Goal: Task Accomplishment & Management: Use online tool/utility

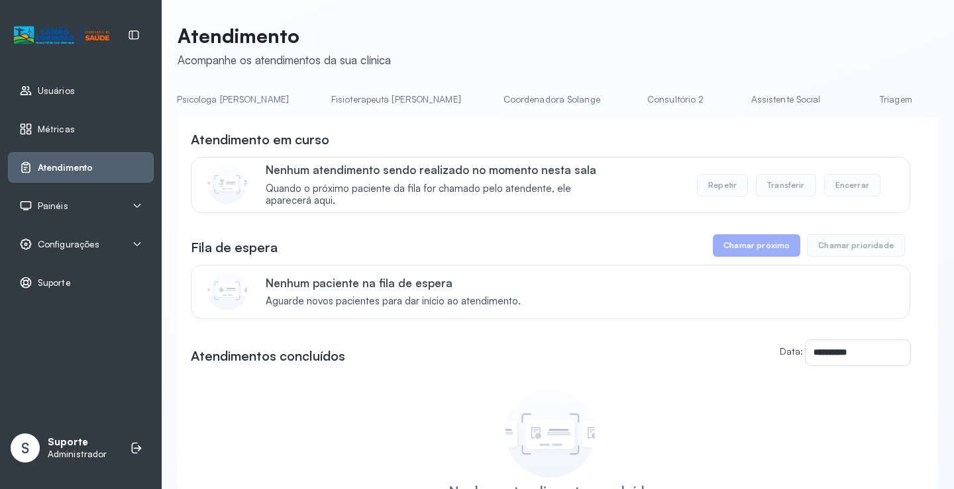
scroll to position [0, 687]
click at [836, 102] on link "Triagem" at bounding box center [882, 100] width 93 height 22
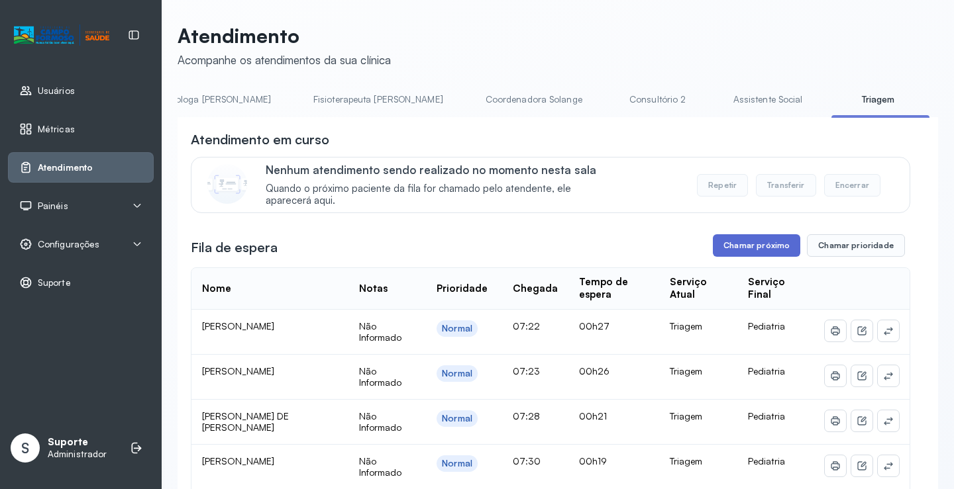
click at [752, 251] on button "Chamar próximo" at bounding box center [756, 245] width 87 height 23
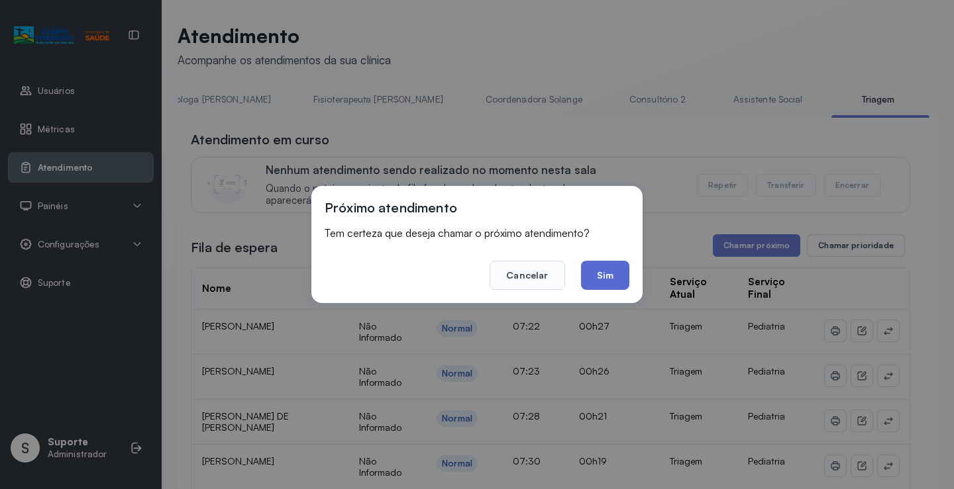
click at [606, 275] on button "Sim" at bounding box center [605, 275] width 48 height 29
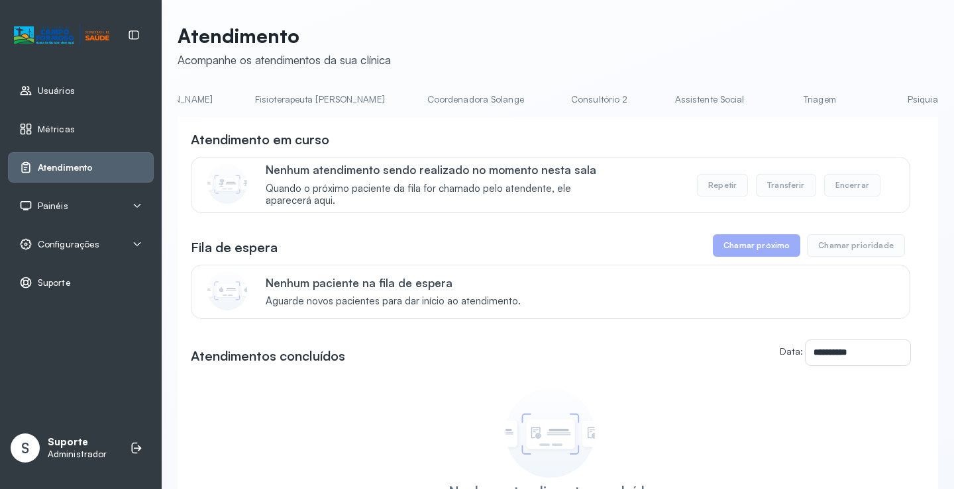
scroll to position [0, 785]
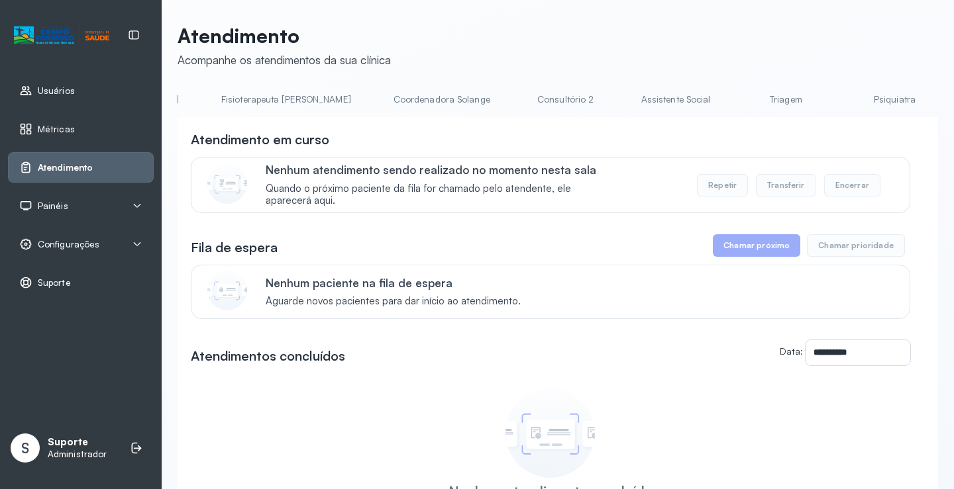
click at [739, 97] on link "Triagem" at bounding box center [785, 100] width 93 height 22
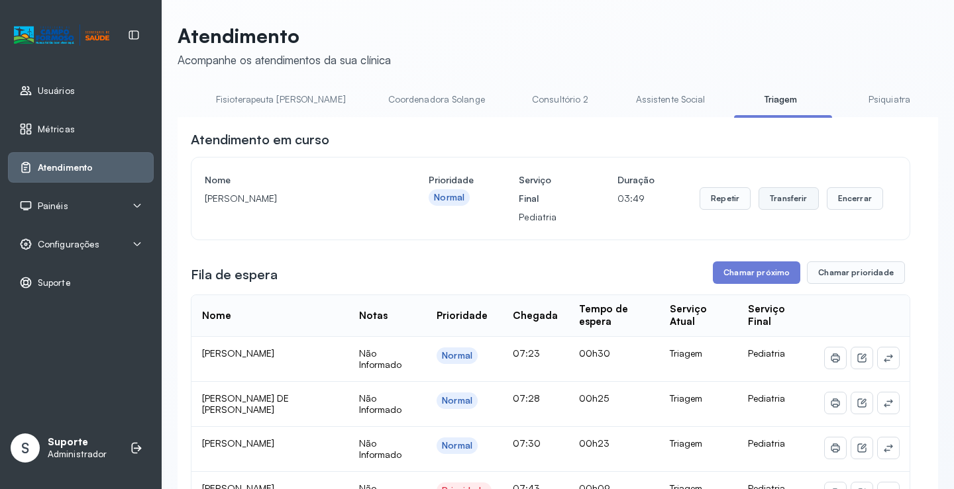
click at [801, 197] on button "Transferir" at bounding box center [788, 198] width 60 height 23
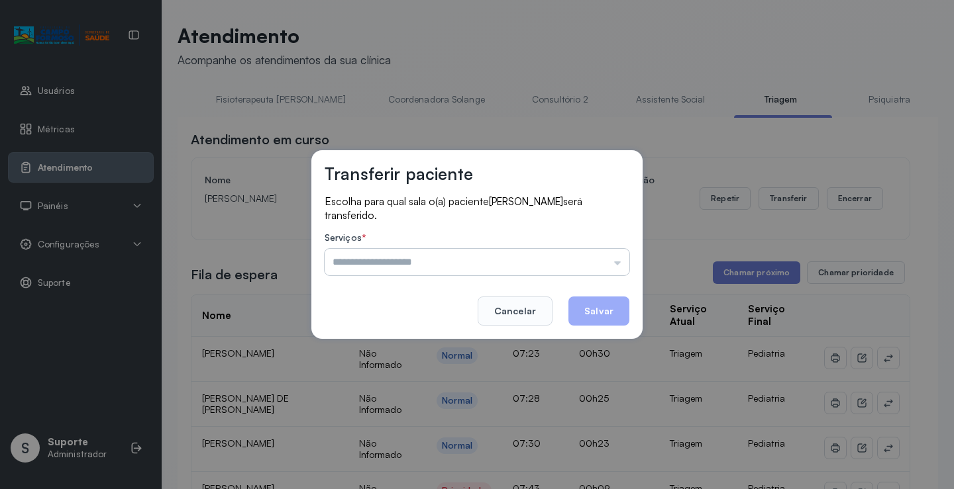
click at [619, 261] on input "text" at bounding box center [477, 262] width 305 height 26
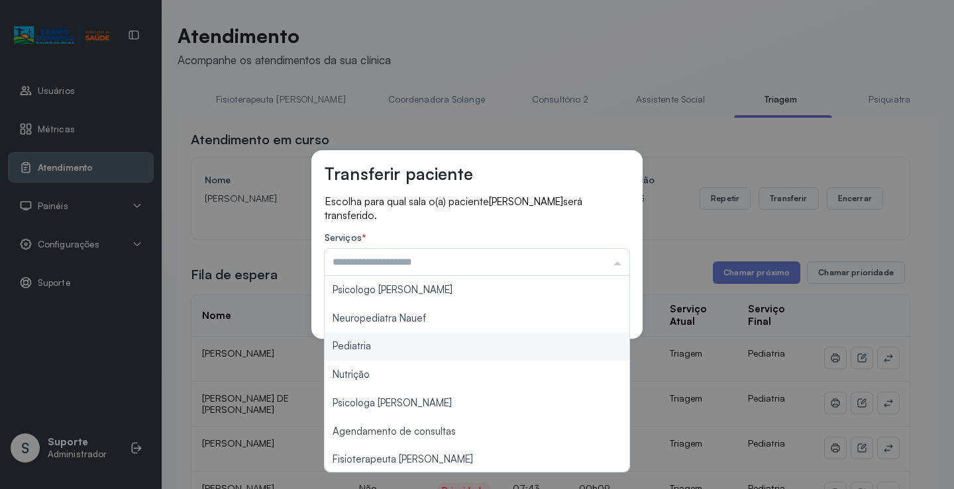
type input "*********"
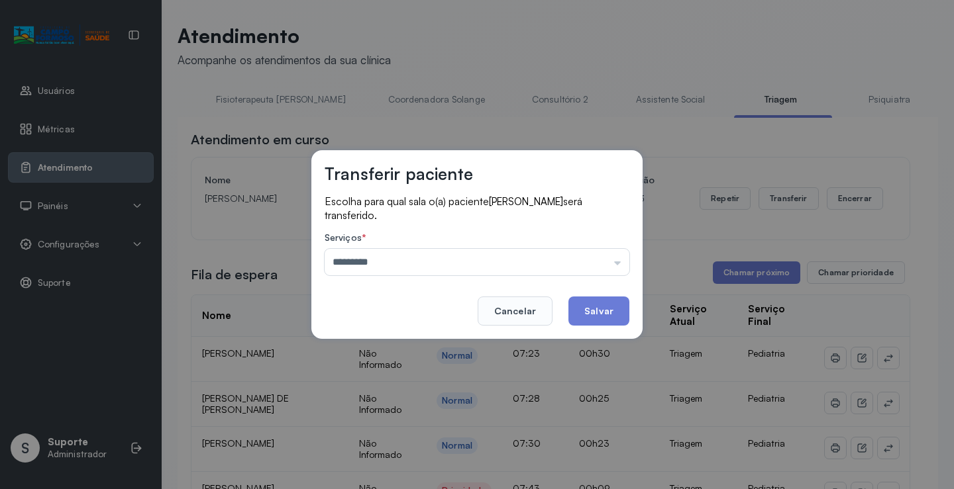
drag, startPoint x: 387, startPoint y: 343, endPoint x: 457, endPoint y: 330, distance: 71.4
click at [418, 342] on div "Transferir paciente Escolha para qual sala o(a) paciente ELOAH CARVALHO DOS SAN…" at bounding box center [477, 244] width 954 height 489
click at [599, 309] on button "Salvar" at bounding box center [598, 311] width 61 height 29
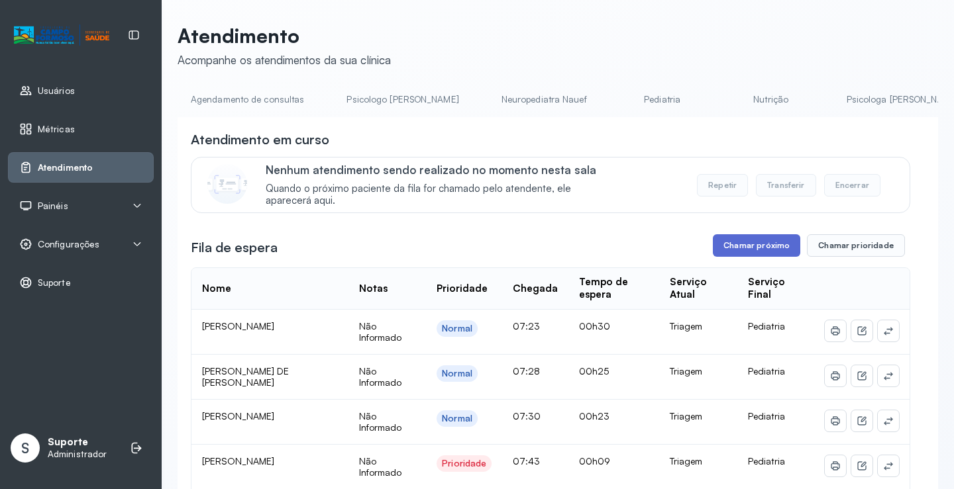
click at [757, 250] on button "Chamar próximo" at bounding box center [756, 245] width 87 height 23
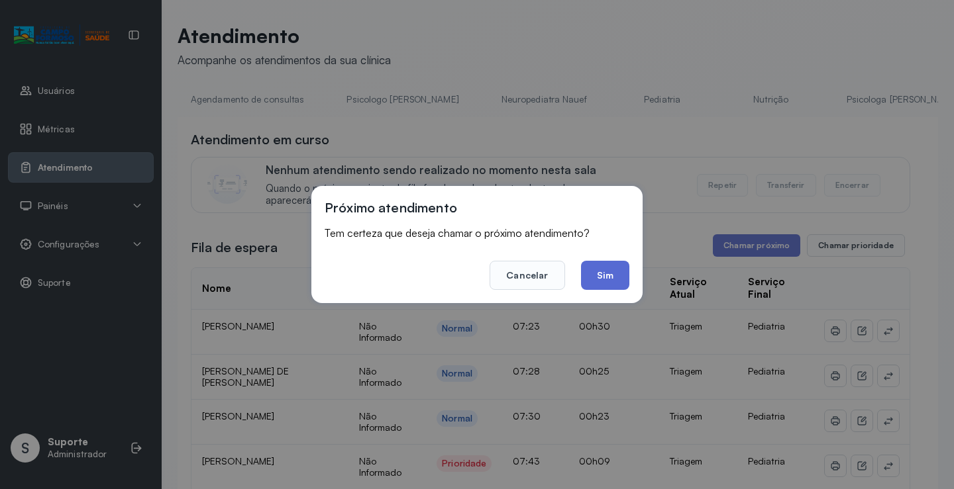
click at [605, 276] on button "Sim" at bounding box center [605, 275] width 48 height 29
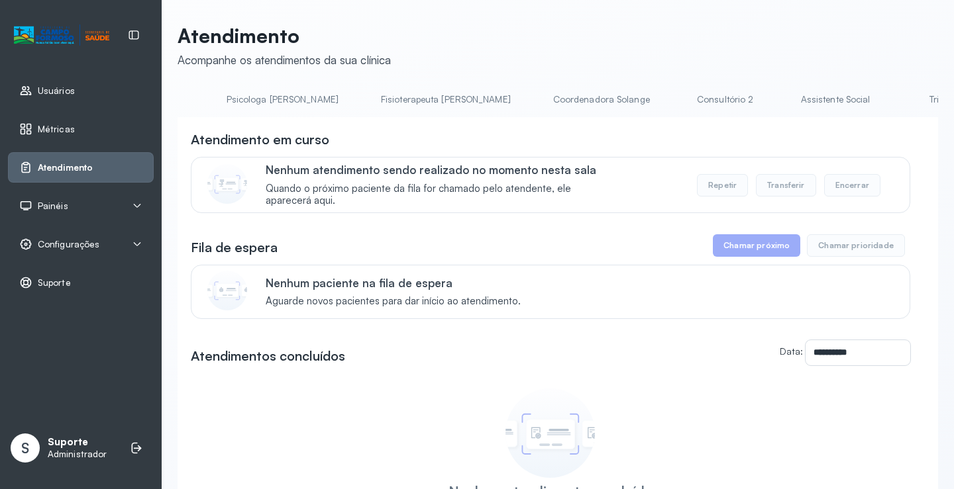
scroll to position [0, 716]
click at [808, 107] on link "Triagem" at bounding box center [854, 100] width 93 height 22
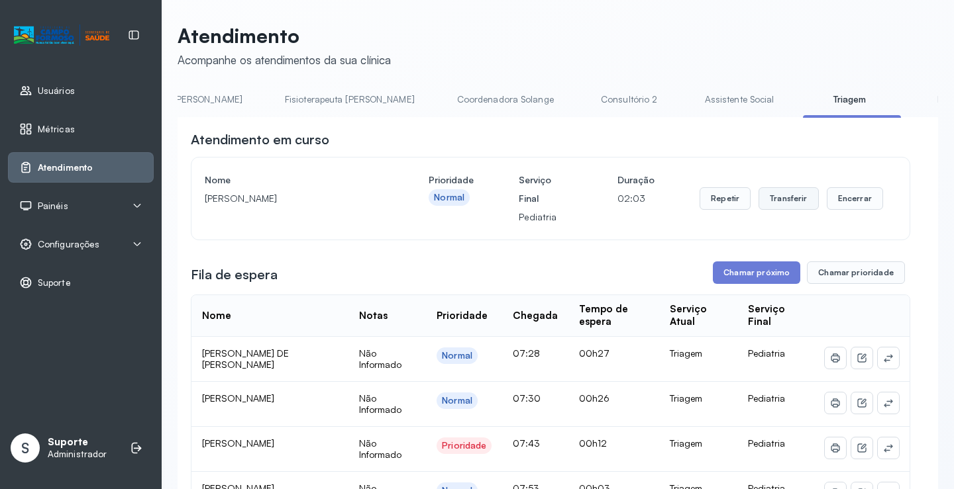
click at [780, 199] on button "Transferir" at bounding box center [788, 198] width 60 height 23
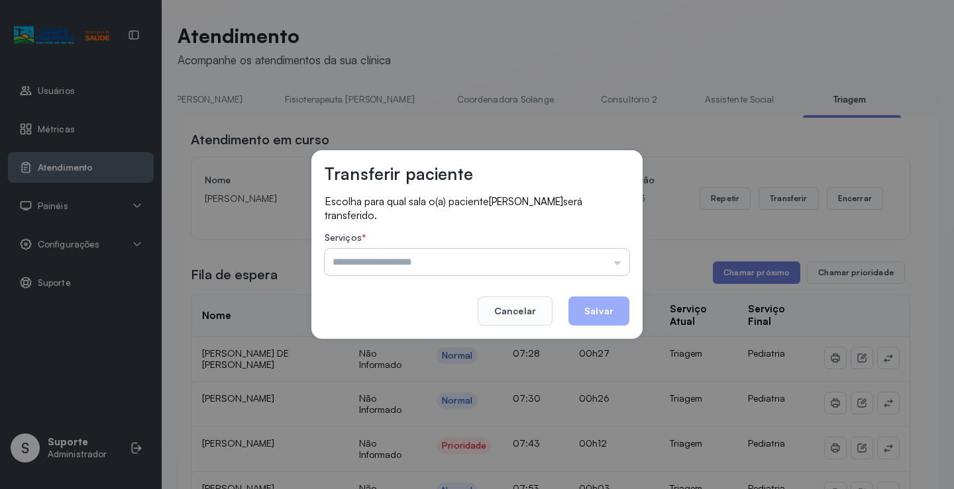
click at [617, 263] on input "text" at bounding box center [477, 262] width 305 height 26
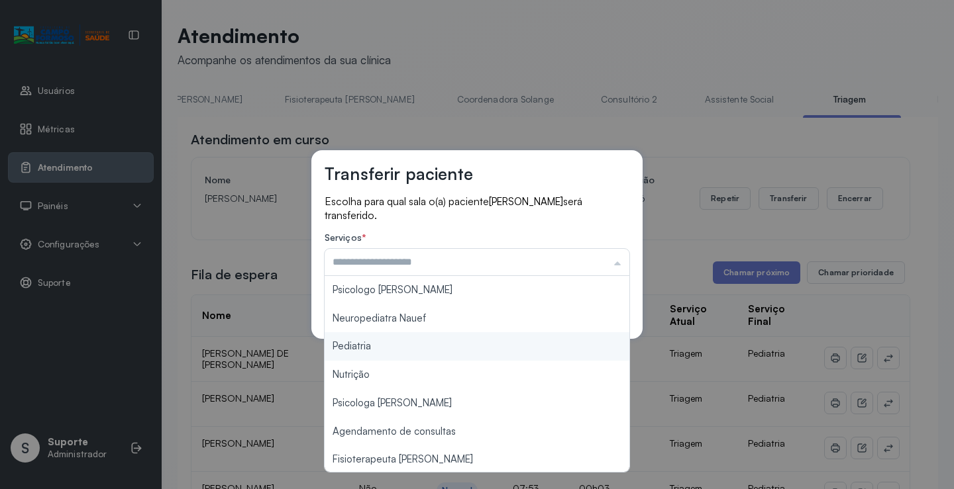
type input "*********"
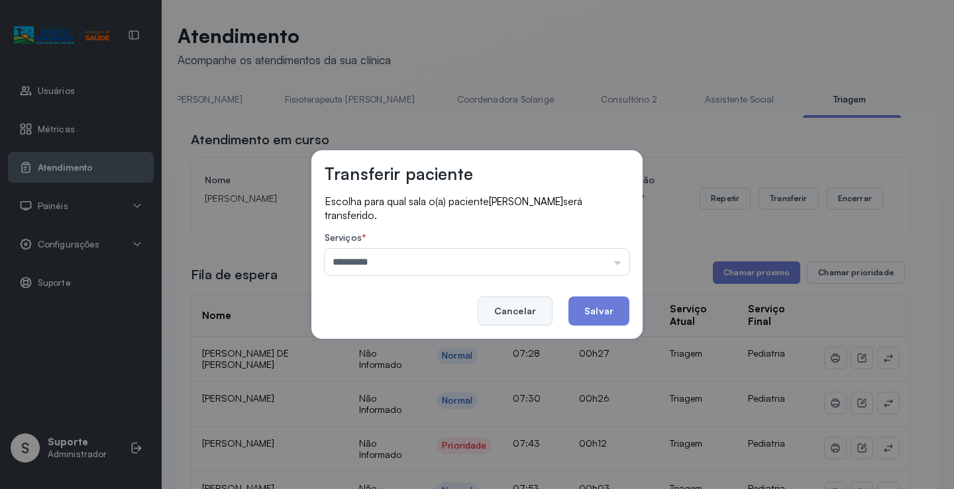
drag, startPoint x: 428, startPoint y: 349, endPoint x: 540, endPoint y: 306, distance: 119.9
click at [446, 345] on div "Transferir paciente Escolha para qual sala o(a) paciente IASMIN SOPHIA DOS SANT…" at bounding box center [477, 244] width 954 height 489
click at [601, 311] on button "Salvar" at bounding box center [598, 311] width 61 height 29
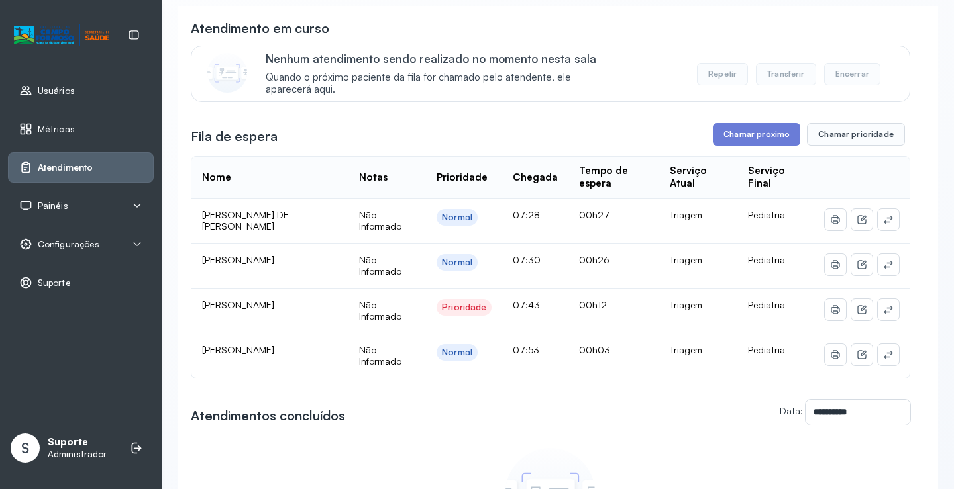
drag, startPoint x: 605, startPoint y: 260, endPoint x: 599, endPoint y: 309, distance: 49.4
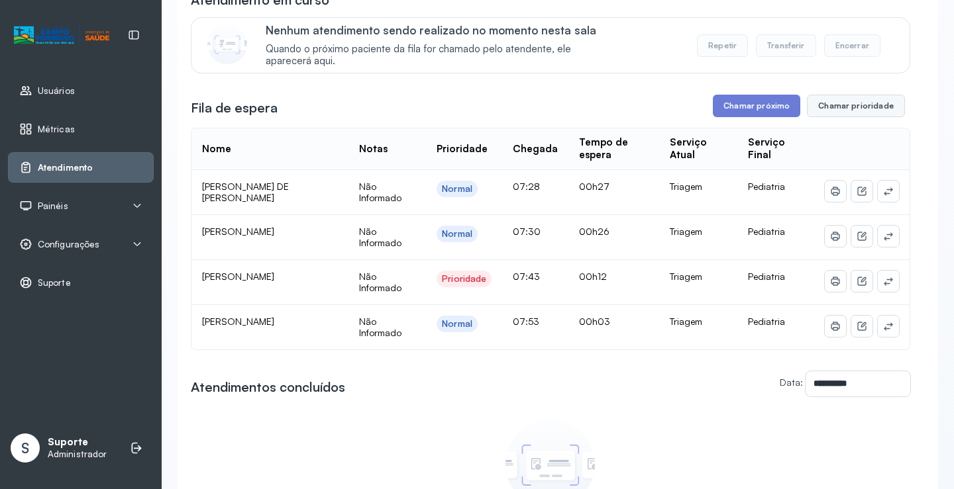
click at [866, 111] on button "Chamar prioridade" at bounding box center [856, 106] width 98 height 23
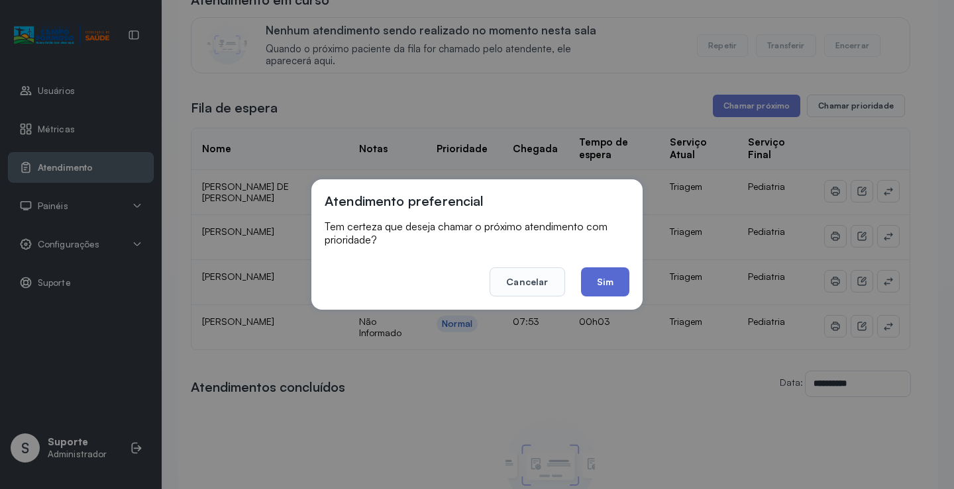
click at [613, 284] on button "Sim" at bounding box center [605, 282] width 48 height 29
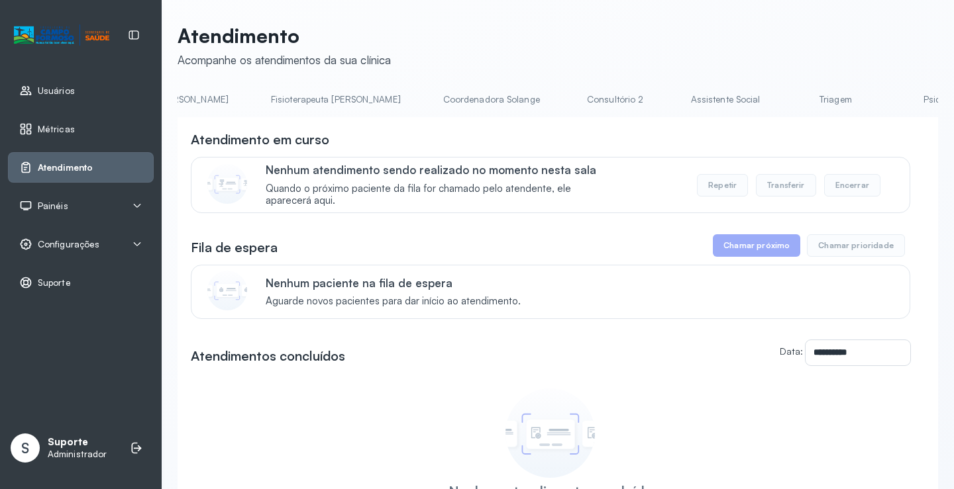
scroll to position [0, 767]
click at [757, 96] on link "Triagem" at bounding box center [803, 100] width 93 height 22
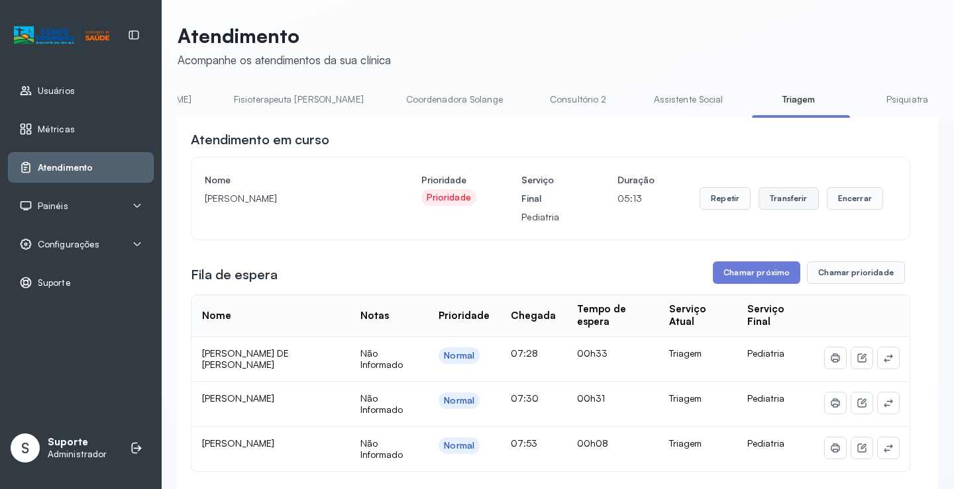
click at [789, 207] on button "Transferir" at bounding box center [788, 198] width 60 height 23
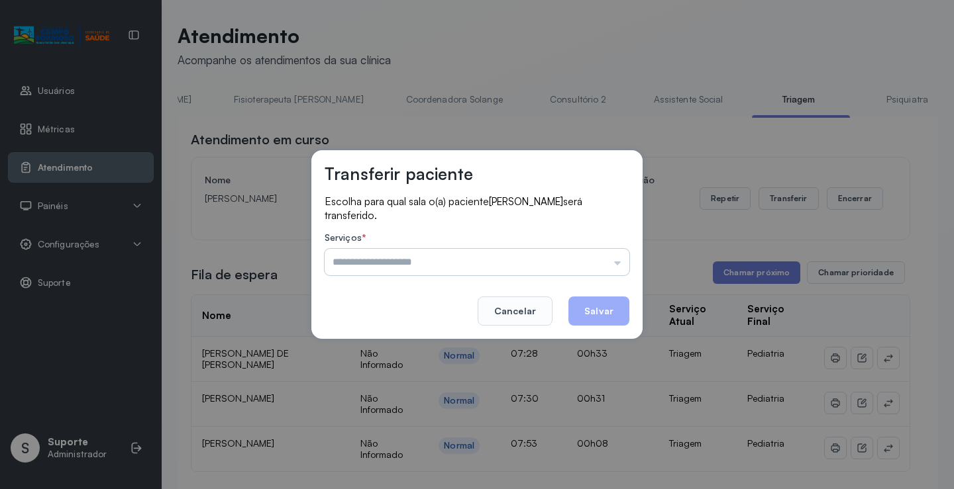
click at [620, 263] on input "text" at bounding box center [477, 262] width 305 height 26
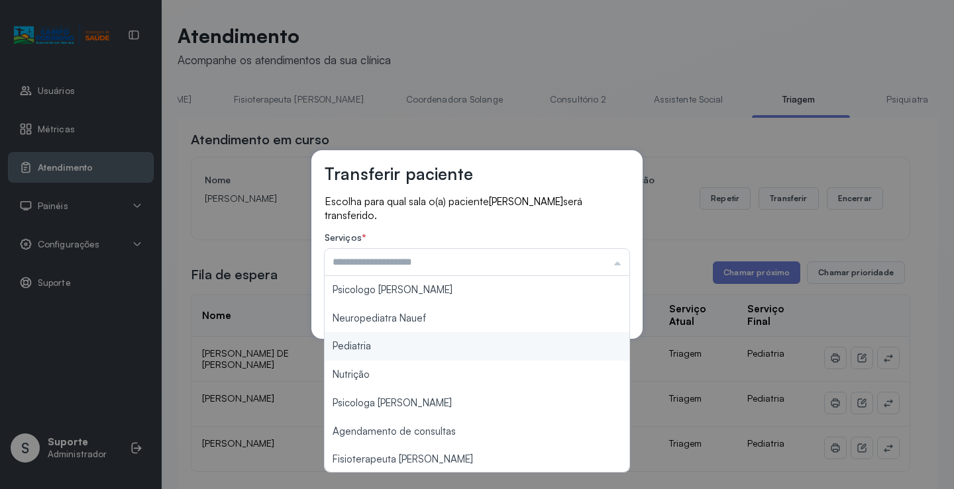
type input "*********"
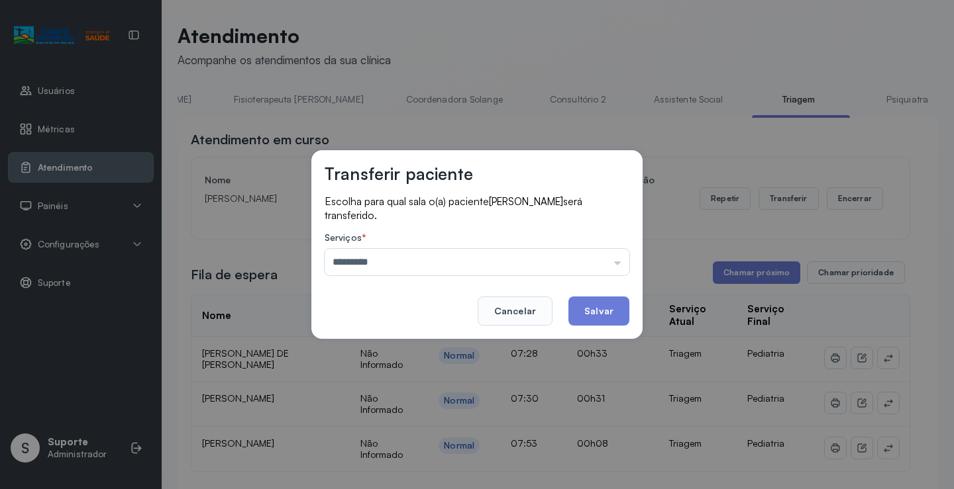
click at [374, 348] on div "Transferir paciente Escolha para qual sala o(a) paciente HEITOR LUCAS SOUZA DA …" at bounding box center [477, 244] width 954 height 489
click at [602, 315] on button "Salvar" at bounding box center [598, 311] width 61 height 29
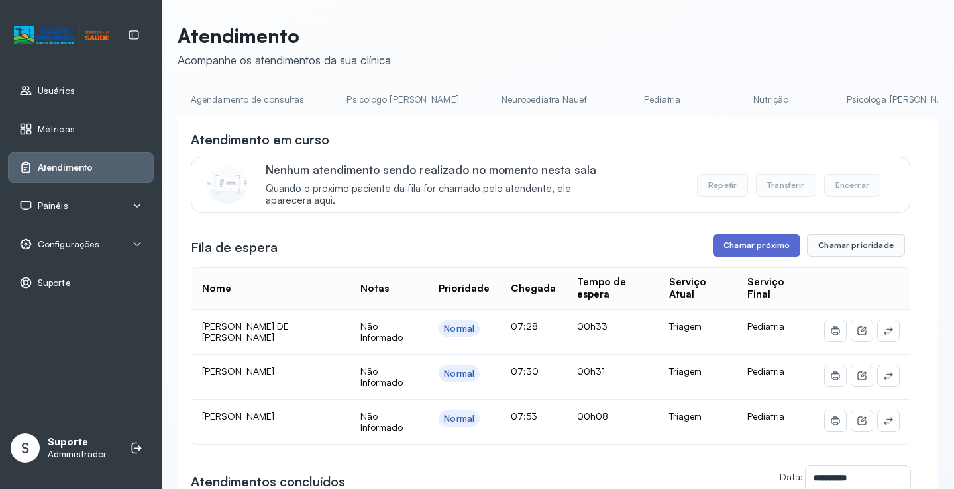
click at [740, 252] on button "Chamar próximo" at bounding box center [756, 245] width 87 height 23
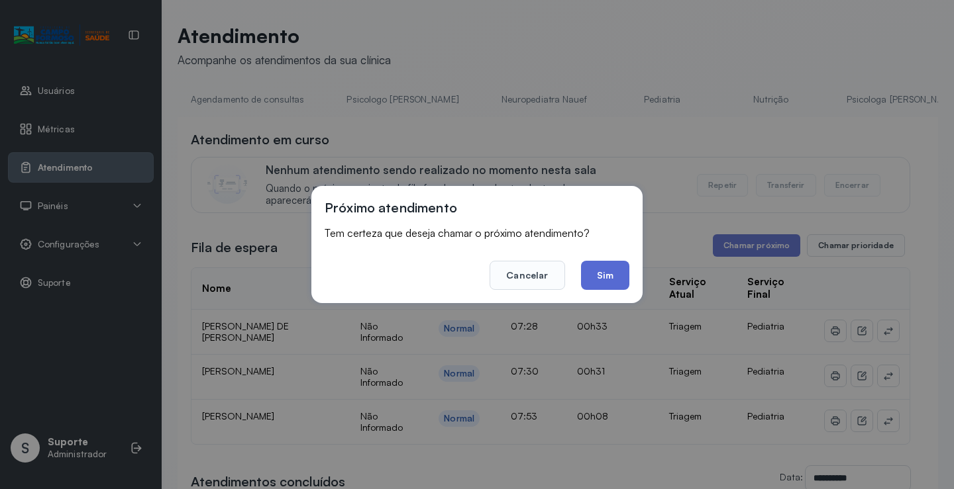
click at [604, 274] on button "Sim" at bounding box center [605, 275] width 48 height 29
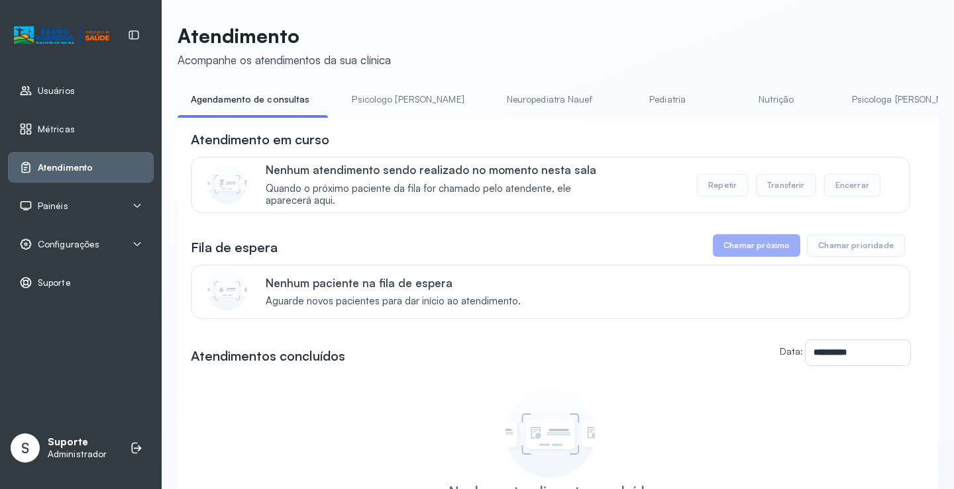
click at [356, 121] on div "**********" at bounding box center [557, 362] width 760 height 490
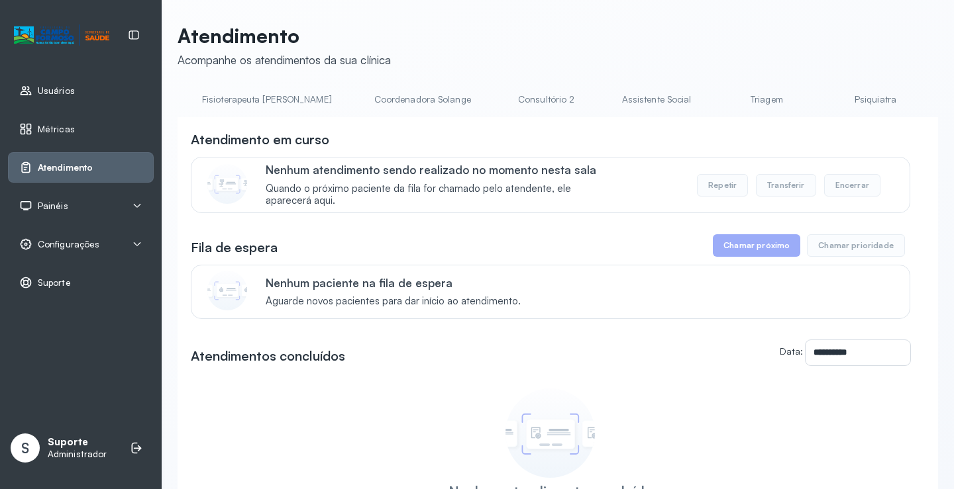
scroll to position [0, 815]
click at [709, 104] on link "Triagem" at bounding box center [755, 100] width 93 height 22
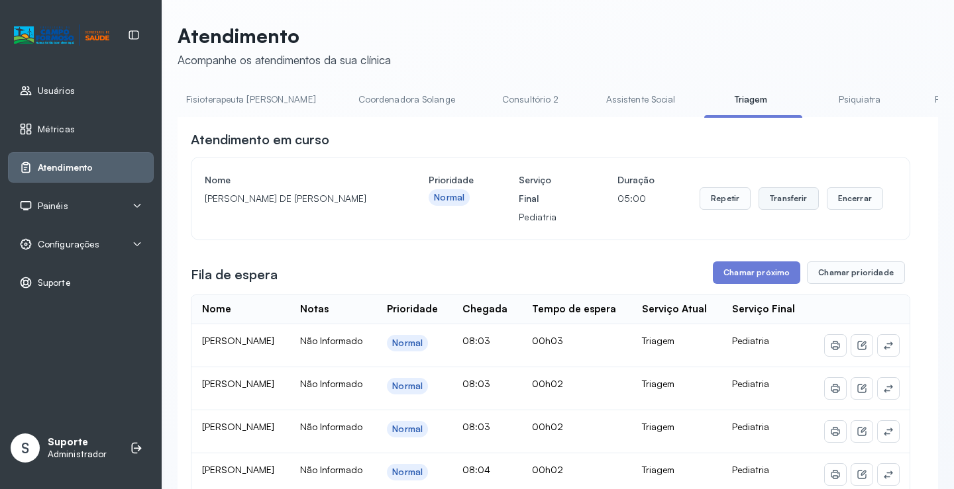
click at [780, 199] on button "Transferir" at bounding box center [788, 198] width 60 height 23
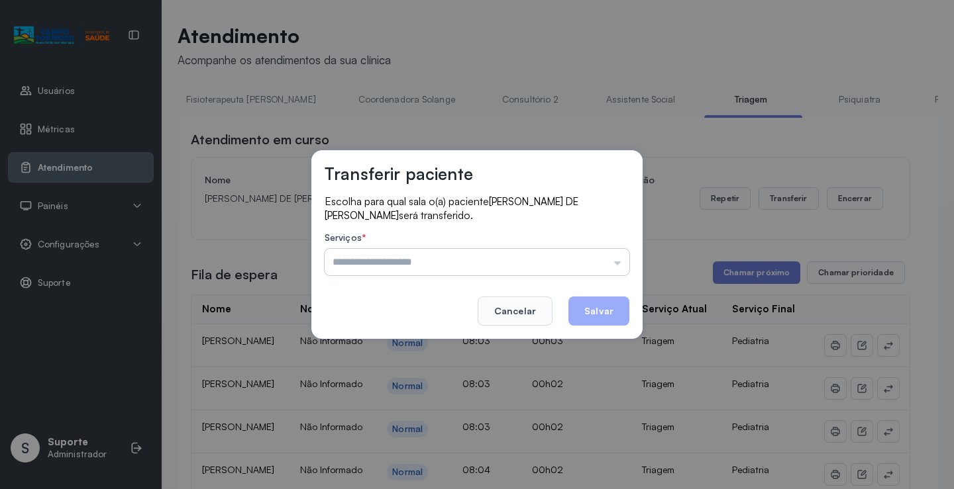
click at [619, 262] on input "text" at bounding box center [477, 262] width 305 height 26
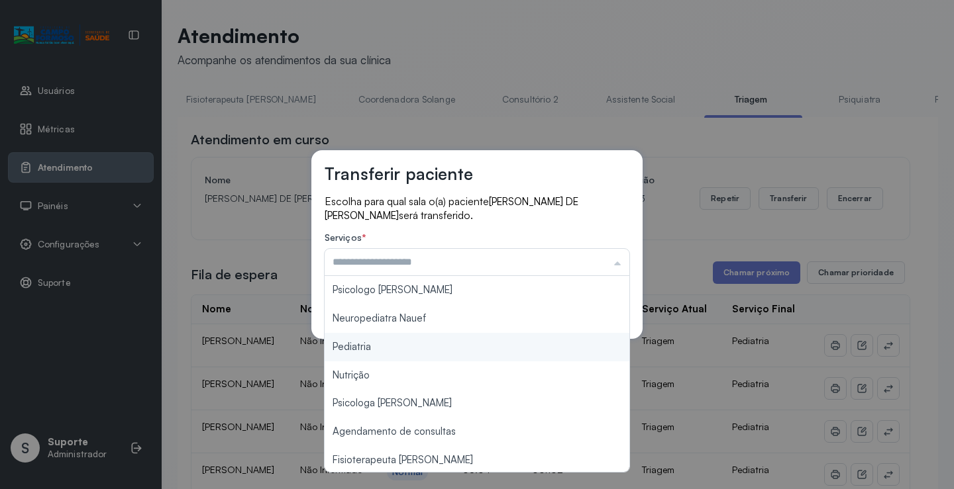
type input "*********"
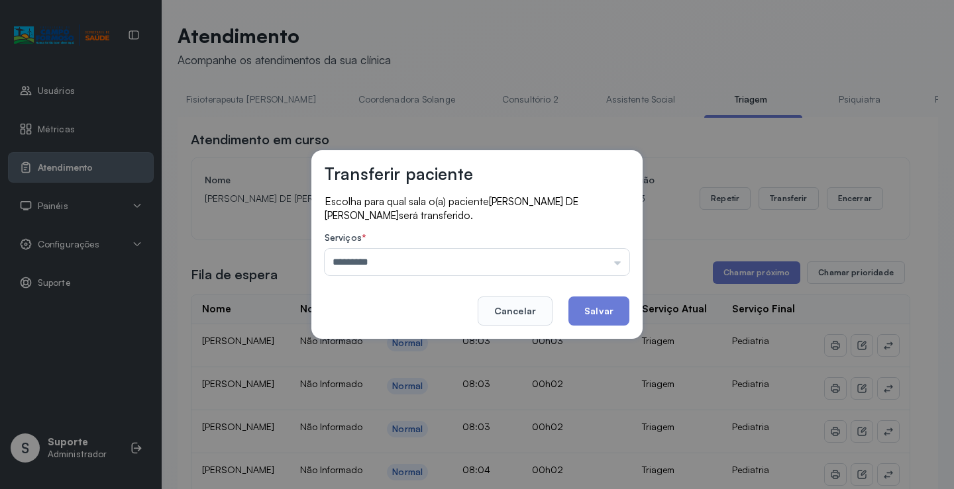
click at [441, 351] on div "Transferir paciente Escolha para qual sala o(a) paciente [PERSON_NAME] DE [PERS…" at bounding box center [477, 244] width 954 height 489
click at [598, 309] on button "Salvar" at bounding box center [598, 311] width 61 height 29
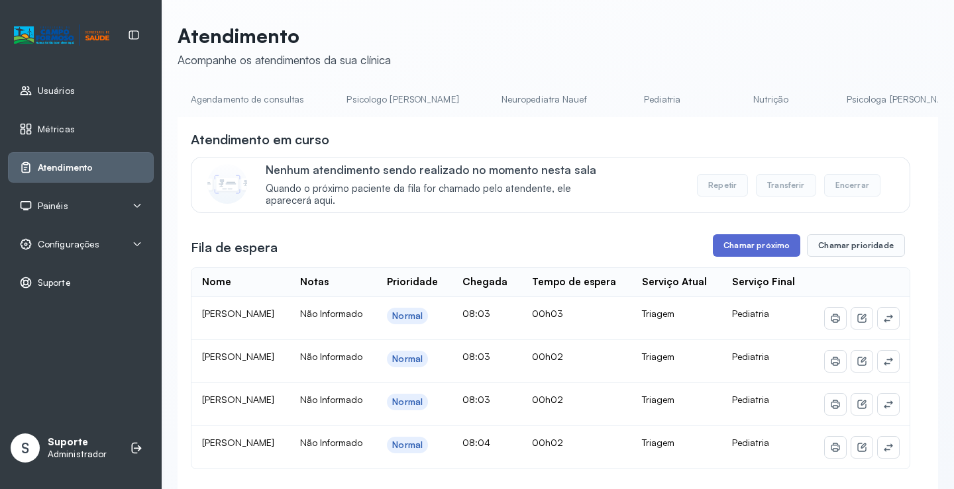
click at [761, 252] on button "Chamar próximo" at bounding box center [756, 245] width 87 height 23
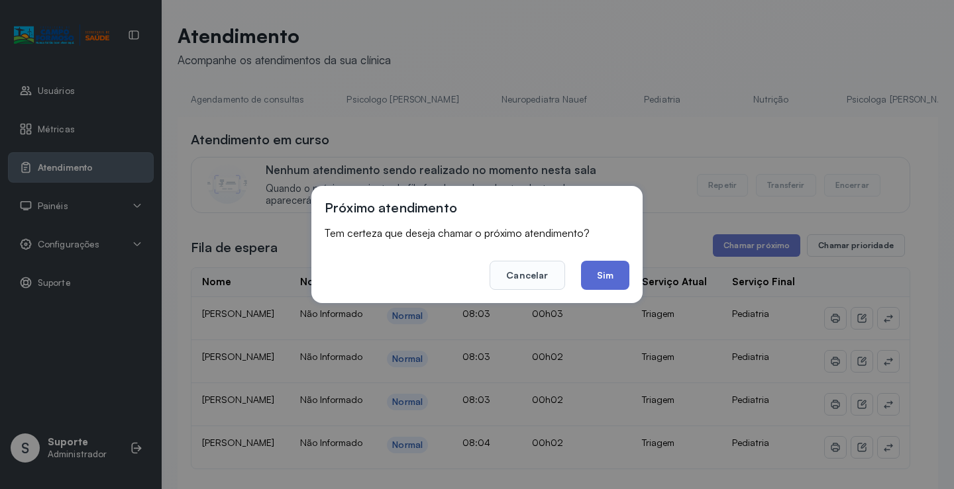
click at [610, 280] on button "Sim" at bounding box center [605, 275] width 48 height 29
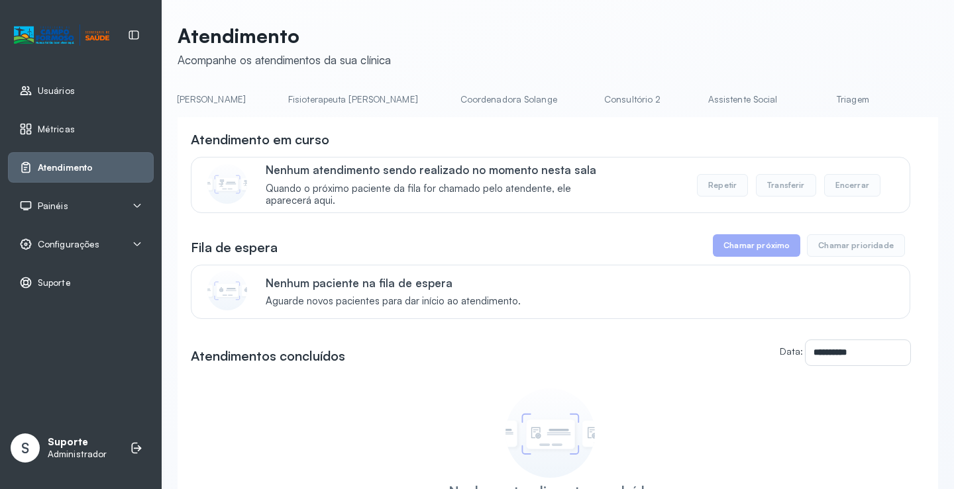
scroll to position [0, 727]
click at [797, 98] on link "Triagem" at bounding box center [843, 100] width 93 height 22
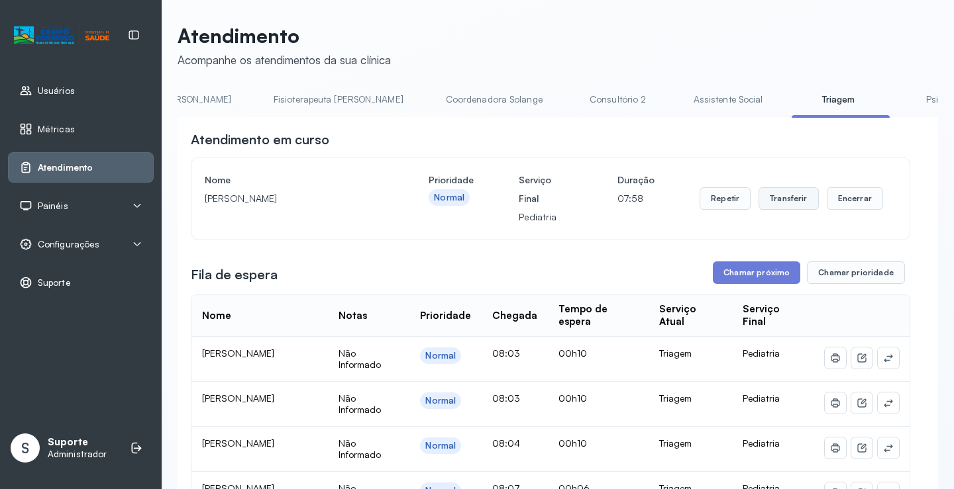
click at [782, 204] on button "Transferir" at bounding box center [788, 198] width 60 height 23
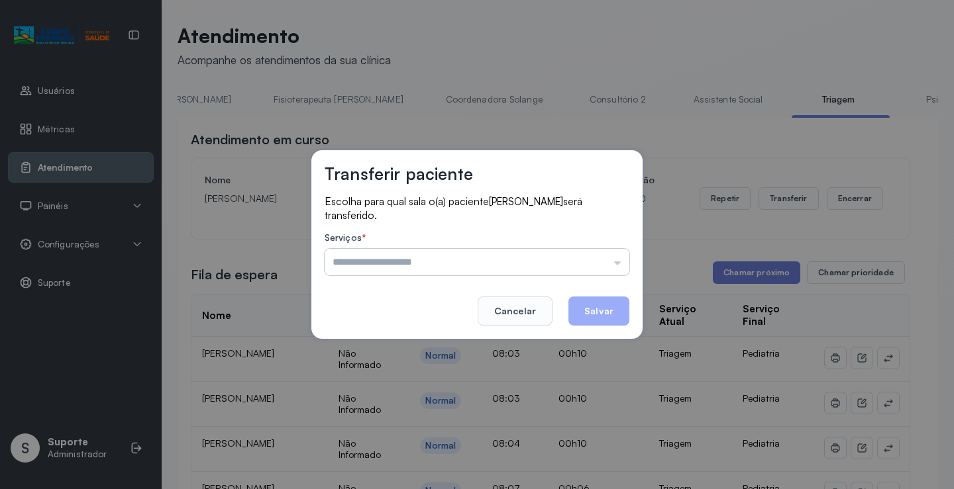
click at [618, 266] on input "text" at bounding box center [477, 262] width 305 height 26
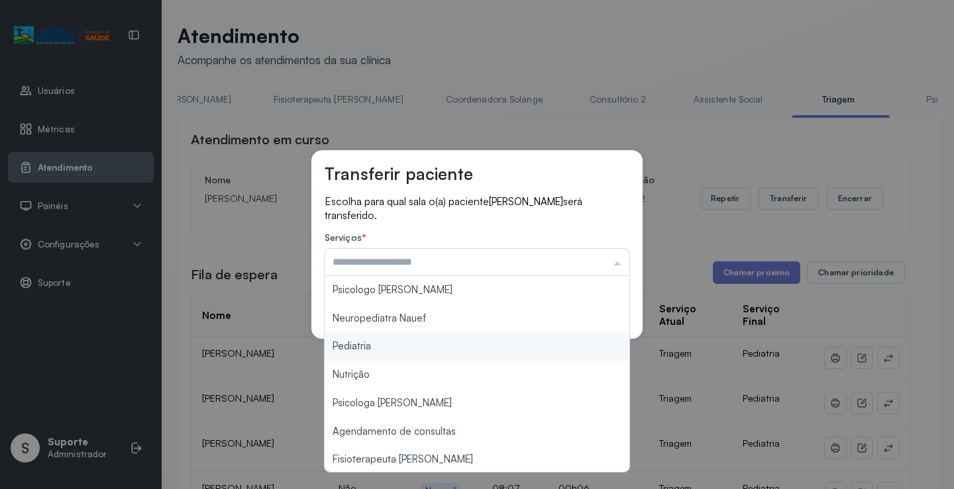
type input "*********"
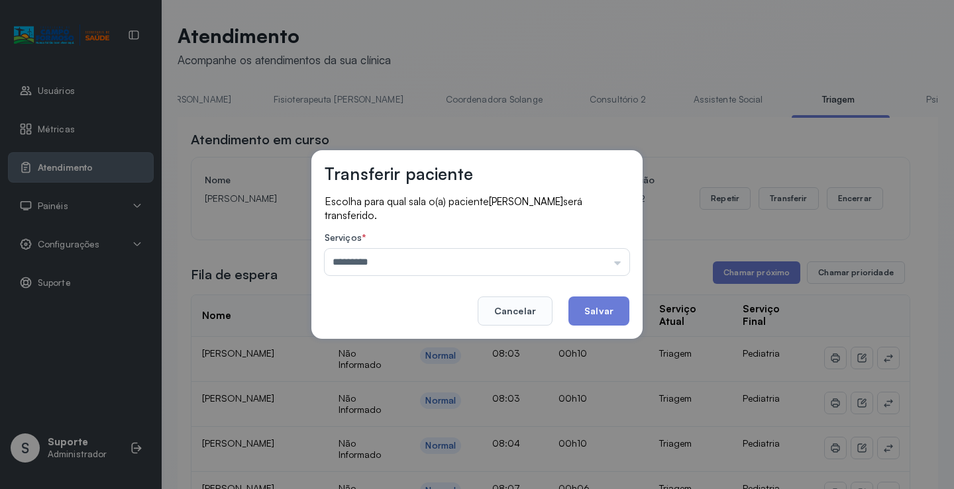
click at [395, 345] on div "Transferir paciente Escolha para qual sala o(a) paciente RICHARD GABRIEL SILVA …" at bounding box center [477, 244] width 954 height 489
click at [603, 307] on button "Salvar" at bounding box center [598, 311] width 61 height 29
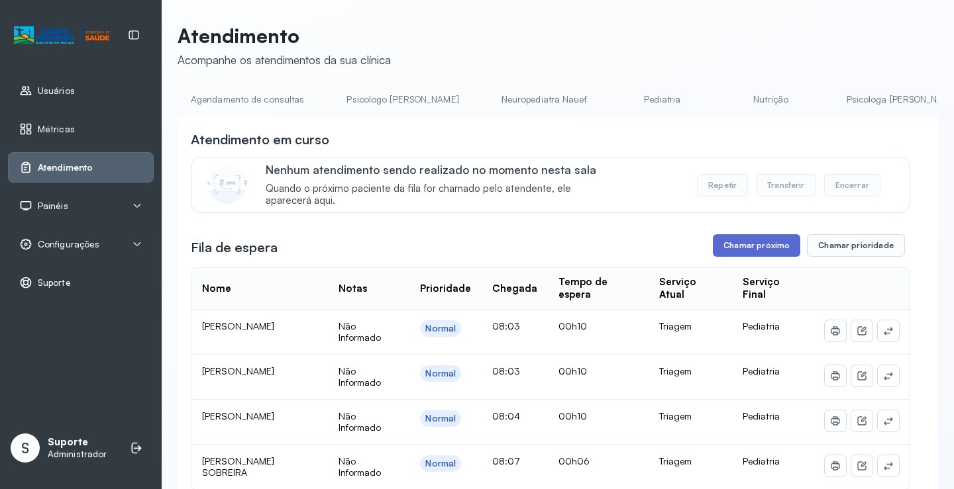
click at [752, 250] on button "Chamar próximo" at bounding box center [756, 245] width 87 height 23
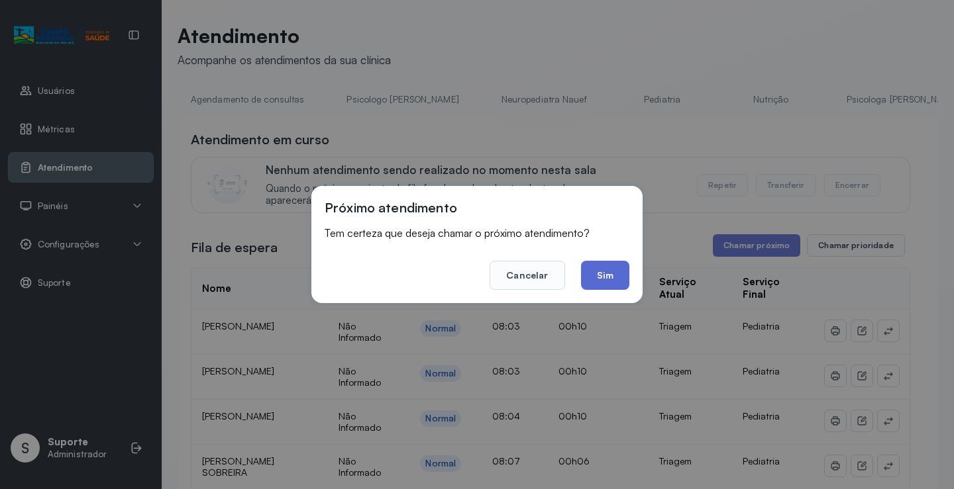
click at [611, 277] on button "Sim" at bounding box center [605, 275] width 48 height 29
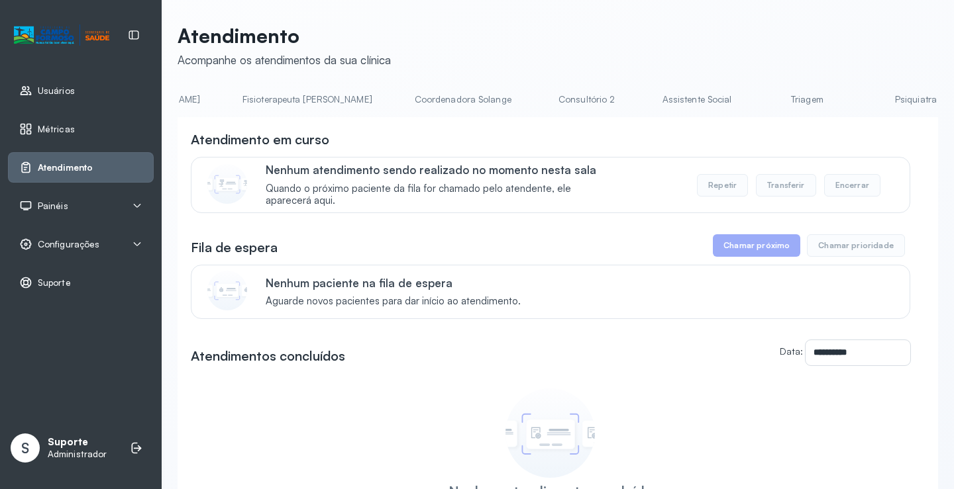
scroll to position [0, 768]
click at [756, 102] on link "Triagem" at bounding box center [802, 100] width 93 height 22
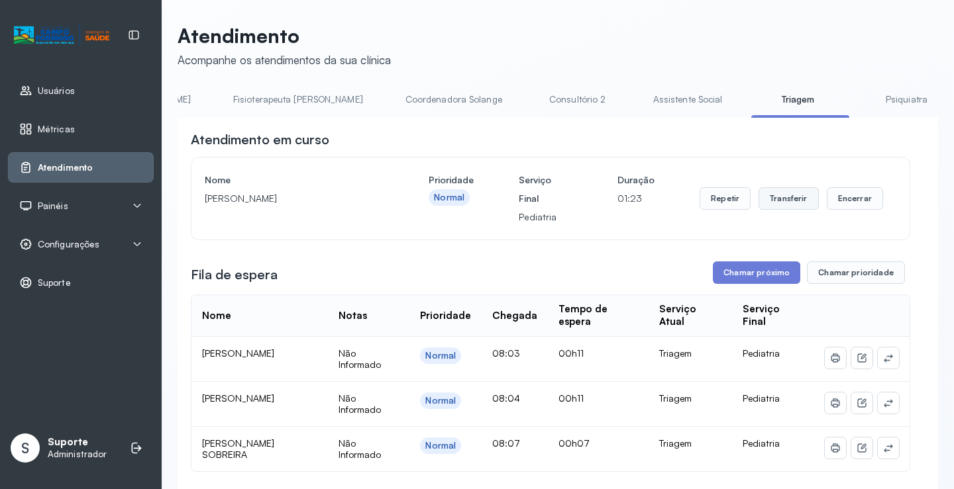
click at [786, 199] on button "Transferir" at bounding box center [788, 198] width 60 height 23
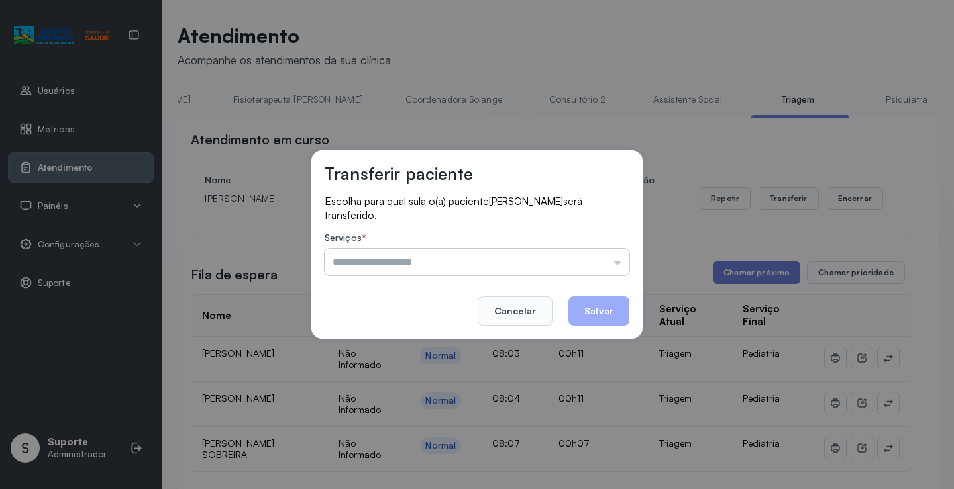
click at [627, 263] on input "text" at bounding box center [477, 262] width 305 height 26
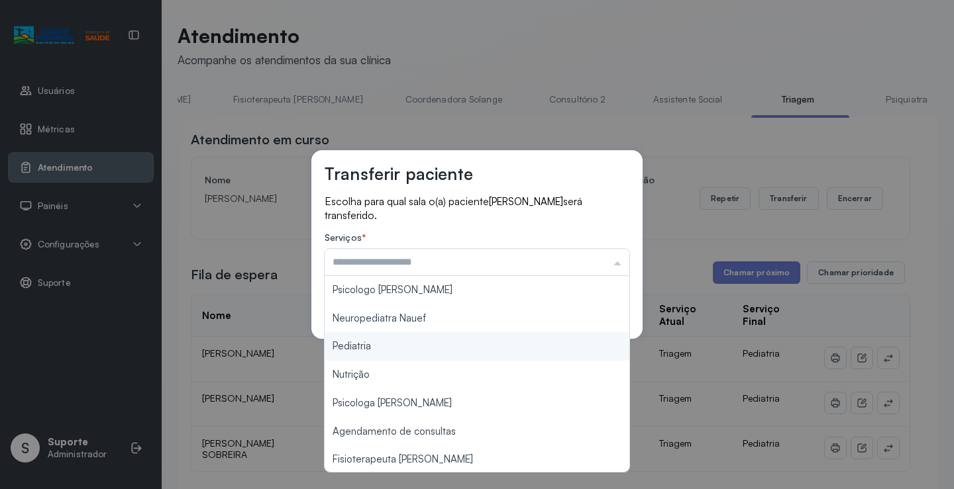
type input "*********"
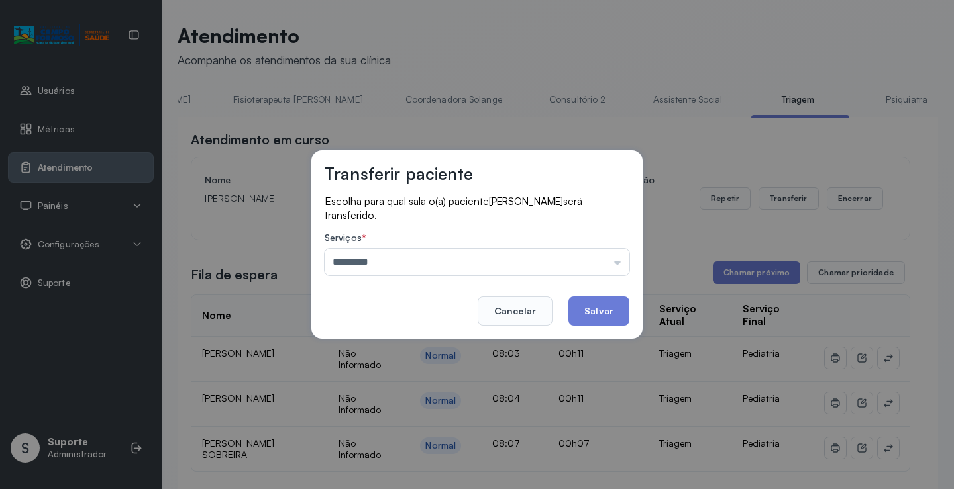
click at [418, 348] on div "Transferir paciente Escolha para qual sala o(a) paciente ANTONY CARVALHO LIMA s…" at bounding box center [477, 244] width 954 height 489
click at [603, 312] on button "Salvar" at bounding box center [598, 311] width 61 height 29
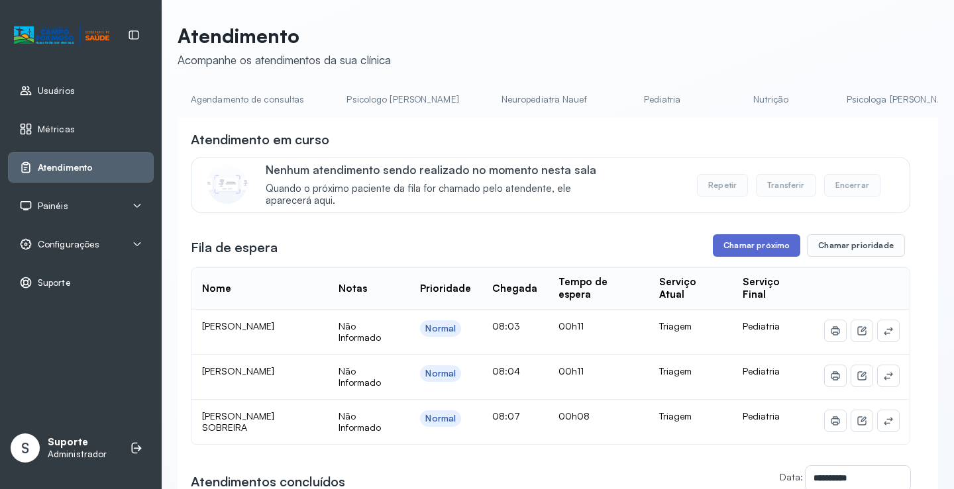
click at [764, 245] on button "Chamar próximo" at bounding box center [756, 245] width 87 height 23
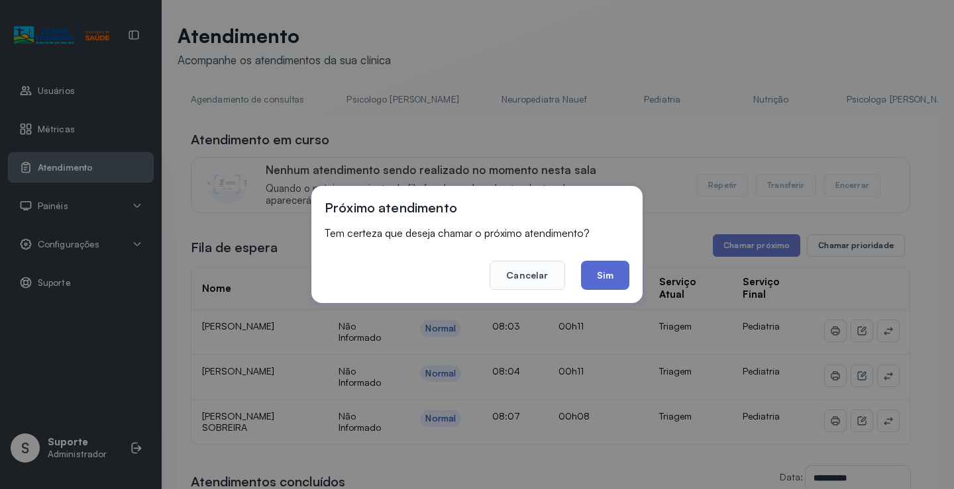
click at [608, 279] on button "Sim" at bounding box center [605, 275] width 48 height 29
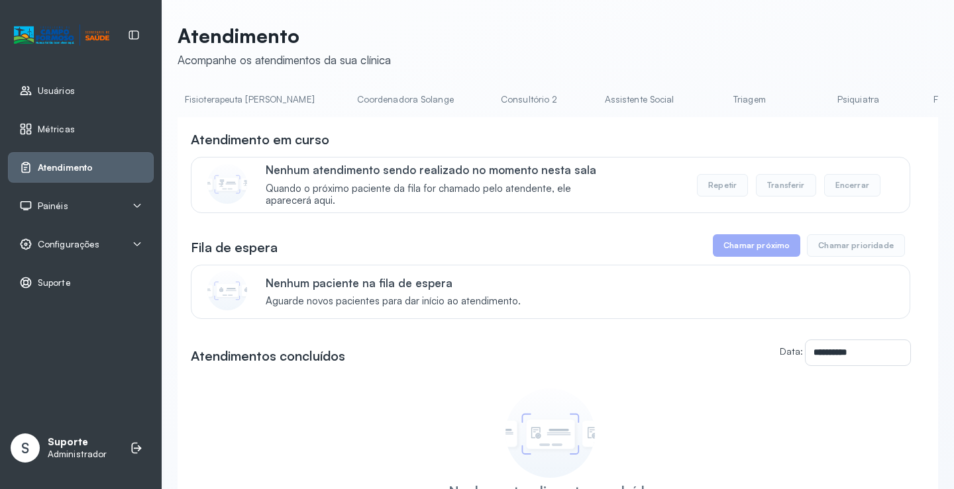
scroll to position [0, 823]
click at [701, 99] on link "Triagem" at bounding box center [747, 100] width 93 height 22
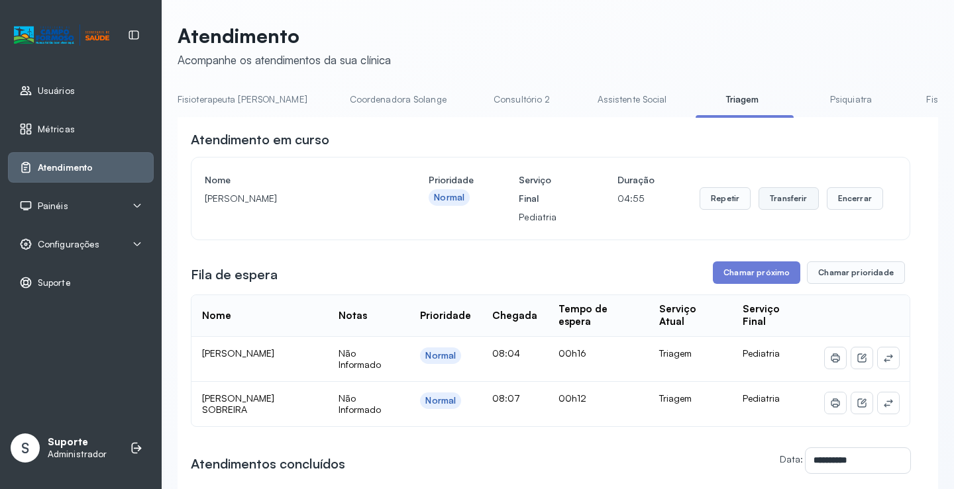
click at [795, 194] on button "Transferir" at bounding box center [788, 198] width 60 height 23
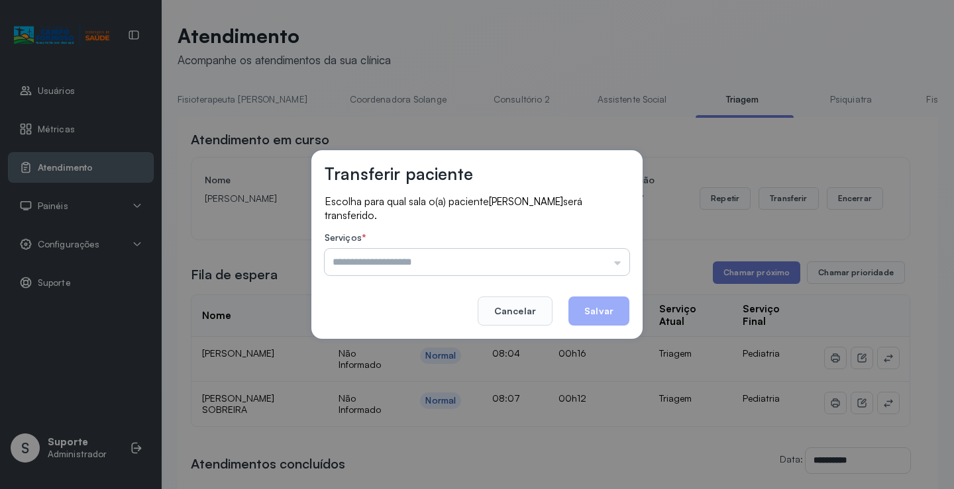
click at [615, 261] on input "text" at bounding box center [477, 262] width 305 height 26
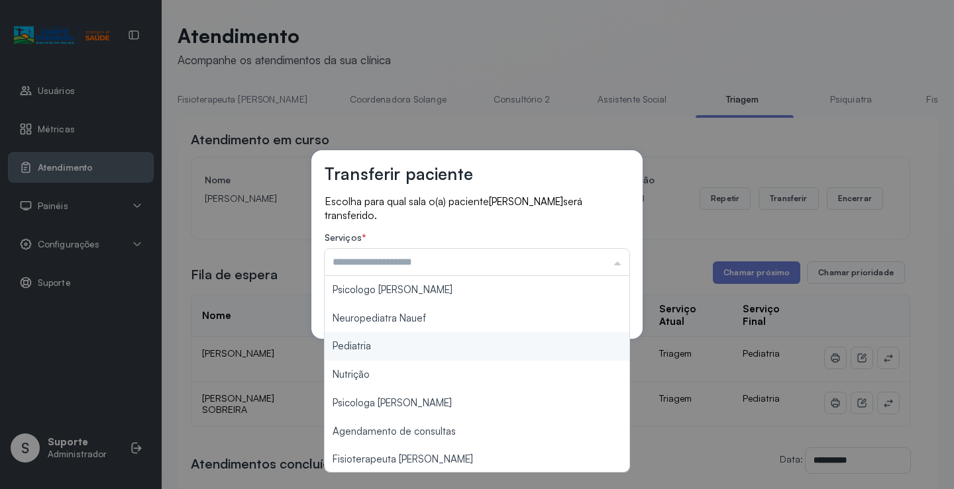
type input "*********"
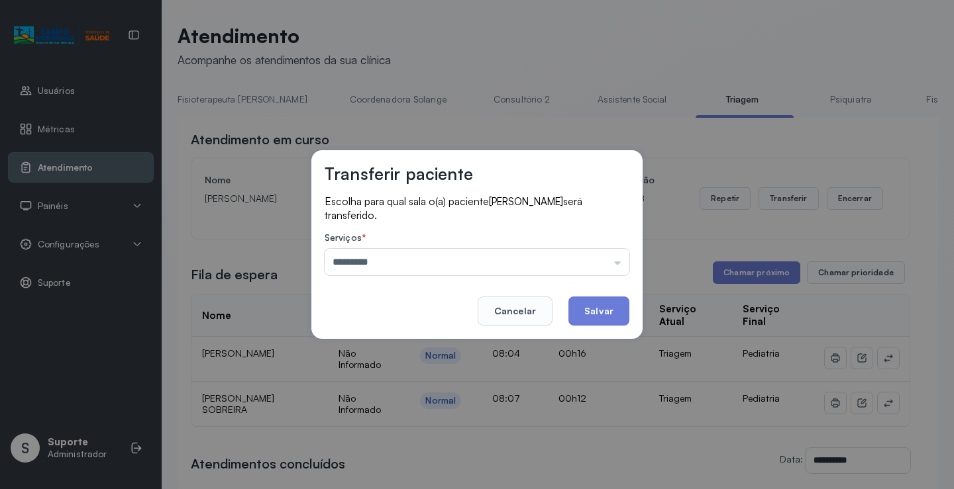
click at [425, 345] on div "Transferir paciente Escolha para qual sala o(a) paciente JOAO PEDRO FERREIRA DA…" at bounding box center [477, 244] width 954 height 489
click at [609, 307] on button "Salvar" at bounding box center [598, 311] width 61 height 29
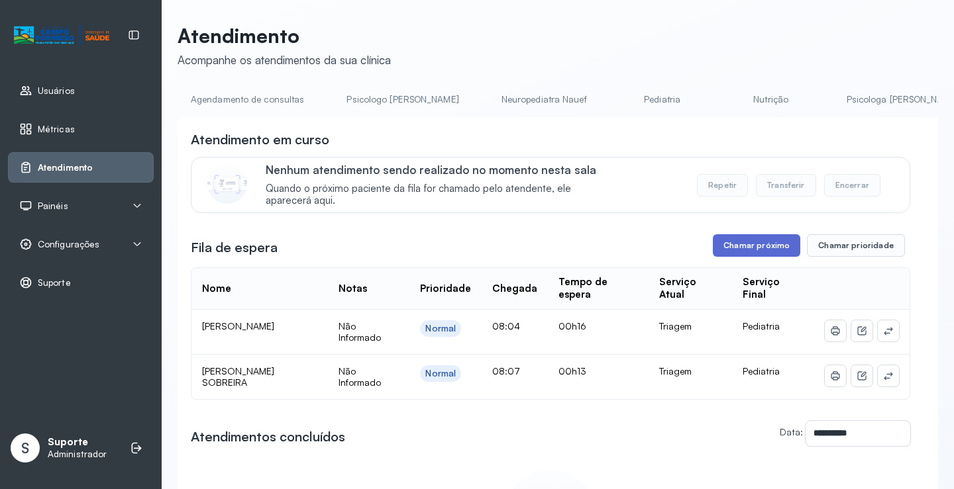
click at [750, 247] on button "Chamar próximo" at bounding box center [756, 245] width 87 height 23
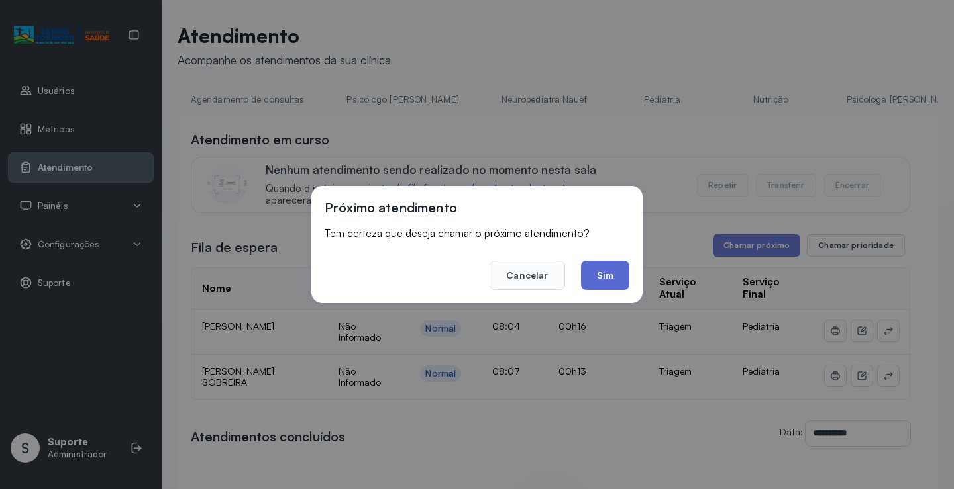
click at [613, 277] on button "Sim" at bounding box center [605, 275] width 48 height 29
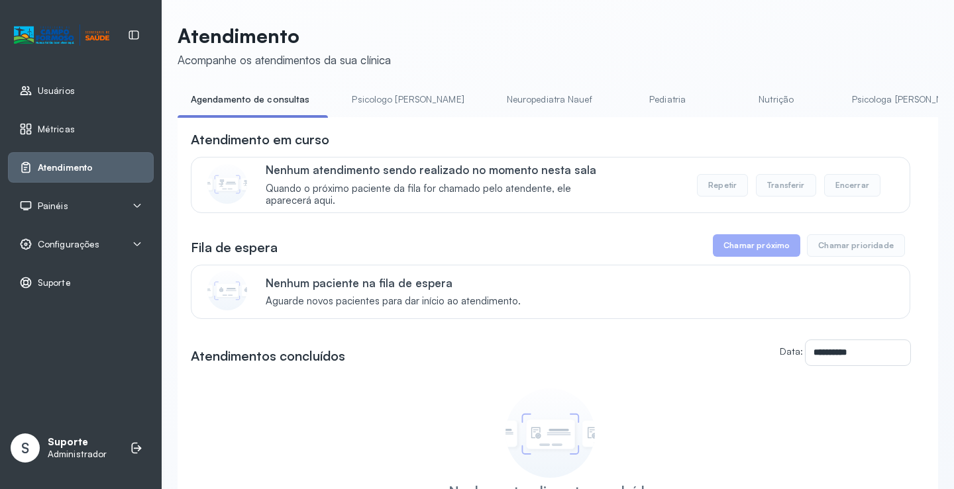
click at [373, 117] on li "Psicologo [PERSON_NAME]" at bounding box center [410, 104] width 144 height 30
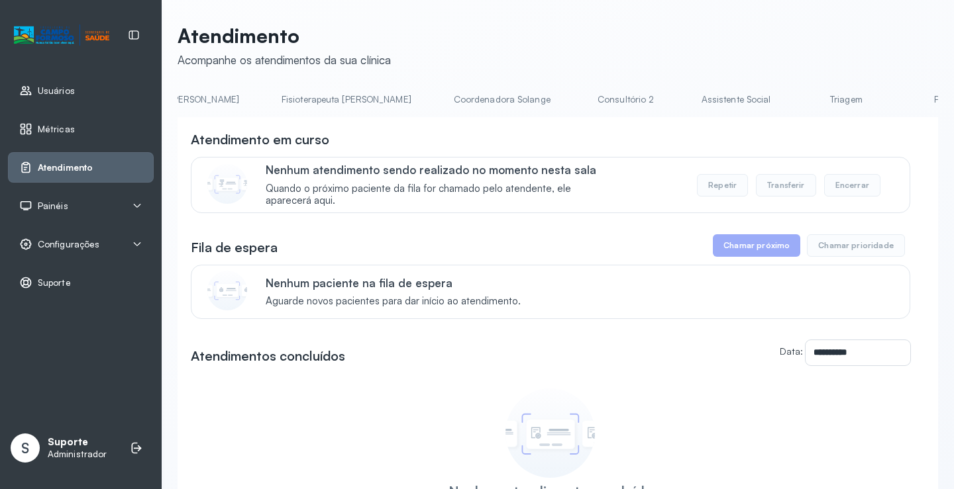
scroll to position [0, 747]
click at [777, 107] on link "Triagem" at bounding box center [823, 100] width 93 height 22
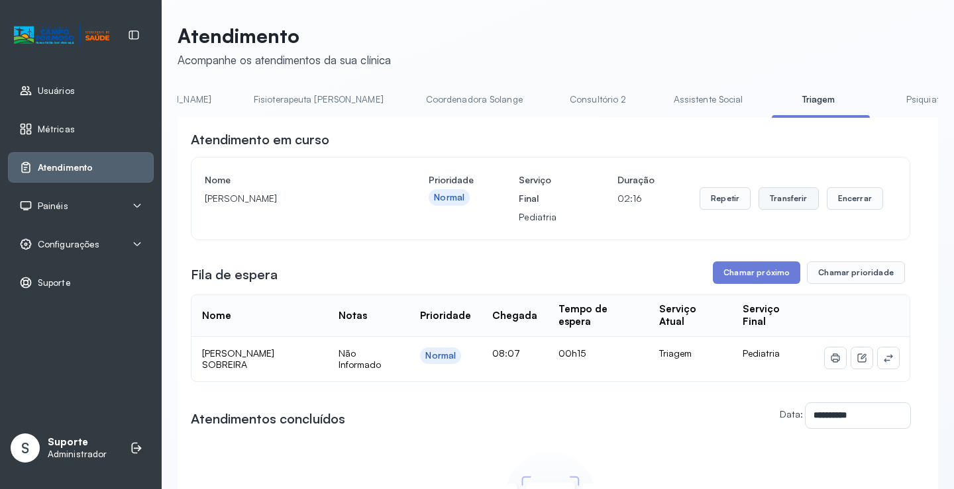
click at [781, 205] on button "Transferir" at bounding box center [788, 198] width 60 height 23
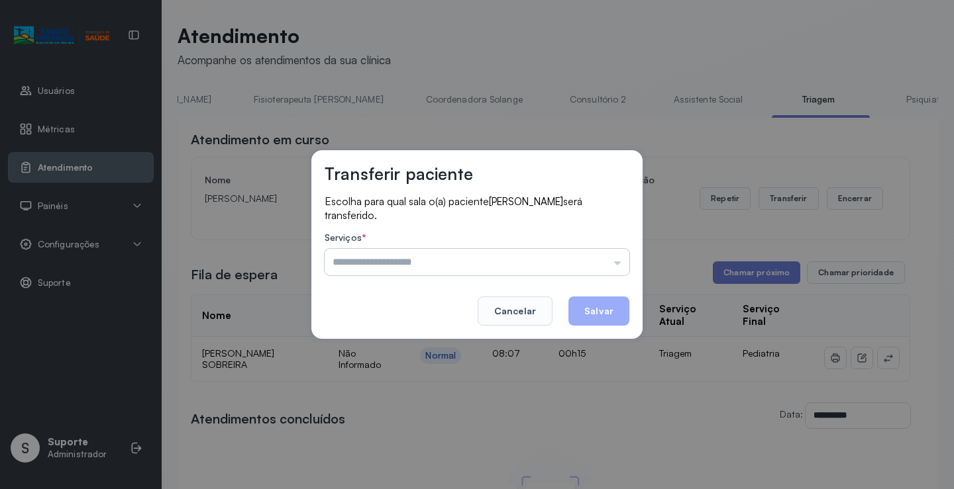
click at [615, 263] on input "text" at bounding box center [477, 262] width 305 height 26
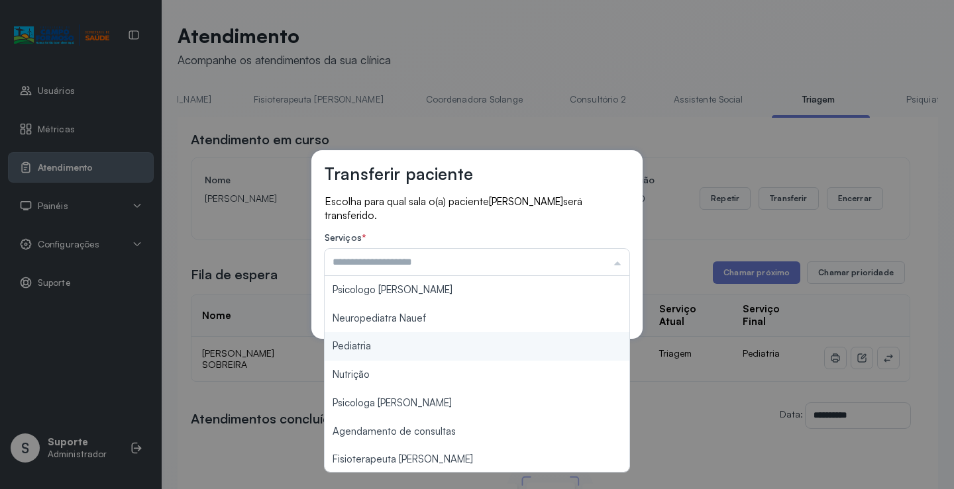
type input "*********"
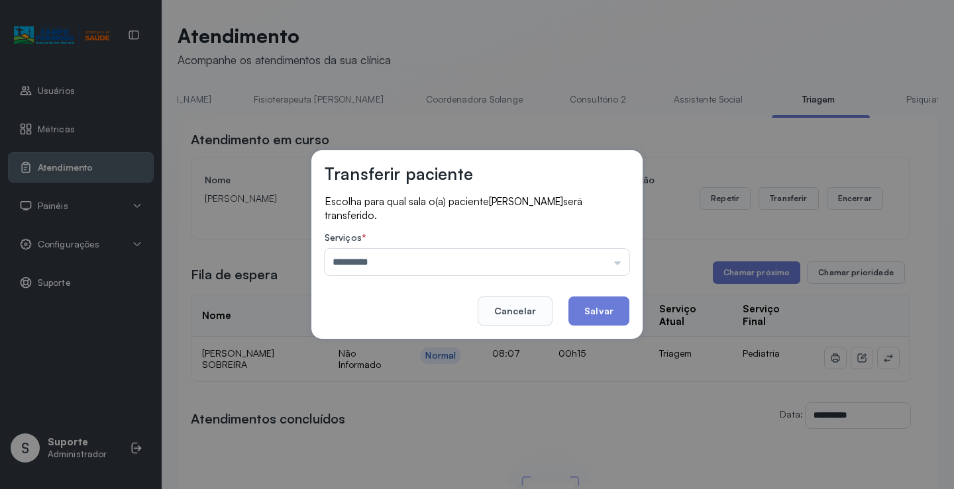
click at [386, 348] on div "Transferir paciente Escolha para qual sala o(a) paciente ARTHUR GABRIEL COELHO …" at bounding box center [477, 244] width 954 height 489
click at [607, 307] on button "Salvar" at bounding box center [598, 311] width 61 height 29
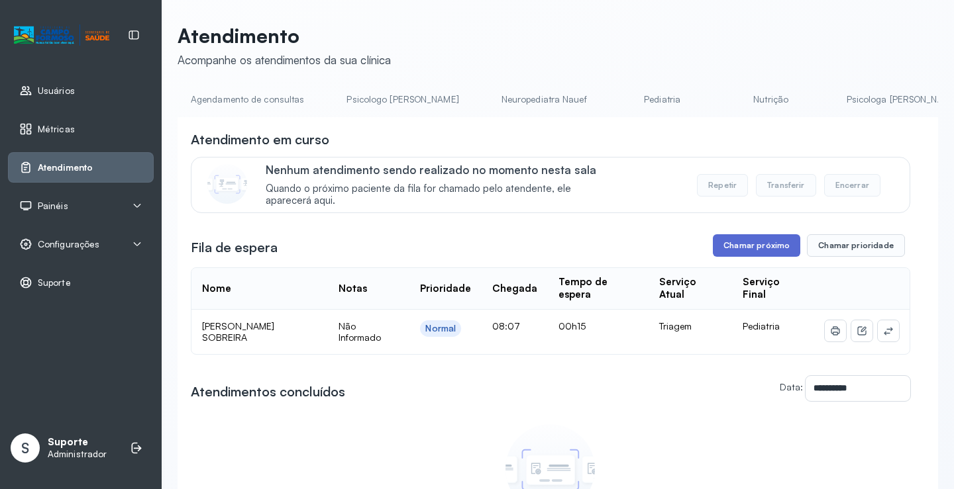
click at [752, 250] on button "Chamar próximo" at bounding box center [756, 245] width 87 height 23
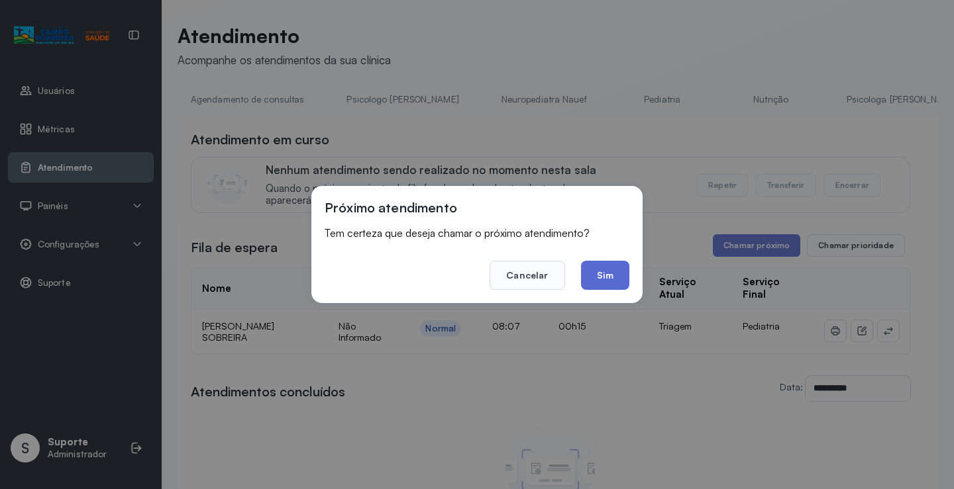
click at [617, 265] on button "Sim" at bounding box center [605, 275] width 48 height 29
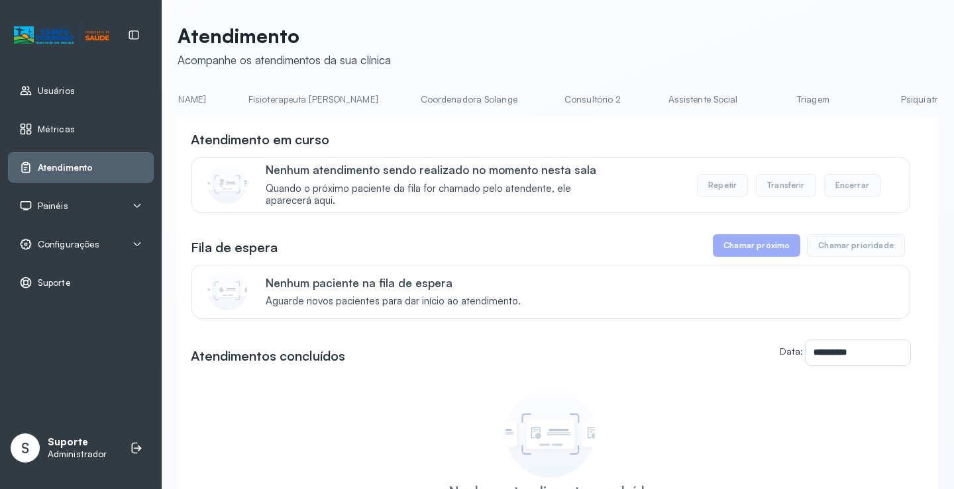
scroll to position [0, 783]
click at [740, 101] on link "Triagem" at bounding box center [786, 100] width 93 height 22
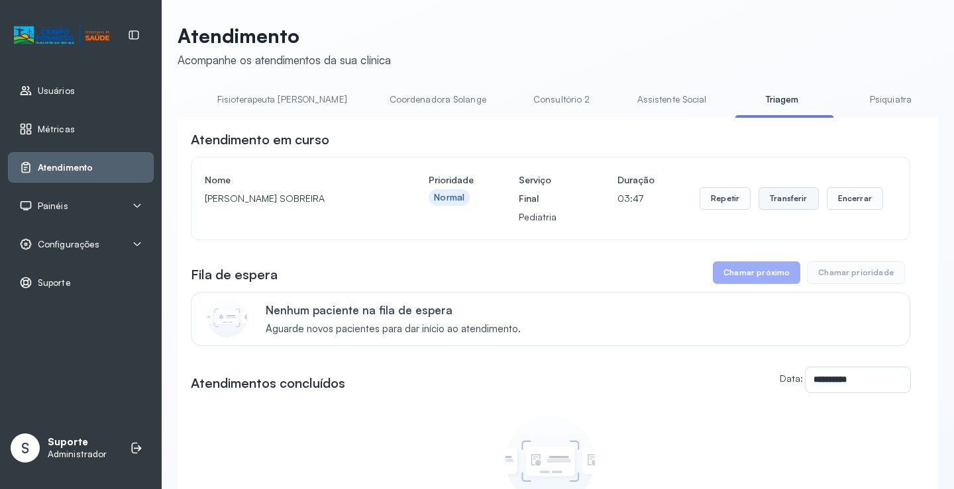
click at [778, 205] on button "Transferir" at bounding box center [788, 198] width 60 height 23
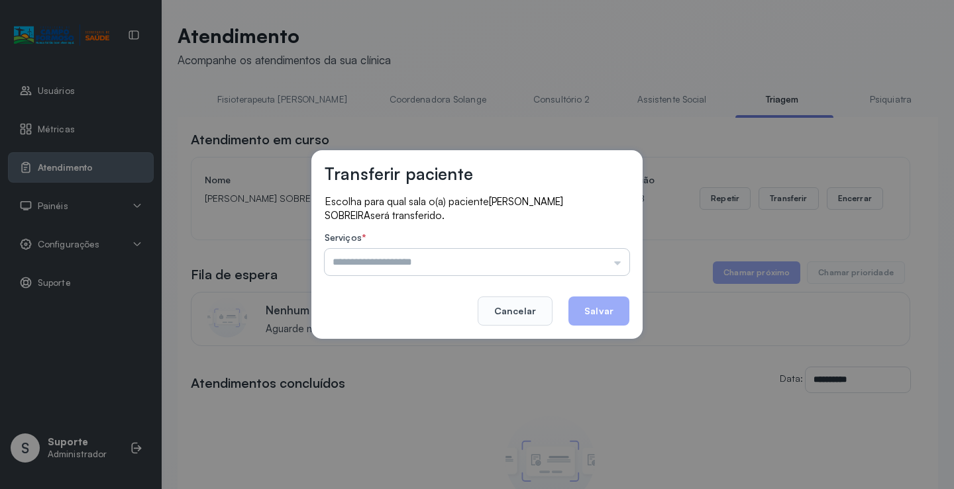
click at [626, 274] on input "text" at bounding box center [477, 262] width 305 height 26
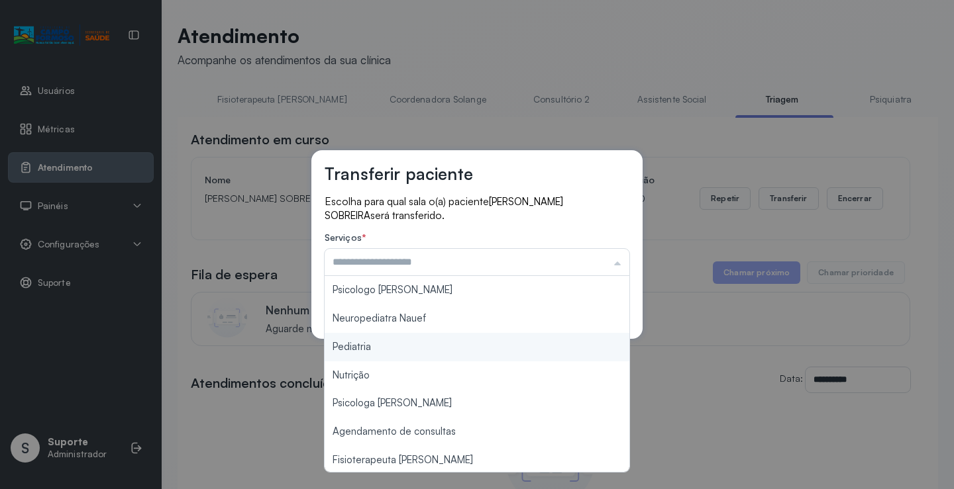
type input "*********"
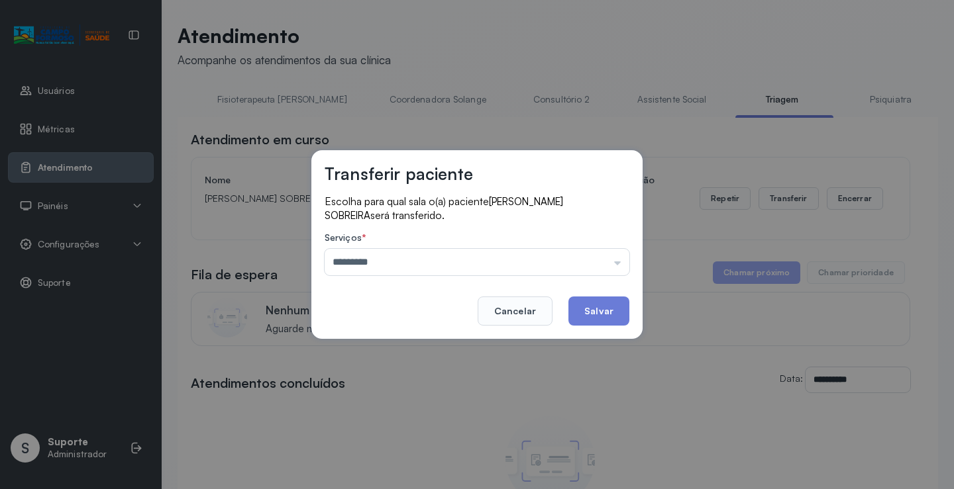
click at [379, 349] on div "Transferir paciente Escolha para qual sala o(a) paciente [PERSON_NAME] SOBREIRA…" at bounding box center [477, 244] width 954 height 489
click at [591, 303] on button "Salvar" at bounding box center [598, 311] width 61 height 29
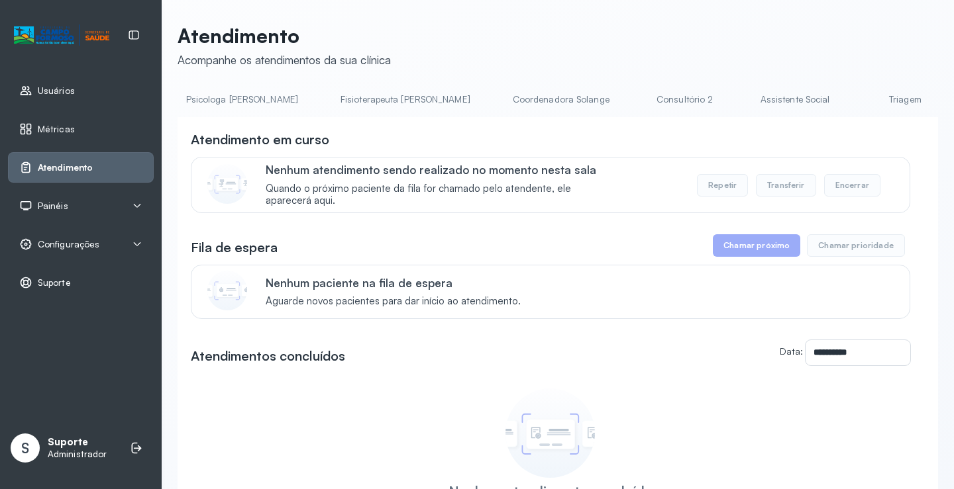
scroll to position [0, 667]
click at [857, 101] on link "Triagem" at bounding box center [903, 100] width 93 height 22
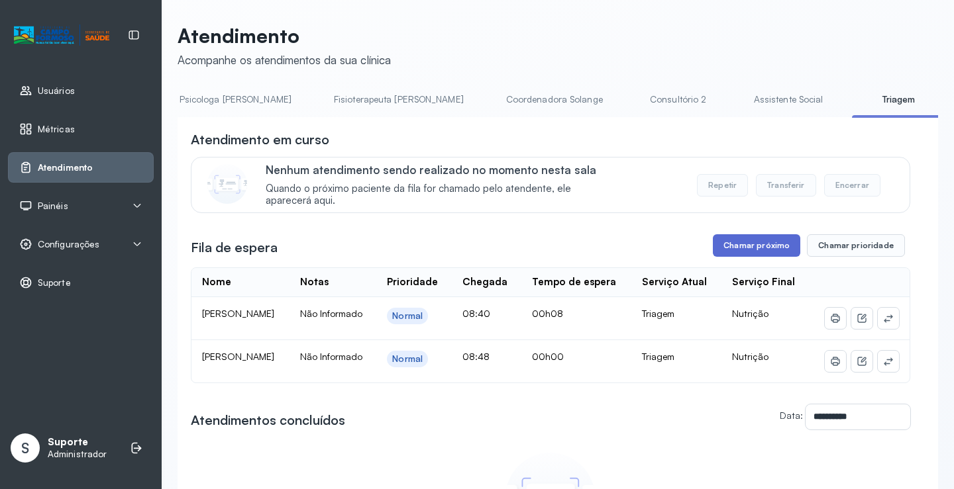
click at [763, 250] on button "Chamar próximo" at bounding box center [756, 245] width 87 height 23
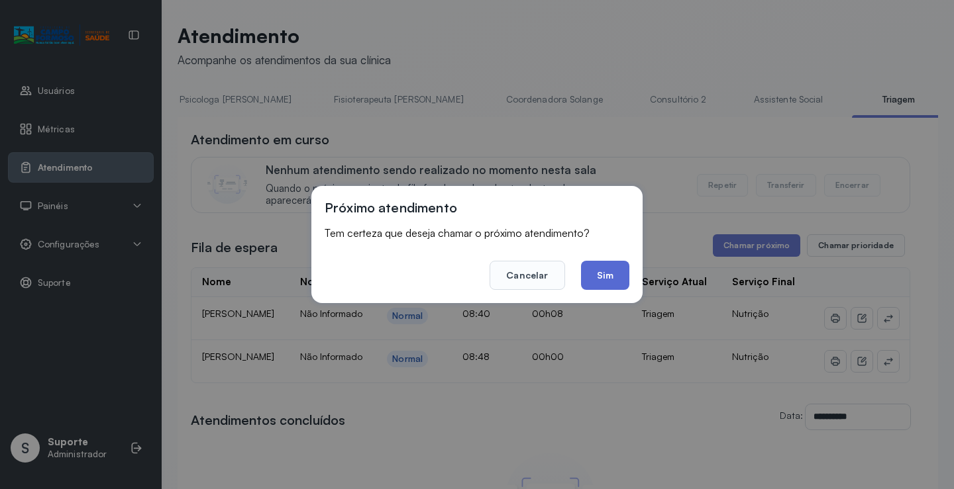
click at [605, 277] on button "Sim" at bounding box center [605, 275] width 48 height 29
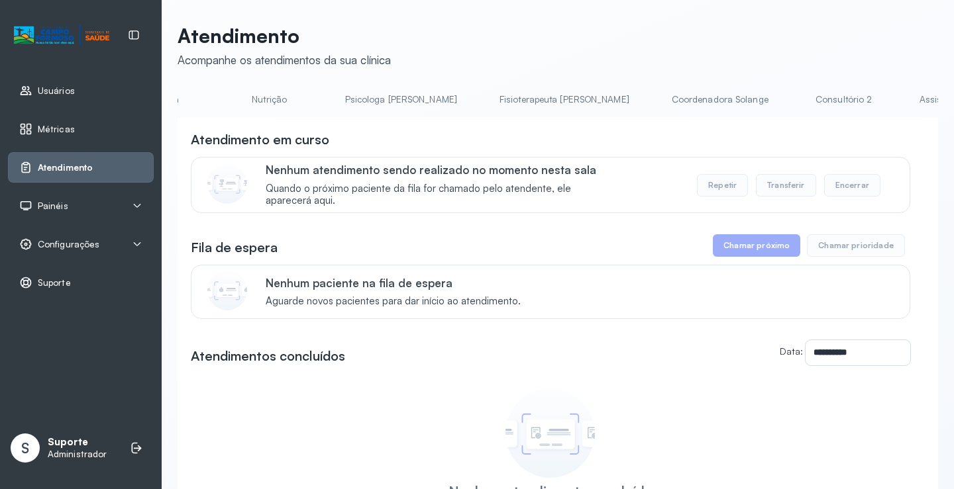
scroll to position [0, 521]
drag, startPoint x: 618, startPoint y: 119, endPoint x: 725, endPoint y: 110, distance: 107.6
click at [734, 110] on div "**********" at bounding box center [557, 348] width 760 height 519
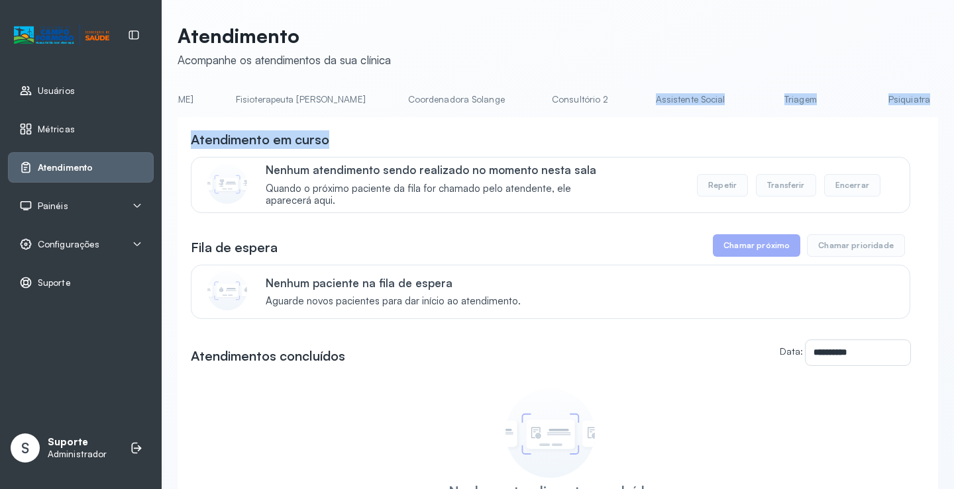
scroll to position [0, 777]
click at [747, 98] on link "Triagem" at bounding box center [793, 100] width 93 height 22
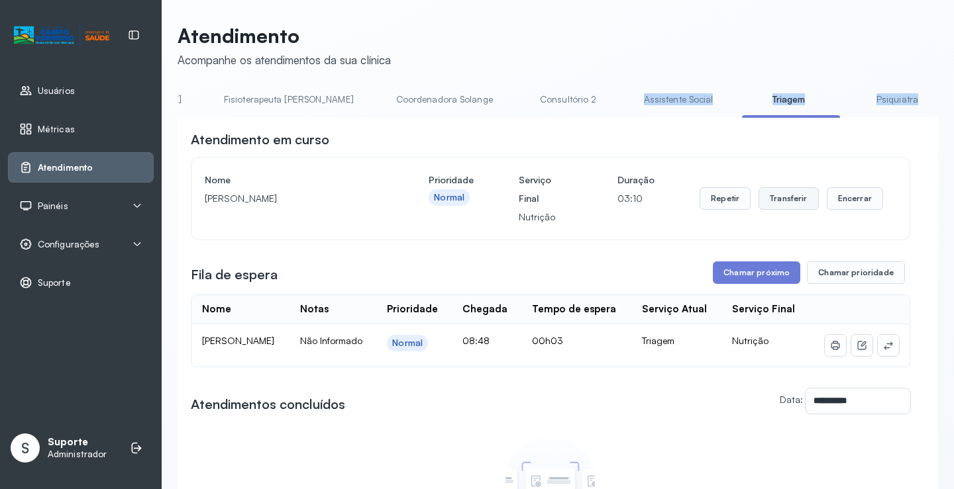
click at [775, 203] on button "Transferir" at bounding box center [788, 198] width 60 height 23
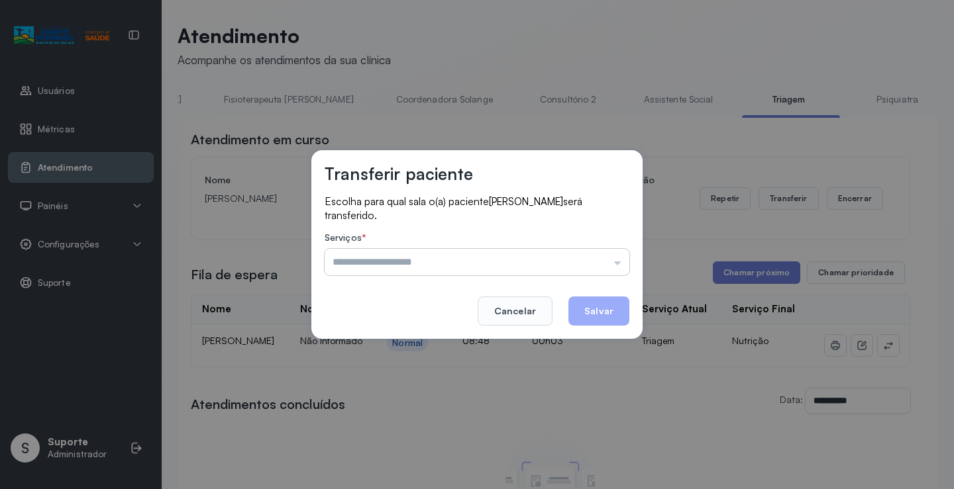
click at [617, 258] on input "text" at bounding box center [477, 262] width 305 height 26
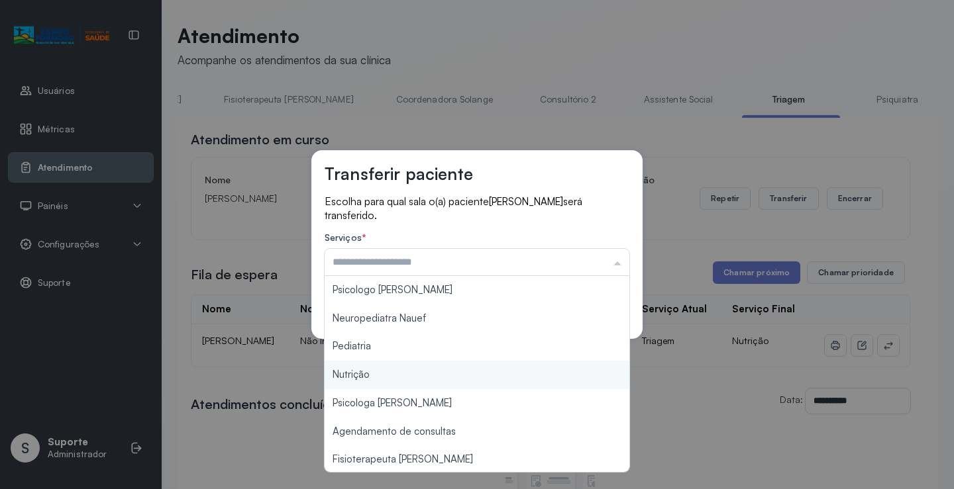
type input "********"
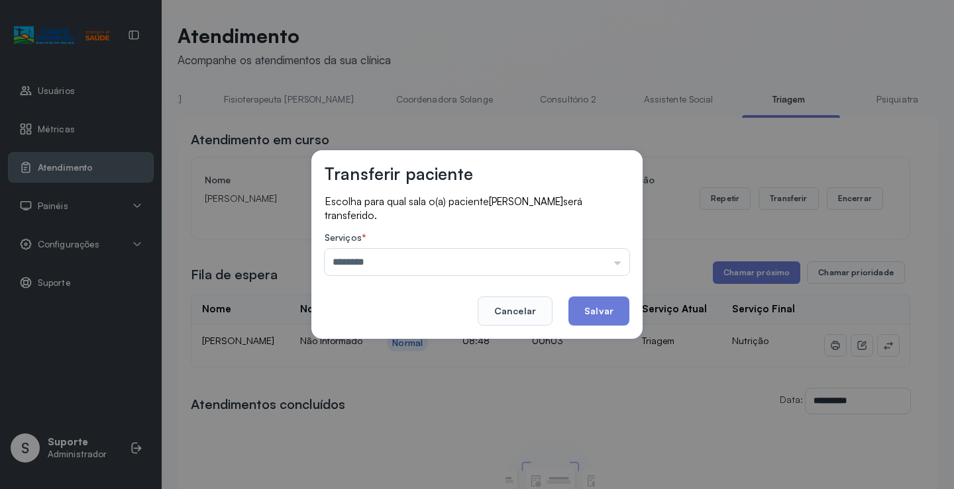
click at [393, 370] on div "Transferir paciente Escolha para qual sala o(a) paciente Thomas Conrado dos San…" at bounding box center [477, 244] width 954 height 489
click at [595, 303] on button "Salvar" at bounding box center [598, 311] width 61 height 29
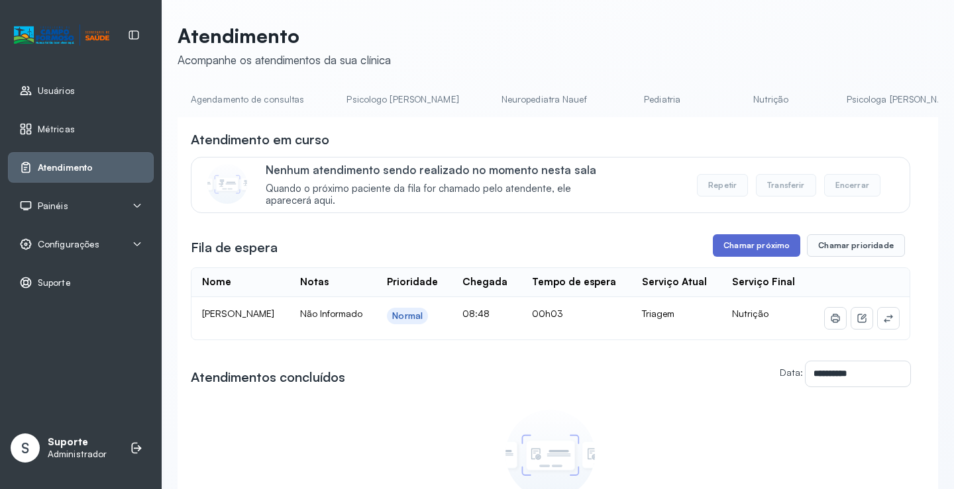
click at [744, 250] on button "Chamar próximo" at bounding box center [756, 245] width 87 height 23
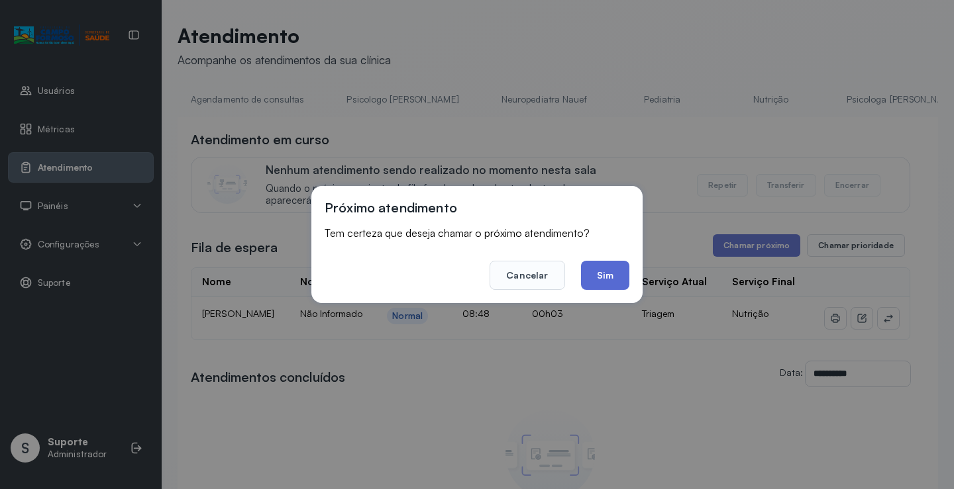
click at [602, 281] on button "Sim" at bounding box center [605, 275] width 48 height 29
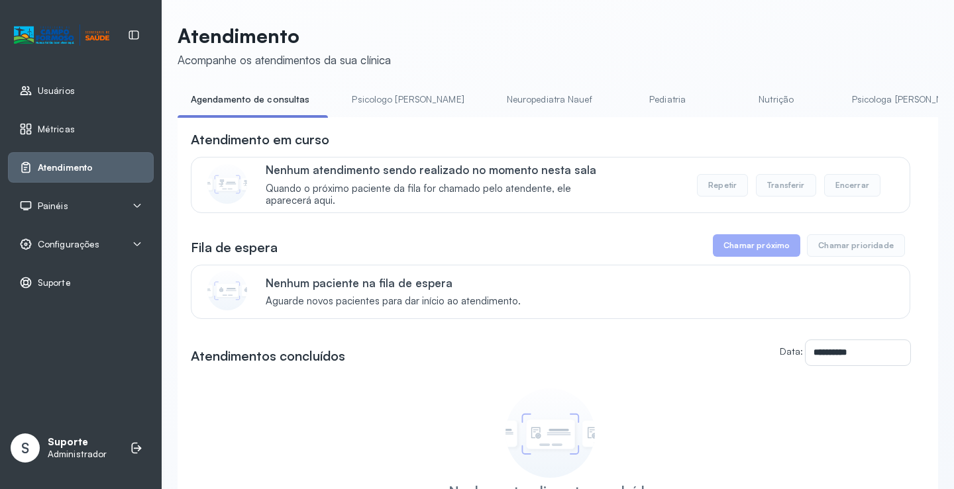
drag, startPoint x: 360, startPoint y: 123, endPoint x: 432, endPoint y: 126, distance: 72.3
click at [432, 126] on div "**********" at bounding box center [557, 362] width 760 height 490
click at [398, 122] on div "**********" at bounding box center [557, 362] width 760 height 490
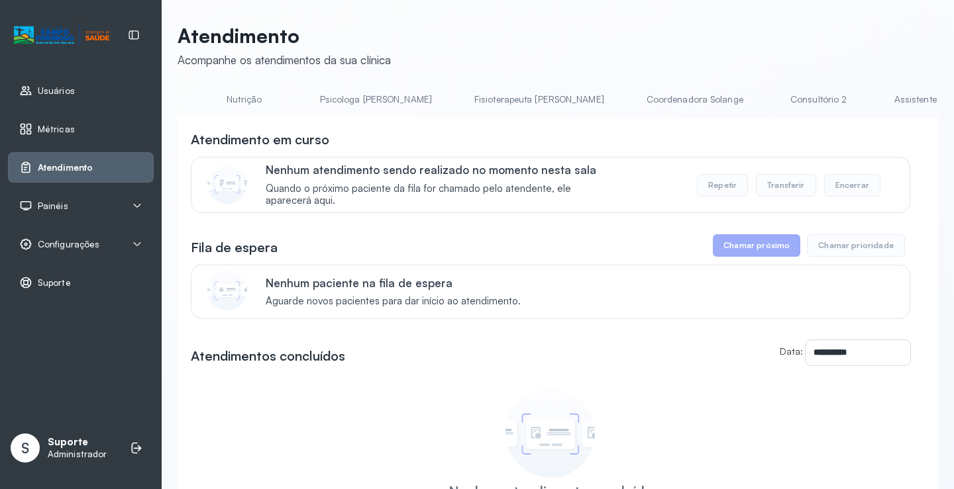
scroll to position [0, 608]
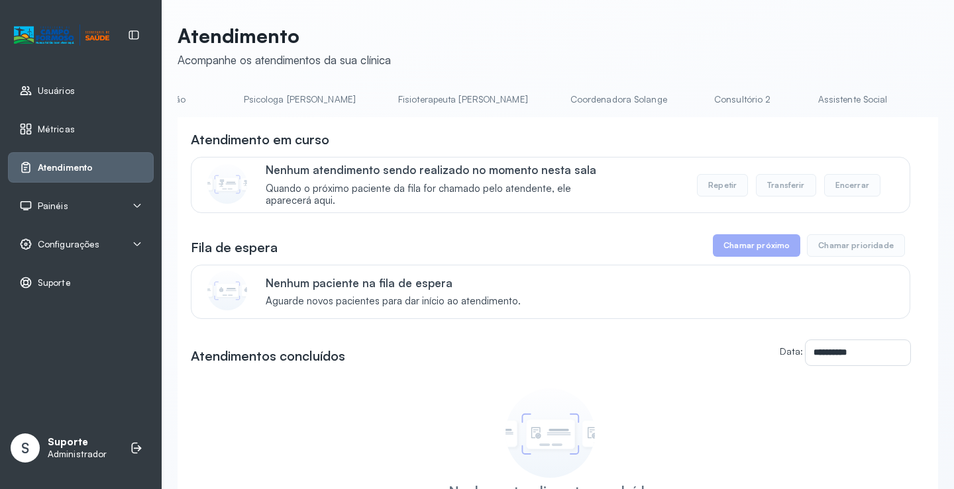
click at [916, 111] on li "Triagem" at bounding box center [965, 104] width 98 height 30
click at [916, 106] on link "Triagem" at bounding box center [962, 100] width 93 height 22
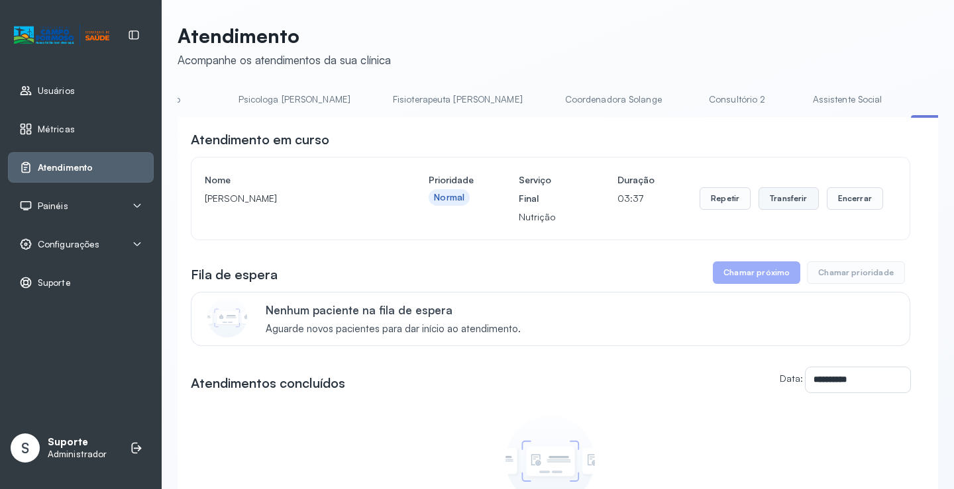
click at [783, 200] on button "Transferir" at bounding box center [788, 198] width 60 height 23
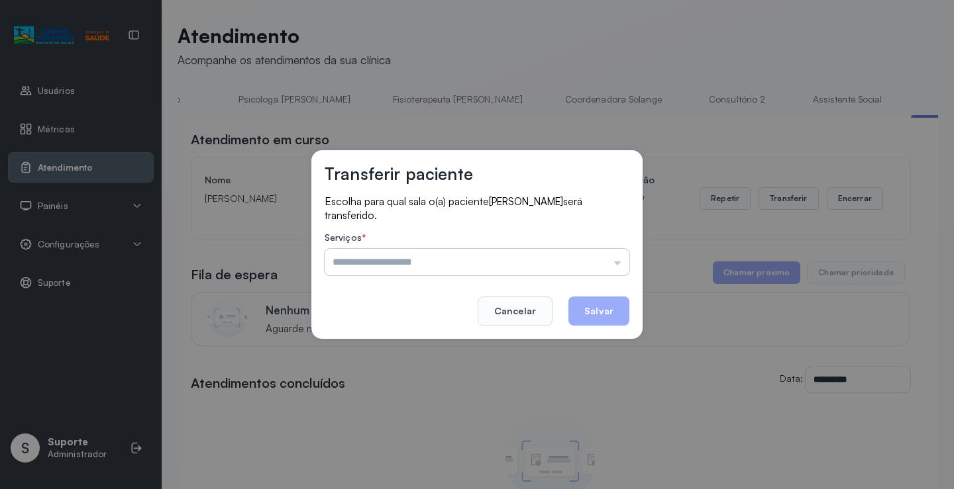
click at [628, 259] on input "text" at bounding box center [477, 262] width 305 height 26
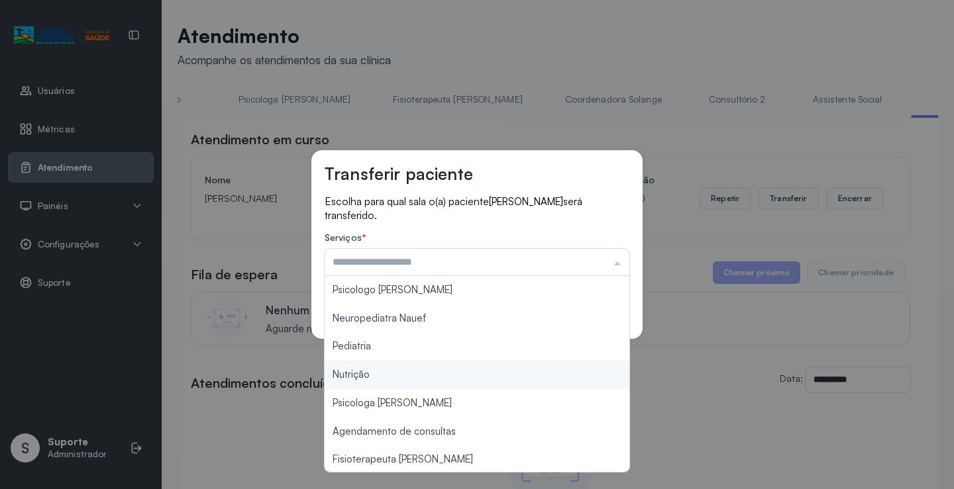
type input "********"
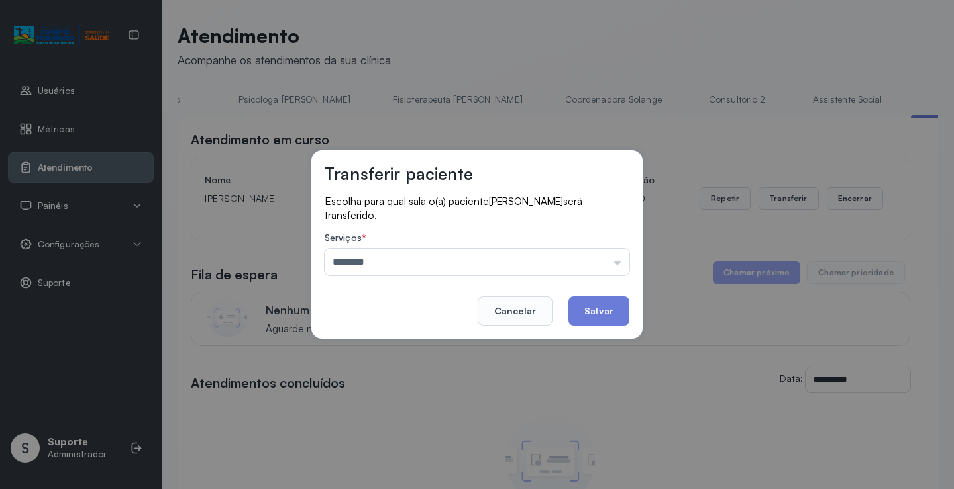
drag, startPoint x: 381, startPoint y: 376, endPoint x: 456, endPoint y: 345, distance: 80.4
click at [385, 376] on div "Transferir paciente Escolha para qual sala o(a) paciente Maria Alice Pereira da…" at bounding box center [477, 244] width 954 height 489
click at [596, 307] on button "Salvar" at bounding box center [598, 311] width 61 height 29
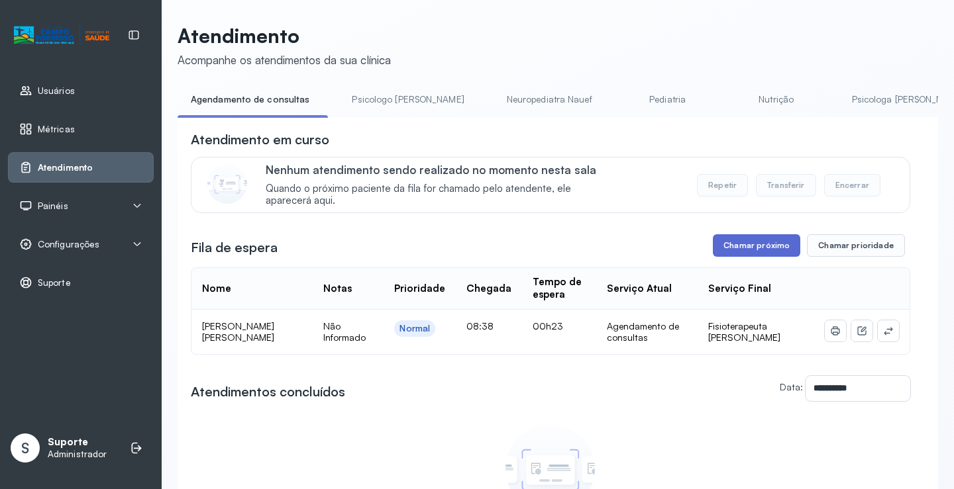
click at [758, 247] on button "Chamar próximo" at bounding box center [756, 245] width 87 height 23
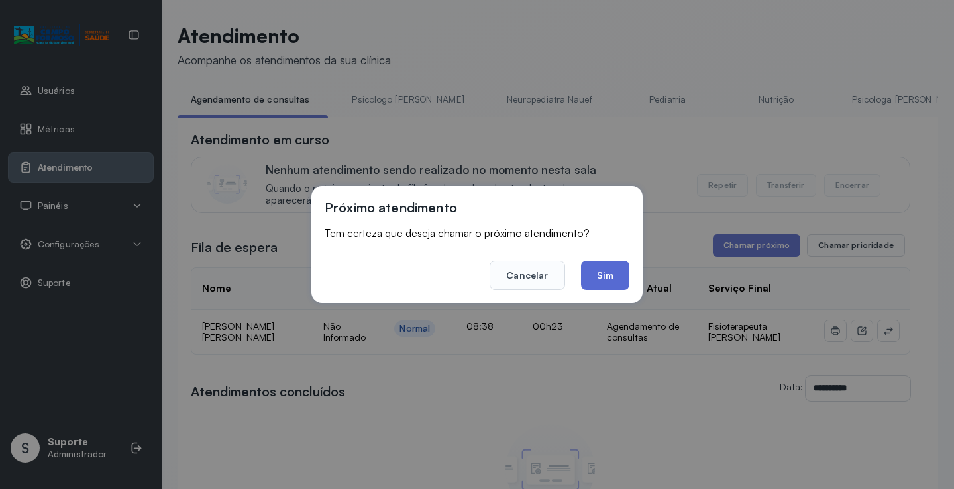
click at [613, 273] on button "Sim" at bounding box center [605, 275] width 48 height 29
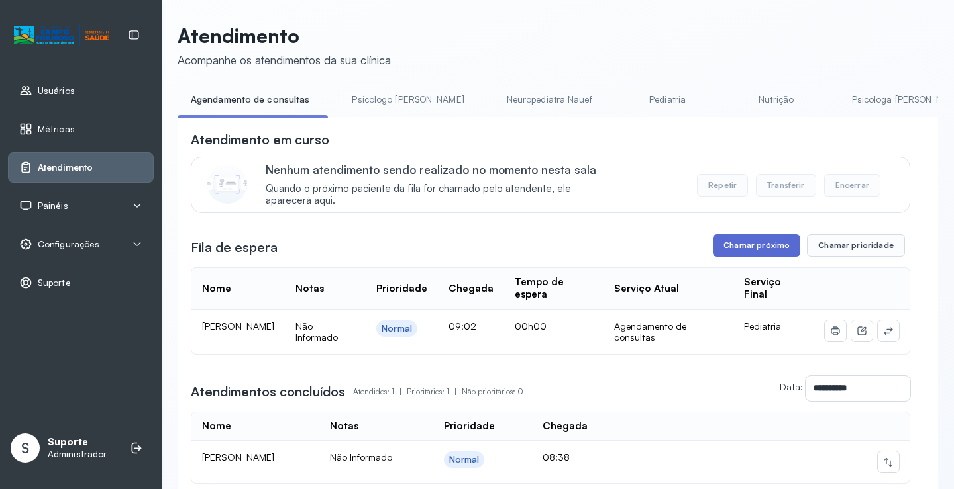
click at [742, 248] on button "Chamar próximo" at bounding box center [756, 245] width 87 height 23
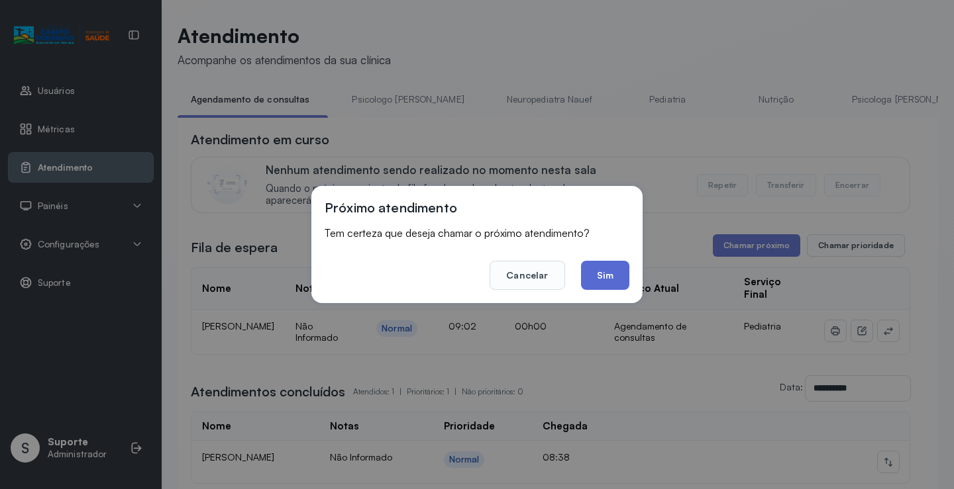
click at [600, 277] on button "Sim" at bounding box center [605, 275] width 48 height 29
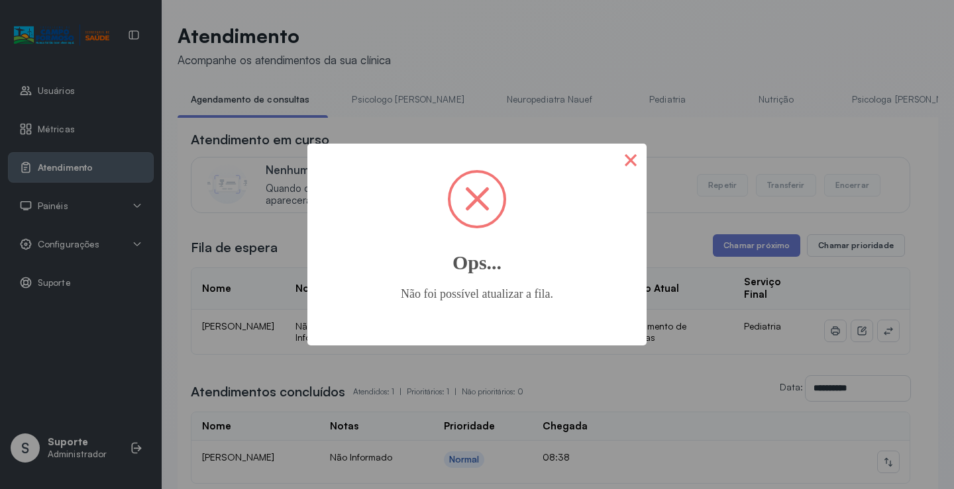
click at [633, 161] on button "×" at bounding box center [631, 160] width 32 height 32
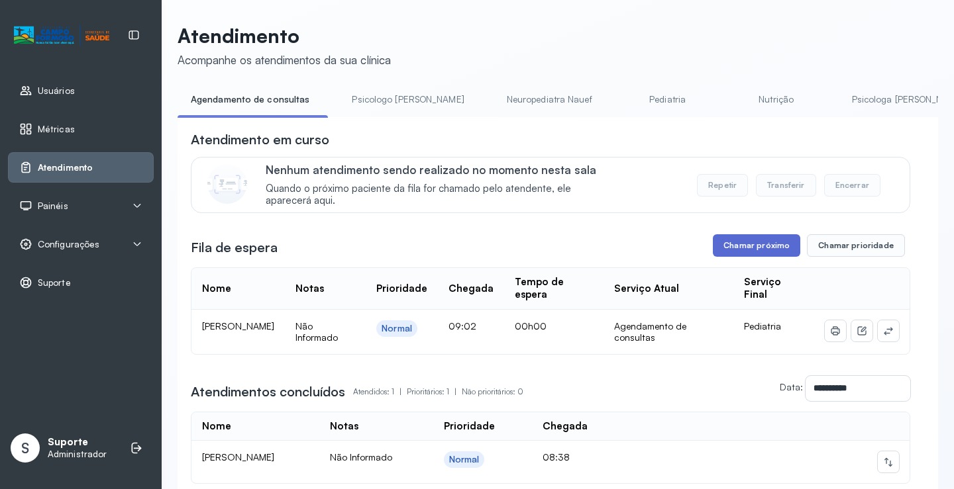
click at [743, 253] on button "Chamar próximo" at bounding box center [756, 245] width 87 height 23
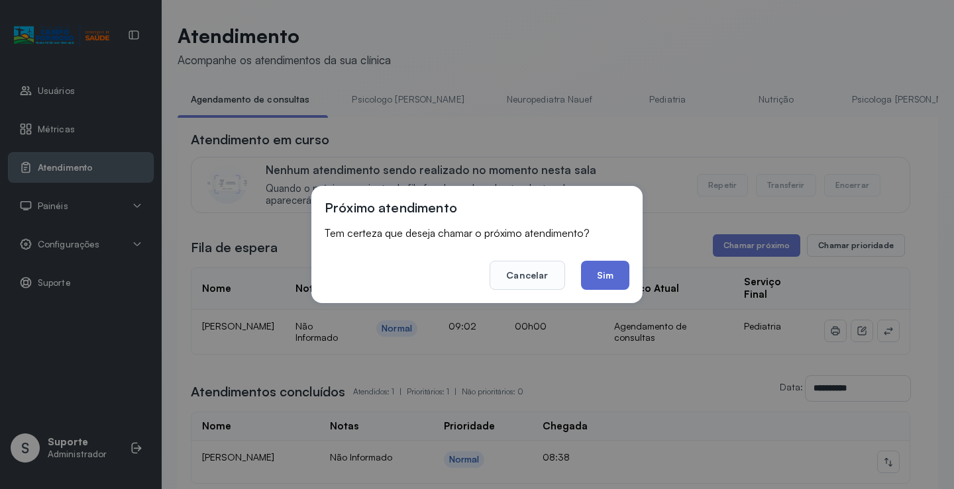
click at [620, 285] on button "Sim" at bounding box center [605, 275] width 48 height 29
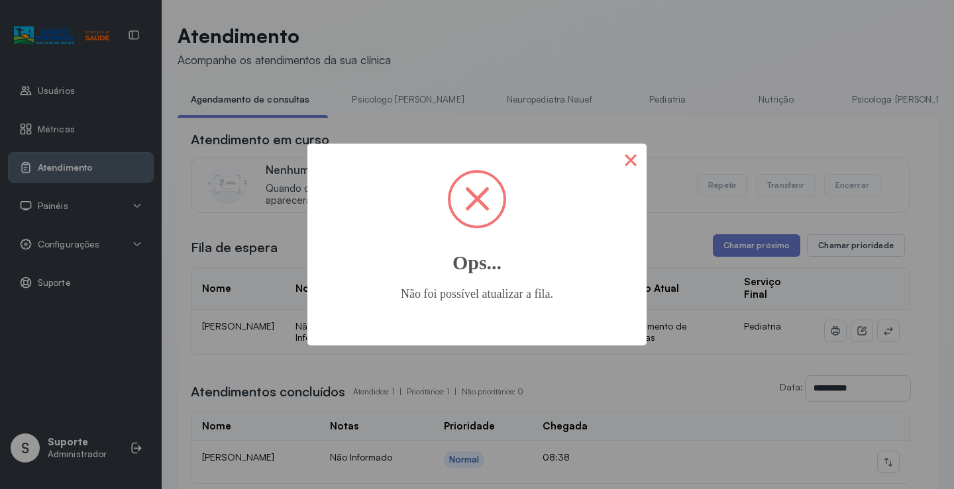
click at [633, 159] on button "×" at bounding box center [631, 160] width 32 height 32
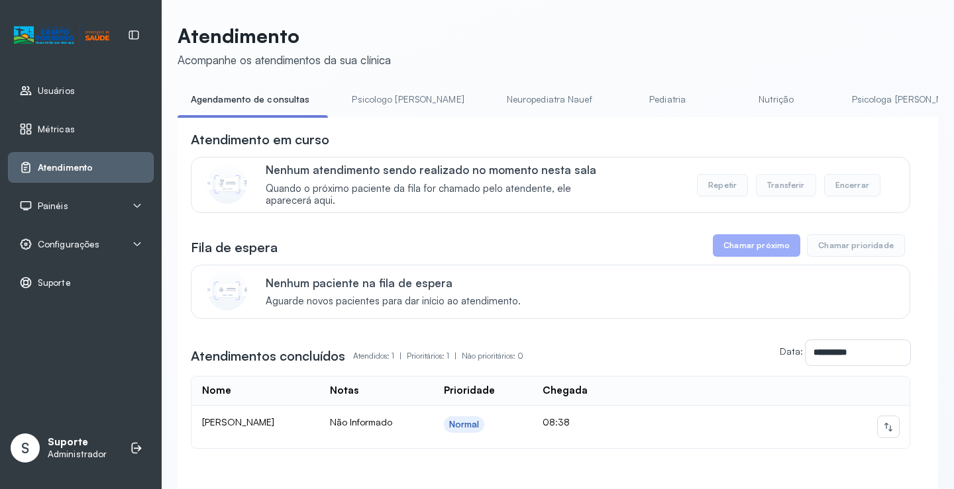
drag, startPoint x: 377, startPoint y: 121, endPoint x: 396, endPoint y: 121, distance: 18.5
click at [396, 121] on div "**********" at bounding box center [557, 325] width 760 height 417
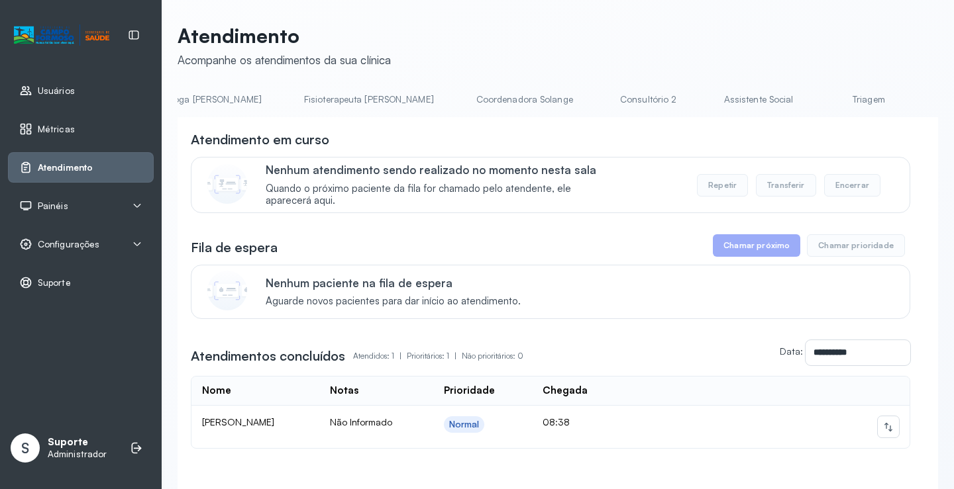
click at [822, 95] on link "Triagem" at bounding box center [868, 100] width 93 height 22
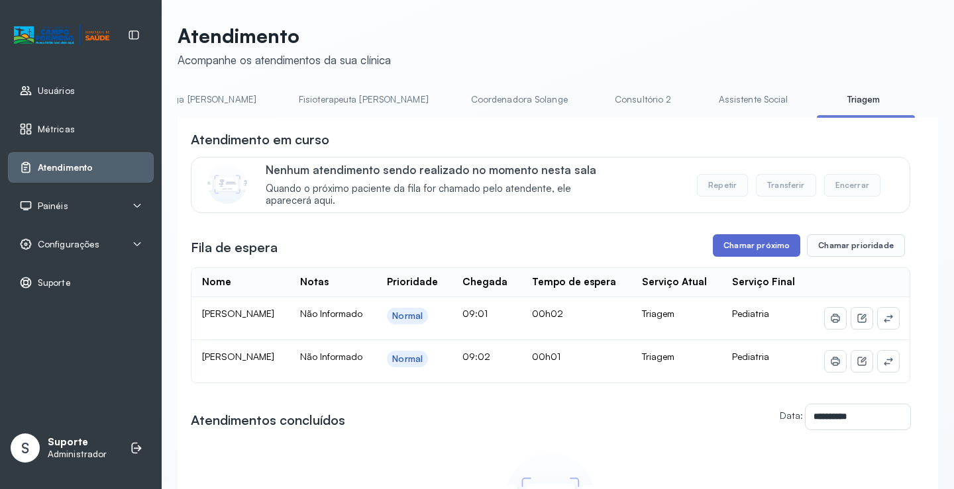
click at [764, 247] on button "Chamar próximo" at bounding box center [756, 245] width 87 height 23
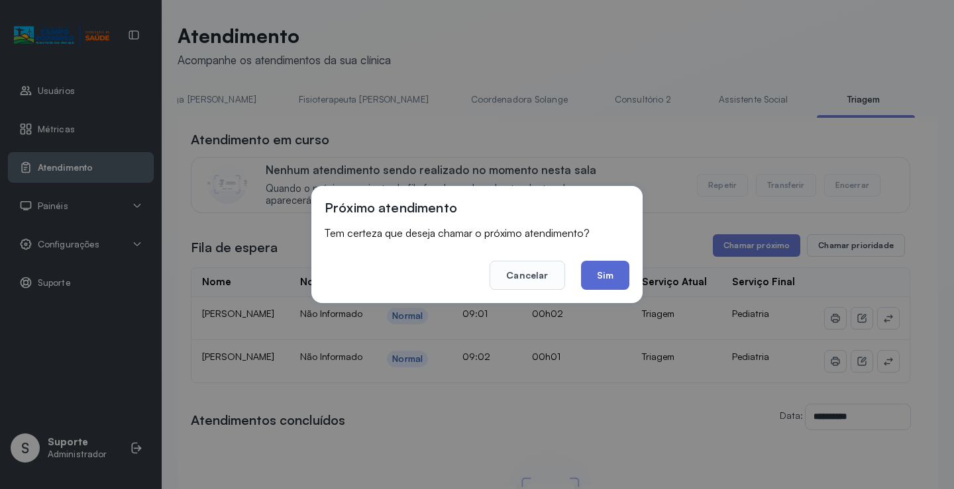
click at [608, 279] on button "Sim" at bounding box center [605, 275] width 48 height 29
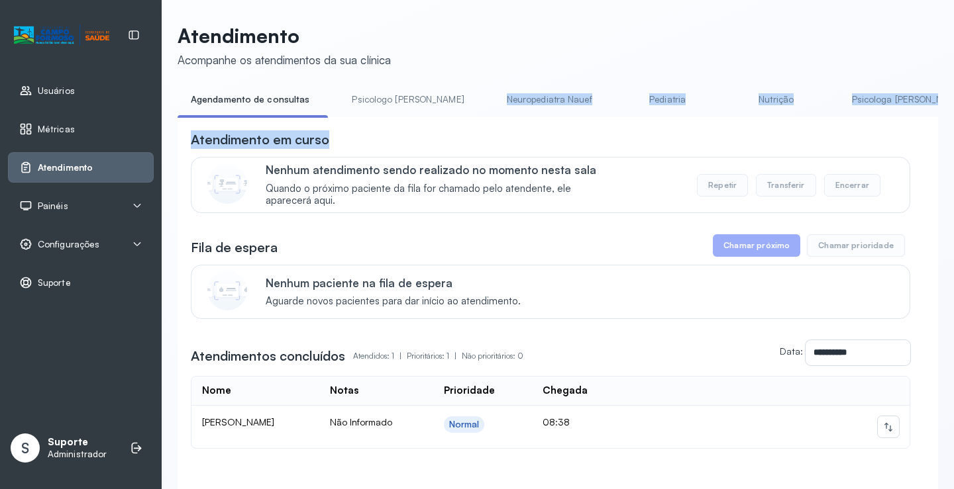
drag, startPoint x: 364, startPoint y: 121, endPoint x: 439, endPoint y: 121, distance: 74.8
click at [439, 121] on div "**********" at bounding box center [557, 311] width 760 height 445
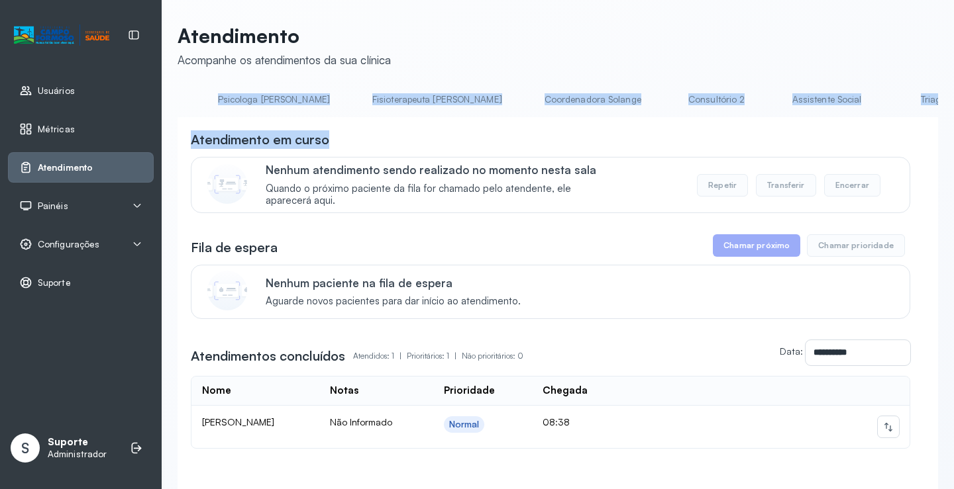
scroll to position [0, 724]
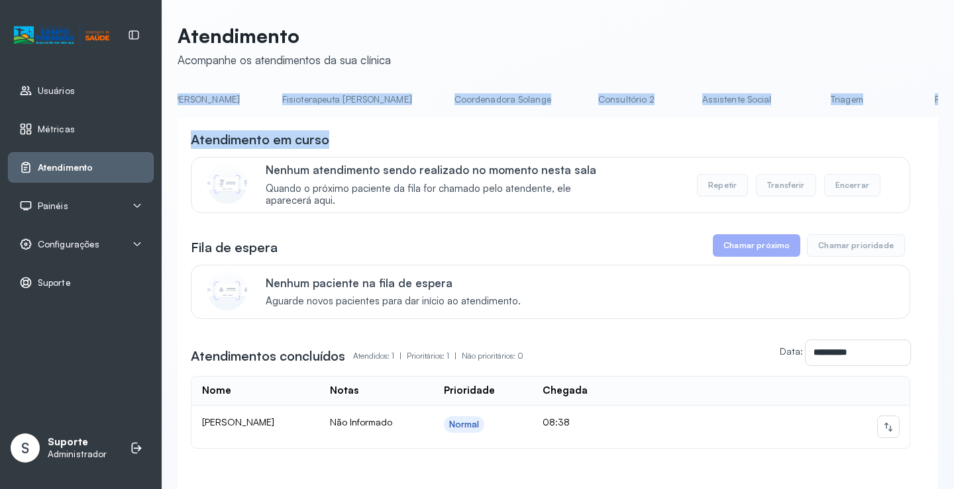
click at [800, 107] on link "Triagem" at bounding box center [846, 100] width 93 height 22
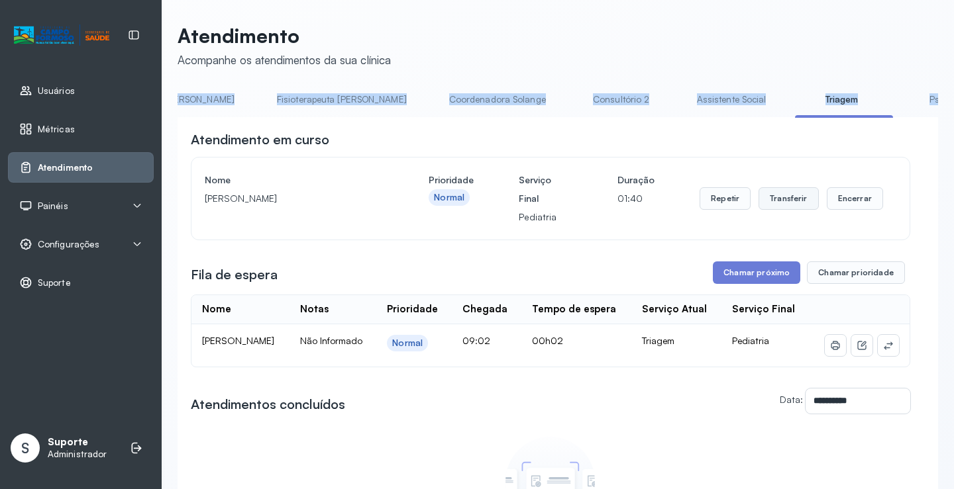
click at [793, 203] on button "Transferir" at bounding box center [788, 198] width 60 height 23
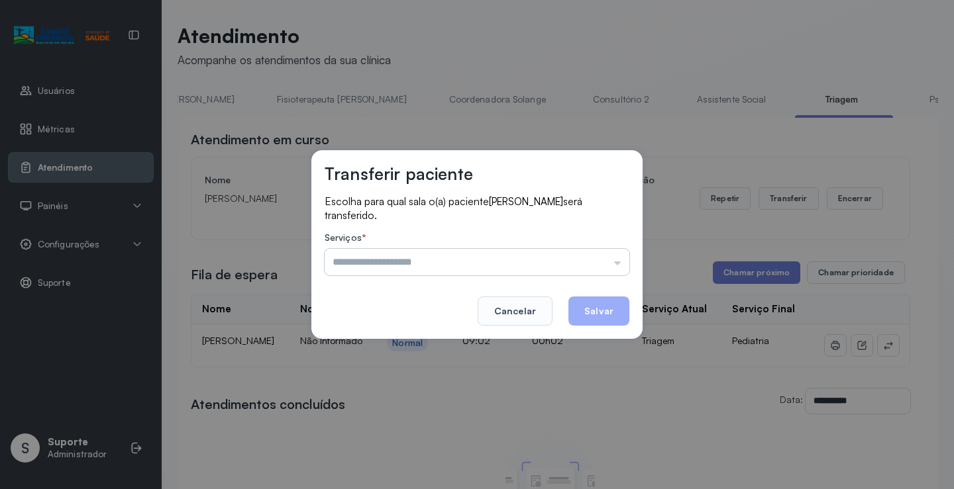
click at [619, 264] on input "text" at bounding box center [477, 262] width 305 height 26
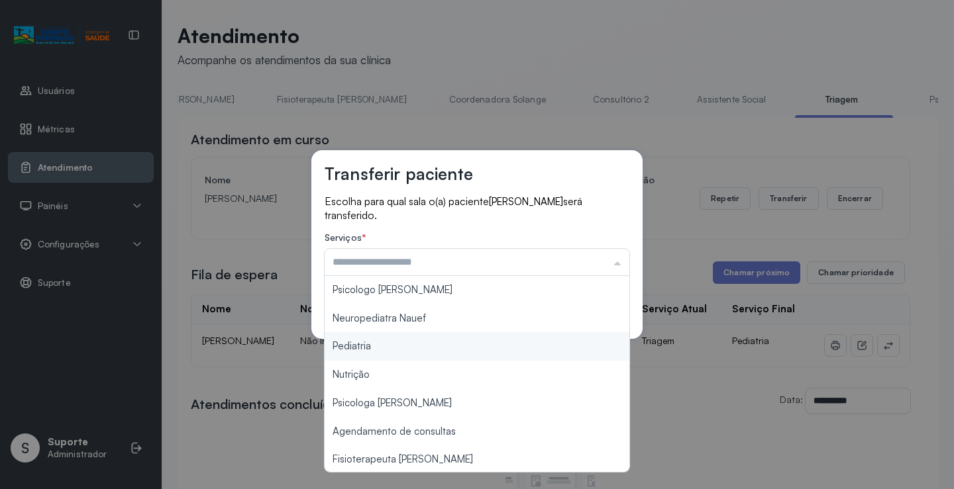
type input "*********"
drag, startPoint x: 435, startPoint y: 352, endPoint x: 448, endPoint y: 336, distance: 20.2
click at [434, 346] on div "Transferir paciente Escolha para qual sala o(a) paciente [PERSON_NAME] será tra…" at bounding box center [477, 244] width 954 height 489
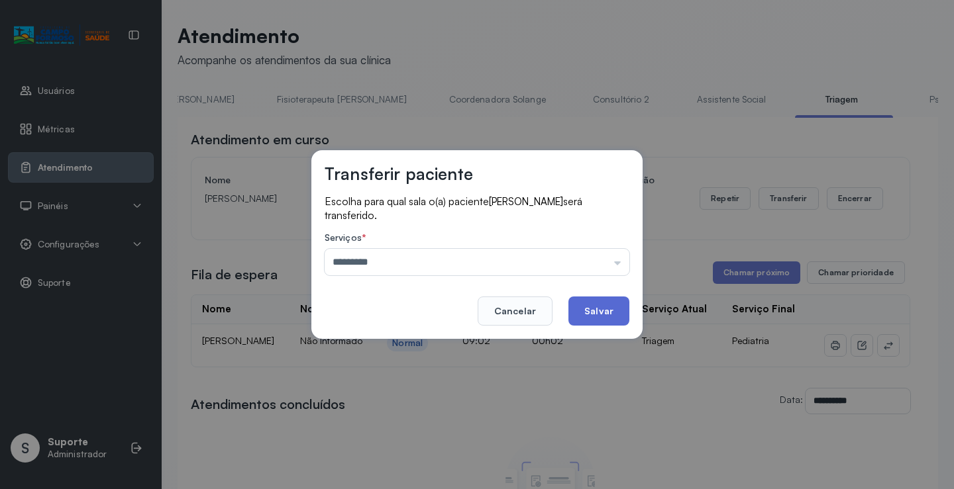
click at [595, 306] on button "Salvar" at bounding box center [598, 311] width 61 height 29
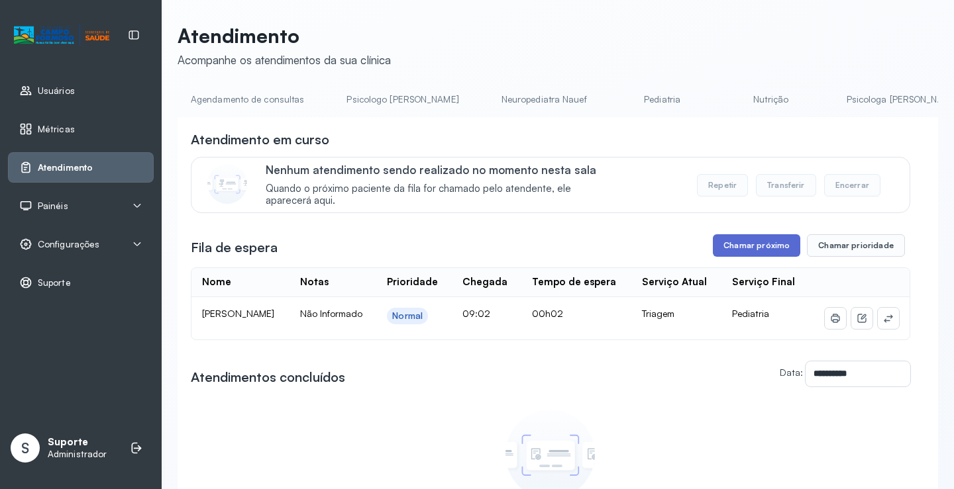
click at [750, 251] on button "Chamar próximo" at bounding box center [756, 245] width 87 height 23
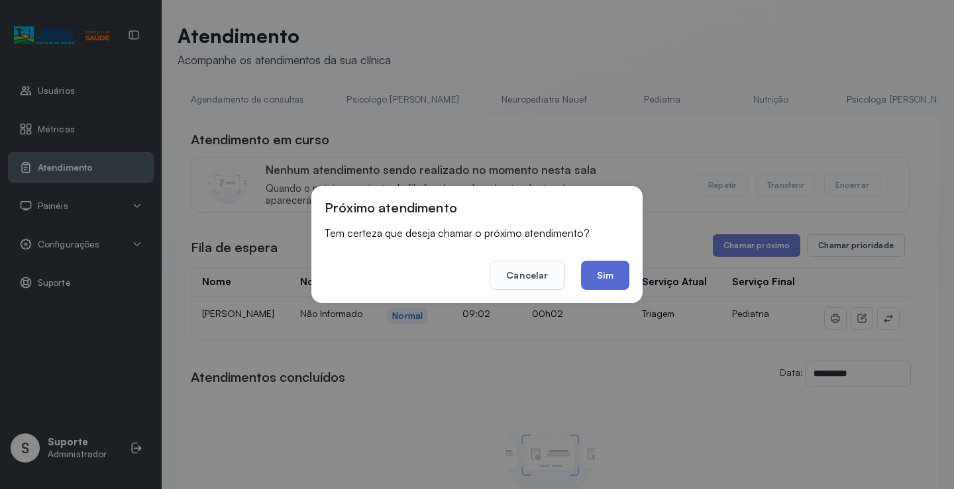
click at [603, 275] on button "Sim" at bounding box center [605, 275] width 48 height 29
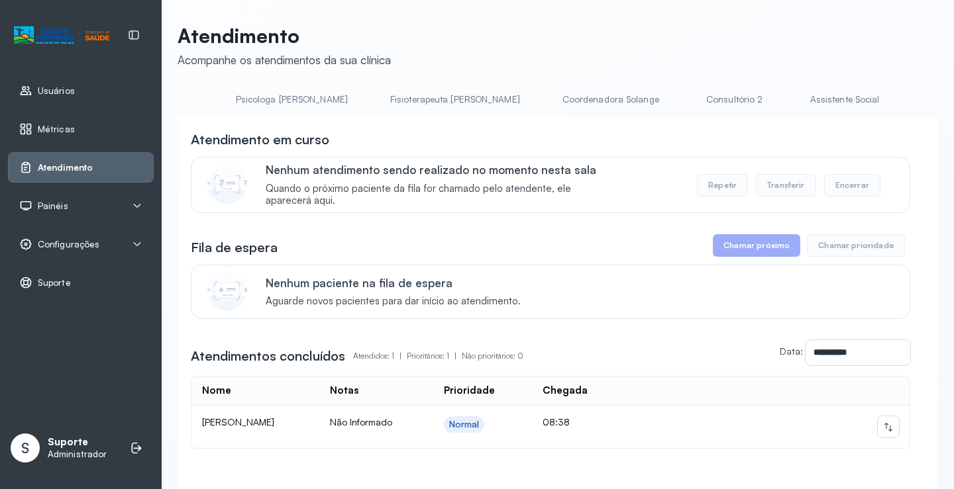
scroll to position [0, 791]
click at [733, 94] on link "Triagem" at bounding box center [779, 100] width 93 height 22
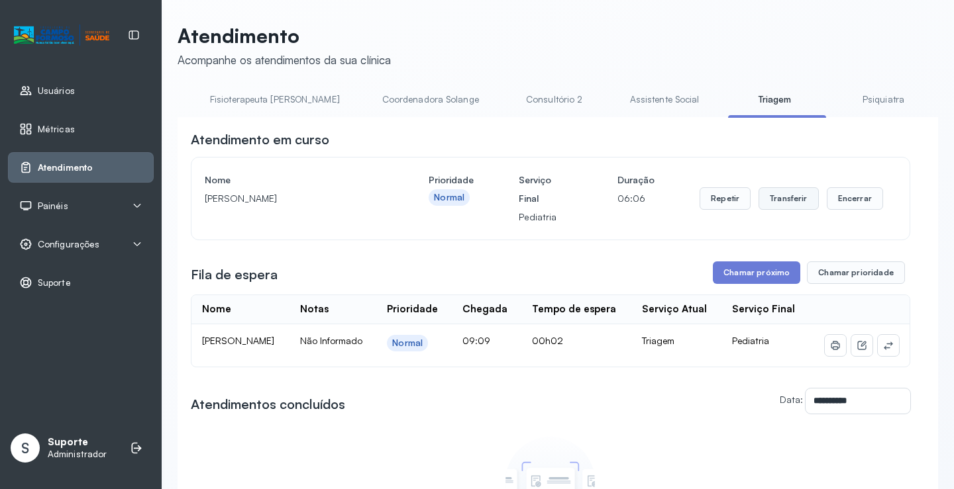
click at [781, 196] on button "Transferir" at bounding box center [788, 198] width 60 height 23
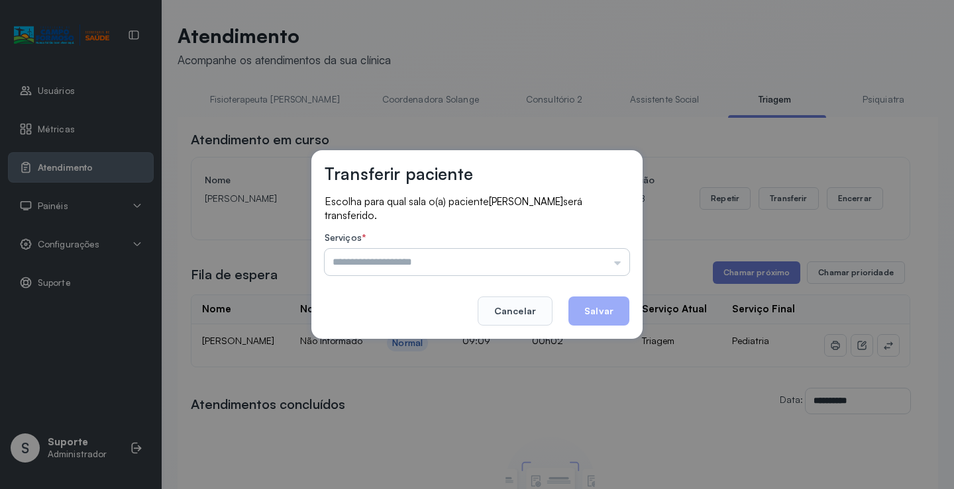
click at [618, 265] on input "text" at bounding box center [477, 262] width 305 height 26
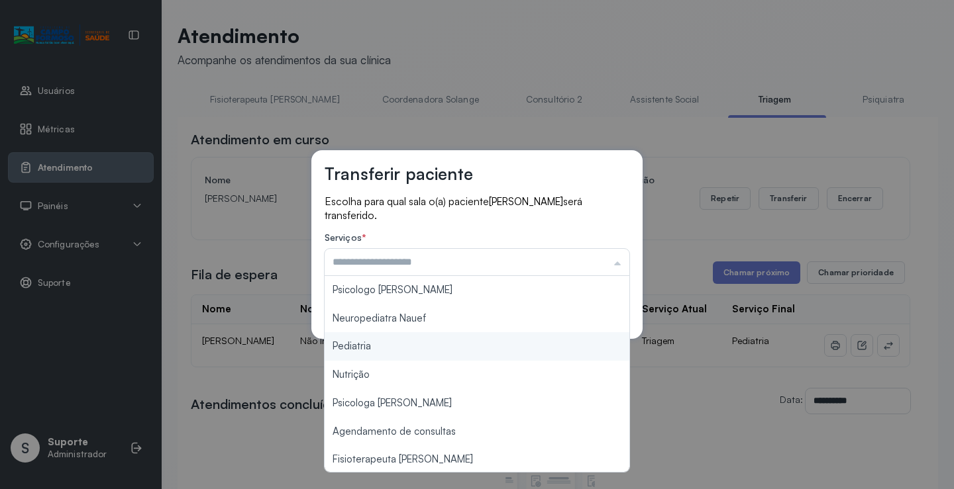
type input "*********"
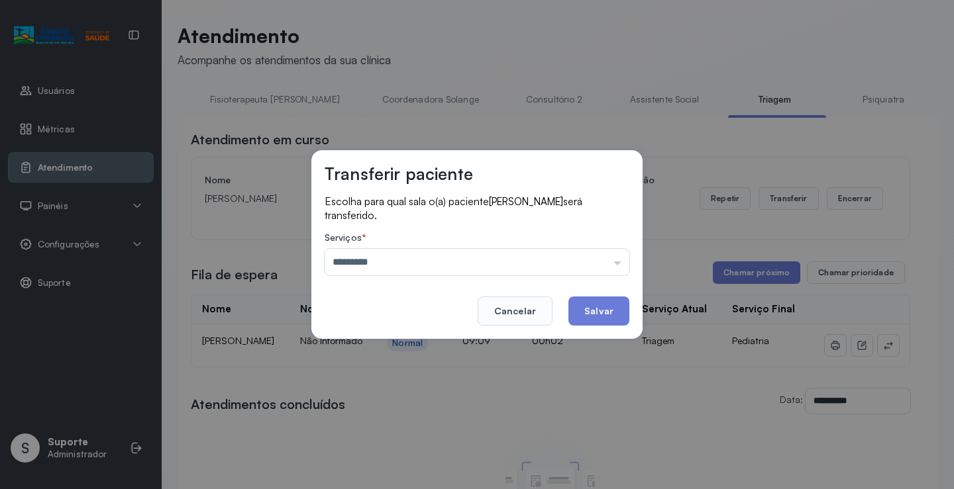
click at [440, 344] on div "Transferir paciente Escolha para qual sala o(a) paciente [PERSON_NAME] será tra…" at bounding box center [477, 244] width 954 height 489
click at [615, 317] on button "Salvar" at bounding box center [598, 311] width 61 height 29
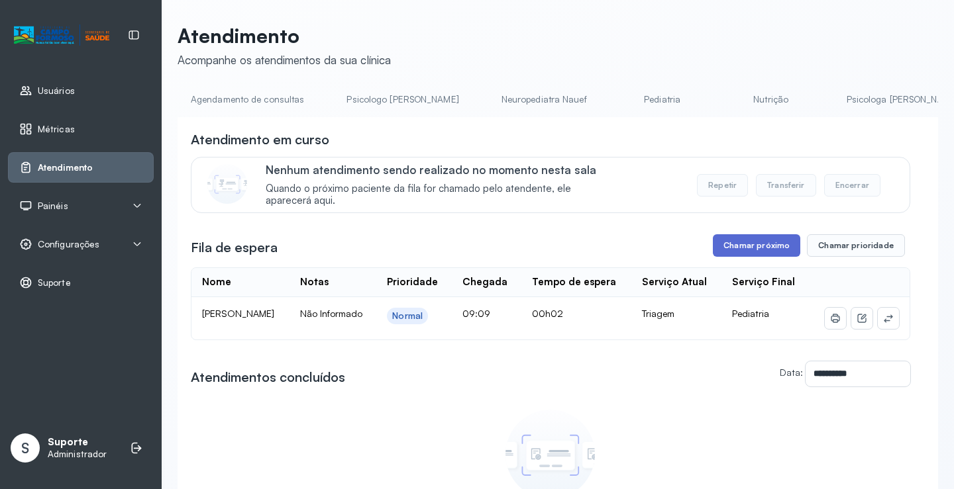
click at [756, 246] on button "Chamar próximo" at bounding box center [756, 245] width 87 height 23
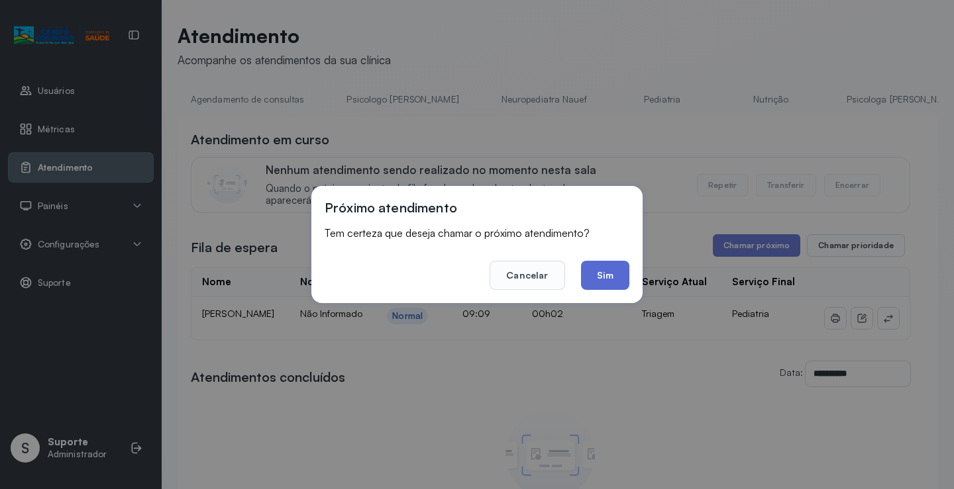
click at [614, 276] on button "Sim" at bounding box center [605, 275] width 48 height 29
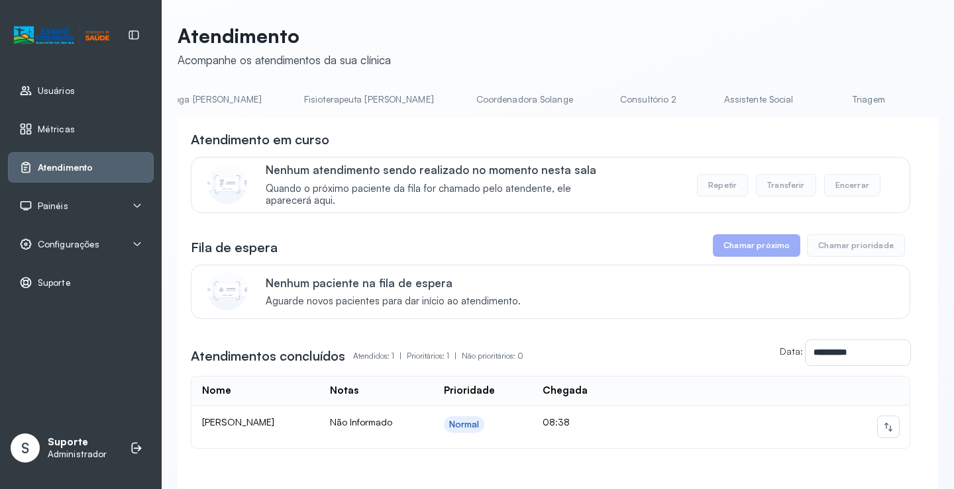
scroll to position [0, 717]
click at [807, 101] on link "Triagem" at bounding box center [853, 100] width 93 height 22
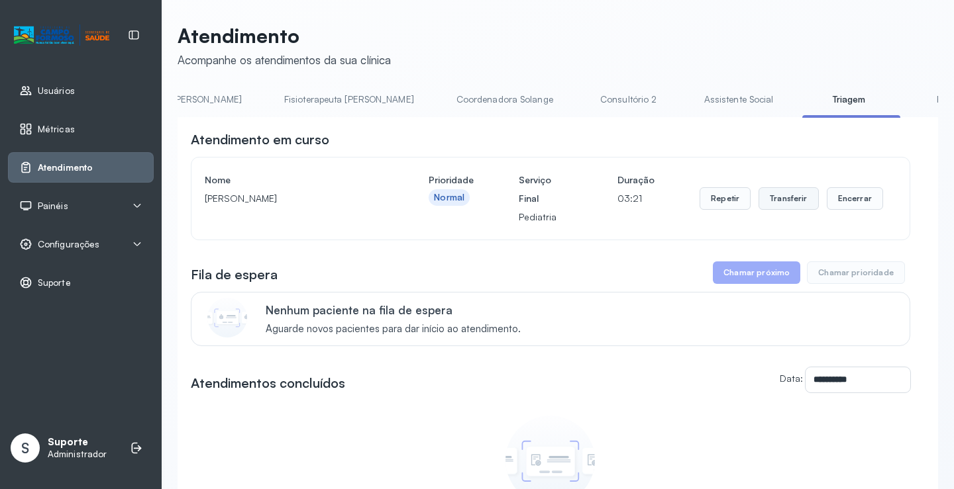
click at [787, 199] on button "Transferir" at bounding box center [788, 198] width 60 height 23
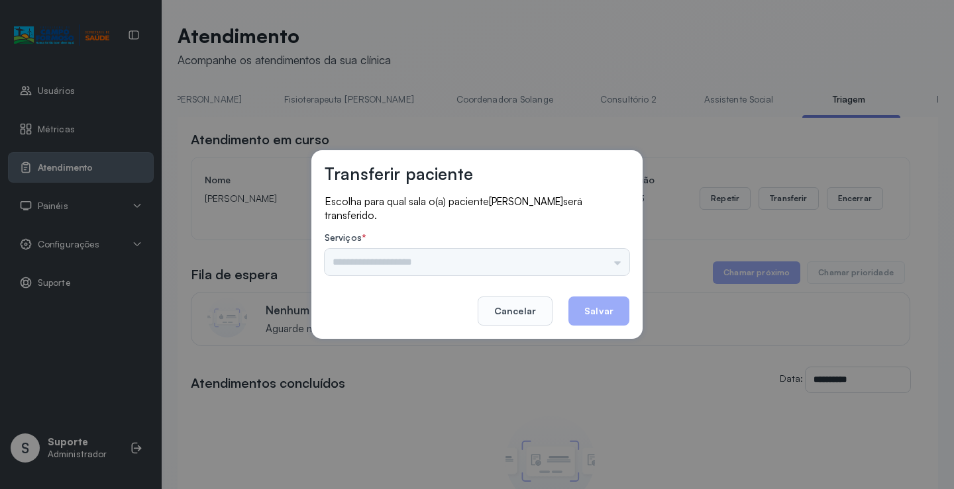
click at [616, 267] on div "Nenhuma opção encontrada" at bounding box center [477, 262] width 305 height 26
click at [618, 262] on div "Nenhuma opção encontrada" at bounding box center [477, 262] width 305 height 26
click at [623, 261] on input "text" at bounding box center [477, 262] width 305 height 26
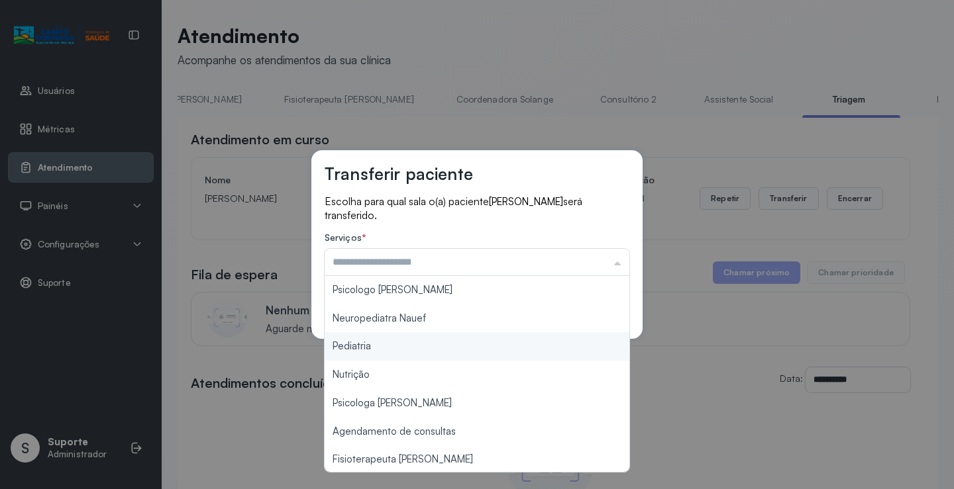
type input "*********"
click at [419, 346] on div "Transferir paciente Escolha para qual sala o(a) paciente JOSE MIGUEL BAHIA DA C…" at bounding box center [477, 244] width 954 height 489
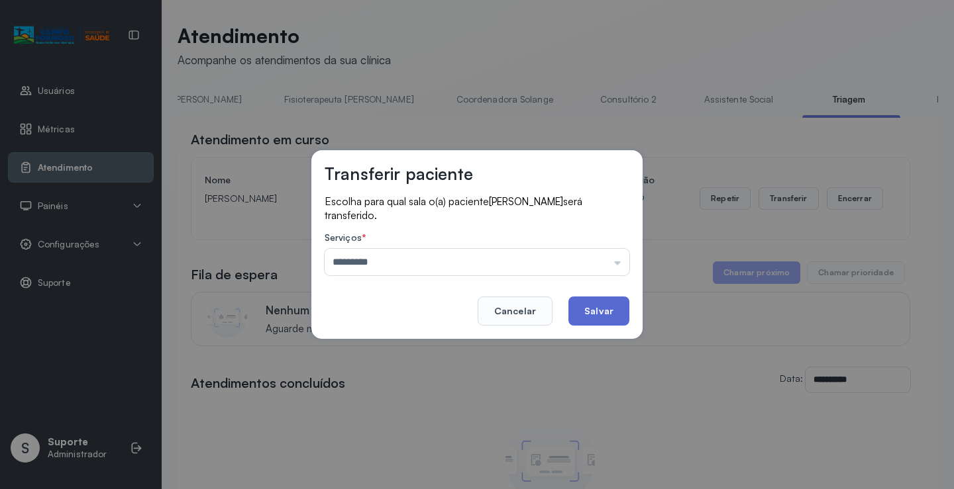
click at [591, 311] on button "Salvar" at bounding box center [598, 311] width 61 height 29
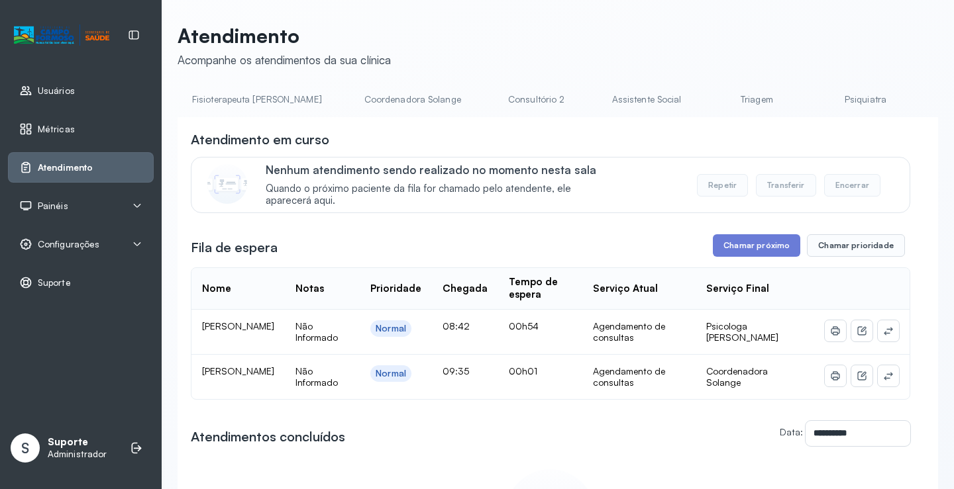
scroll to position [0, 858]
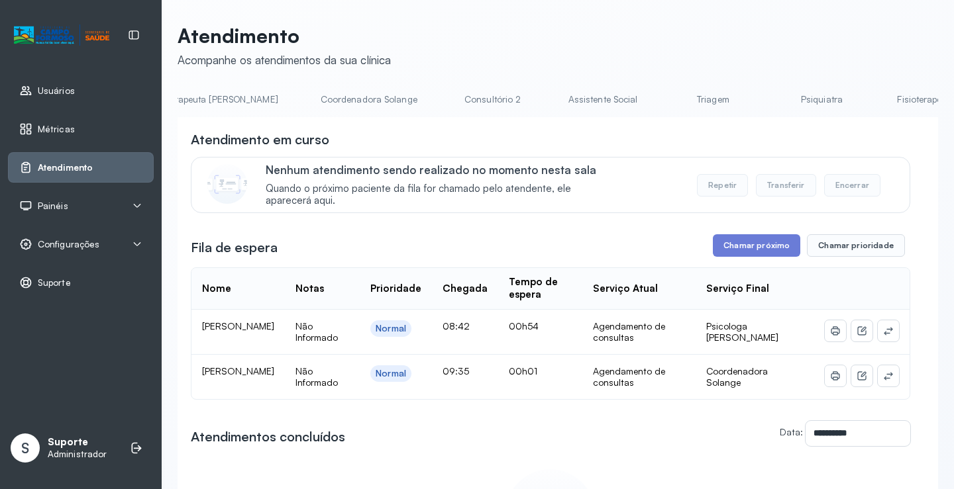
click at [666, 100] on link "Triagem" at bounding box center [712, 100] width 93 height 22
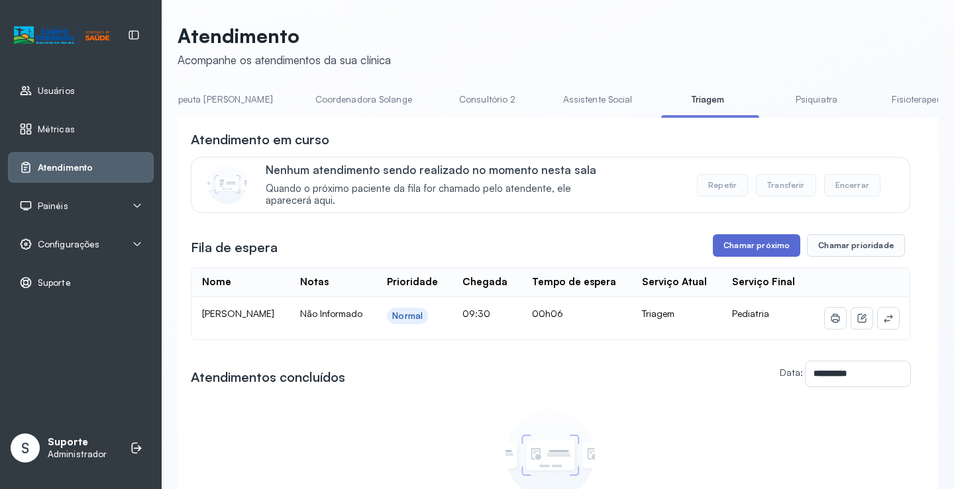
click at [768, 256] on button "Chamar próximo" at bounding box center [756, 245] width 87 height 23
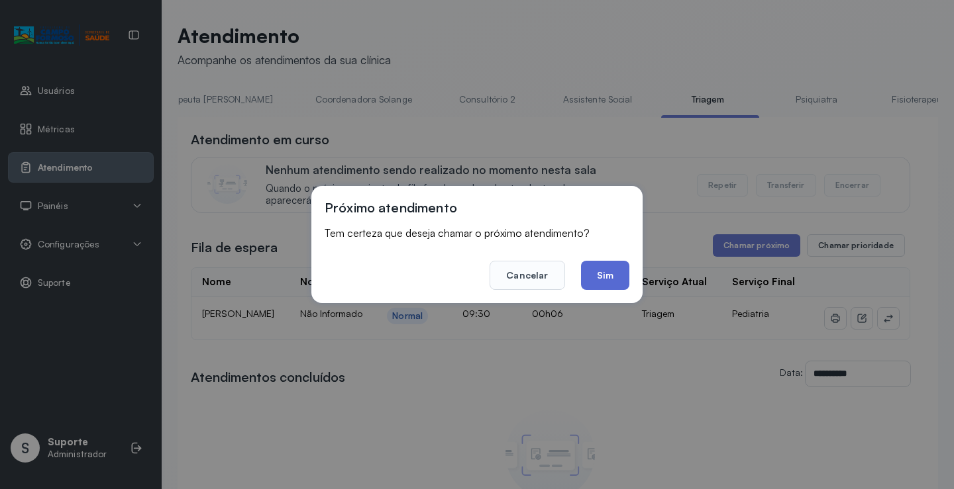
click at [611, 280] on button "Sim" at bounding box center [605, 275] width 48 height 29
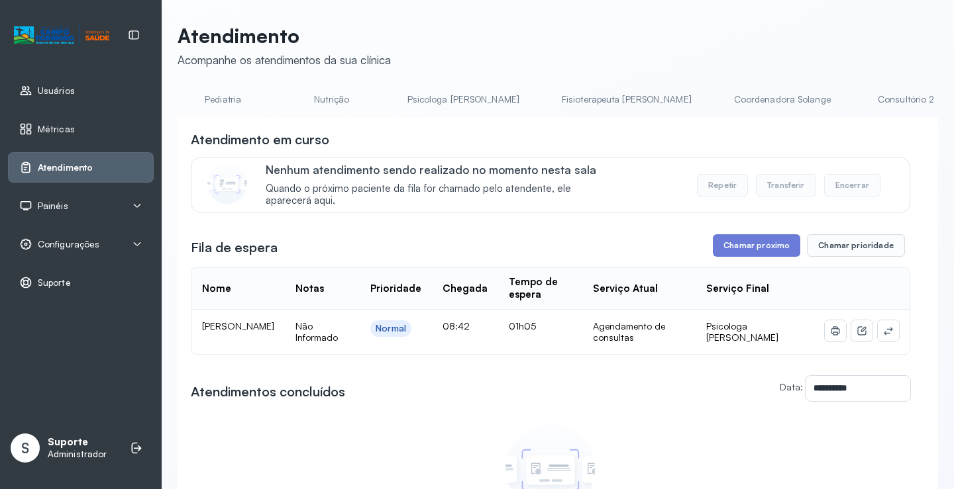
scroll to position [0, 646]
click at [878, 95] on link "Triagem" at bounding box center [924, 100] width 93 height 22
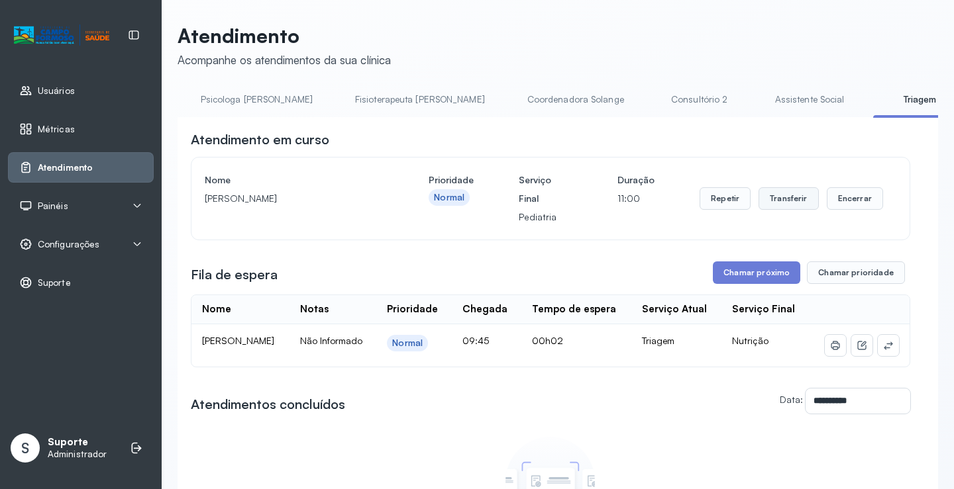
click at [782, 198] on button "Transferir" at bounding box center [788, 198] width 60 height 23
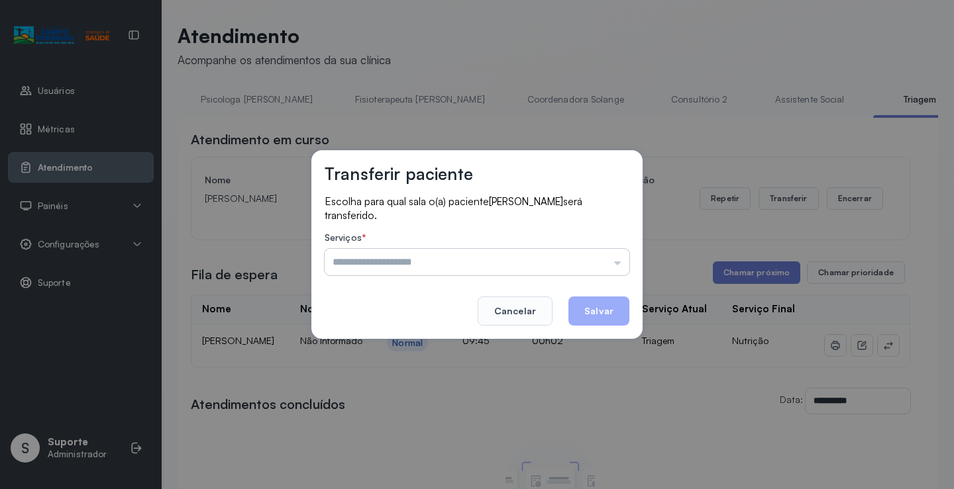
click at [615, 261] on input "text" at bounding box center [477, 262] width 305 height 26
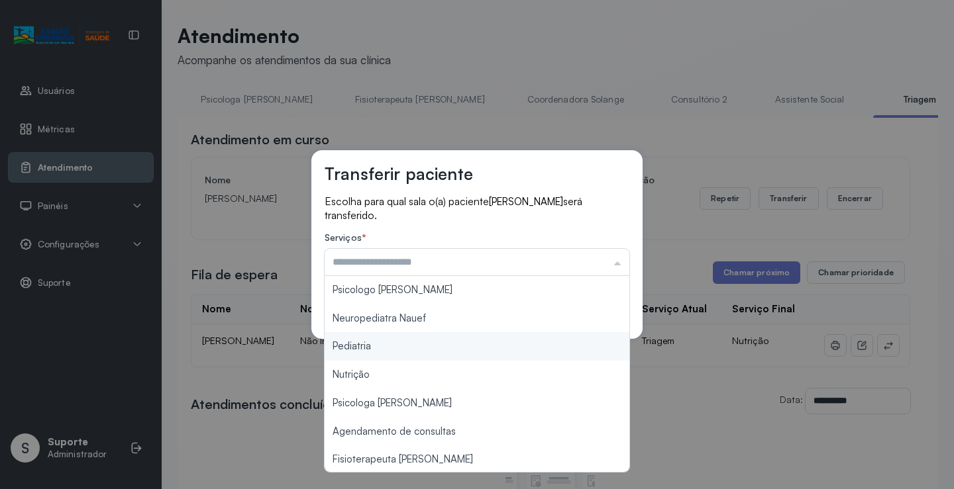
type input "*********"
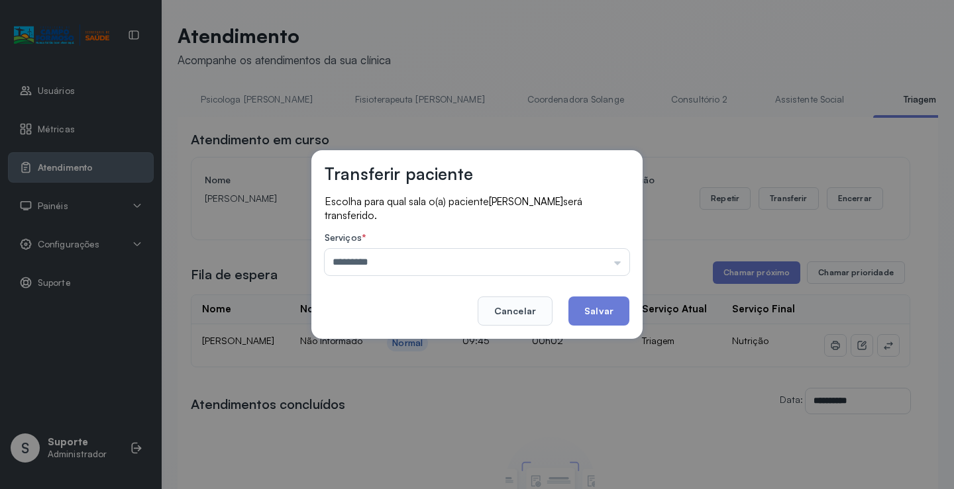
click at [415, 346] on div "Transferir paciente Escolha para qual sala o(a) paciente [PERSON_NAME] será tra…" at bounding box center [477, 244] width 954 height 489
click at [611, 315] on button "Salvar" at bounding box center [598, 311] width 61 height 29
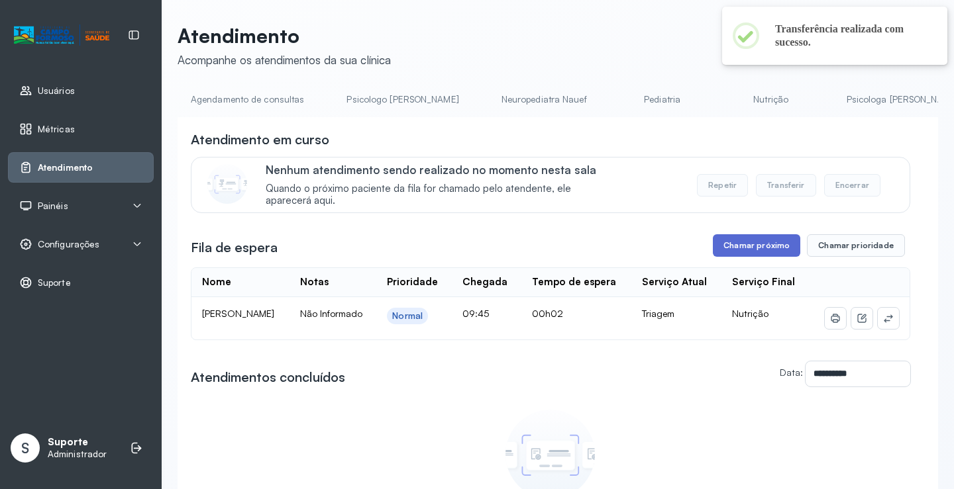
click at [744, 249] on button "Chamar próximo" at bounding box center [756, 245] width 87 height 23
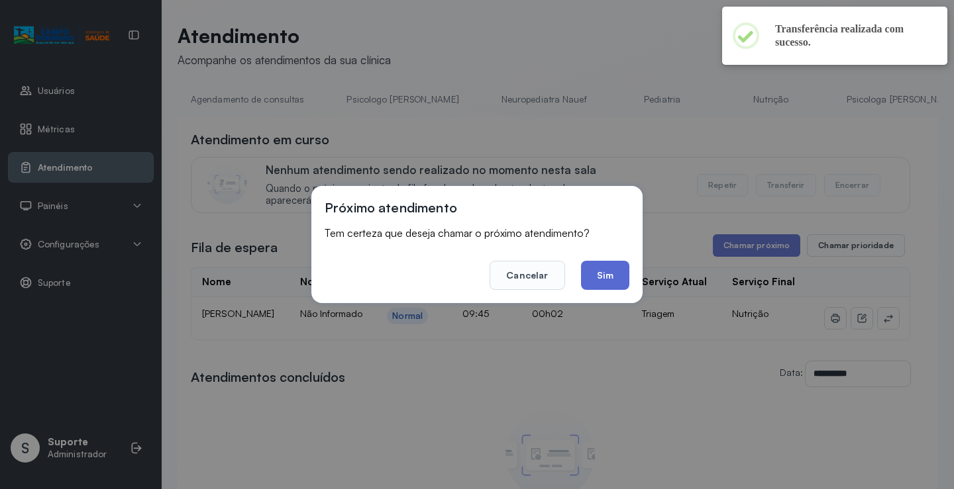
click at [605, 281] on button "Sim" at bounding box center [605, 275] width 48 height 29
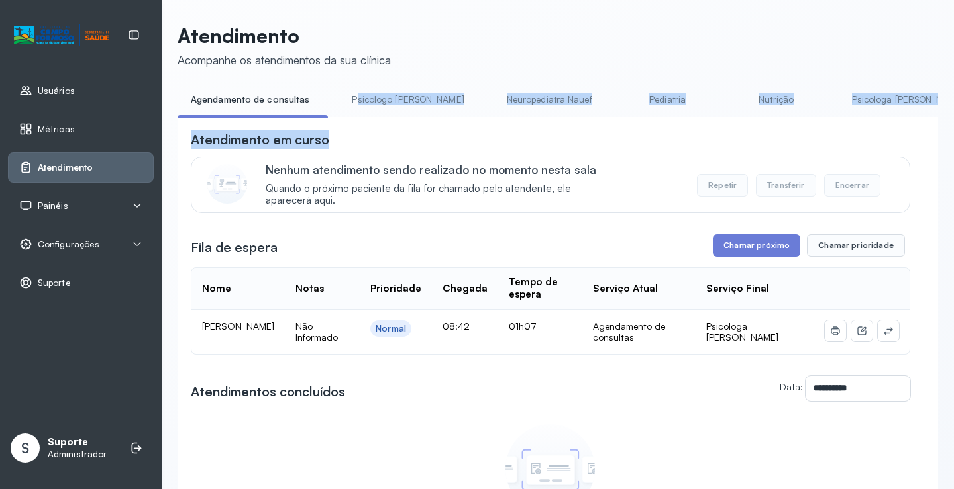
drag, startPoint x: 352, startPoint y: 117, endPoint x: 432, endPoint y: 121, distance: 80.9
click at [432, 121] on div "**********" at bounding box center [557, 366] width 760 height 554
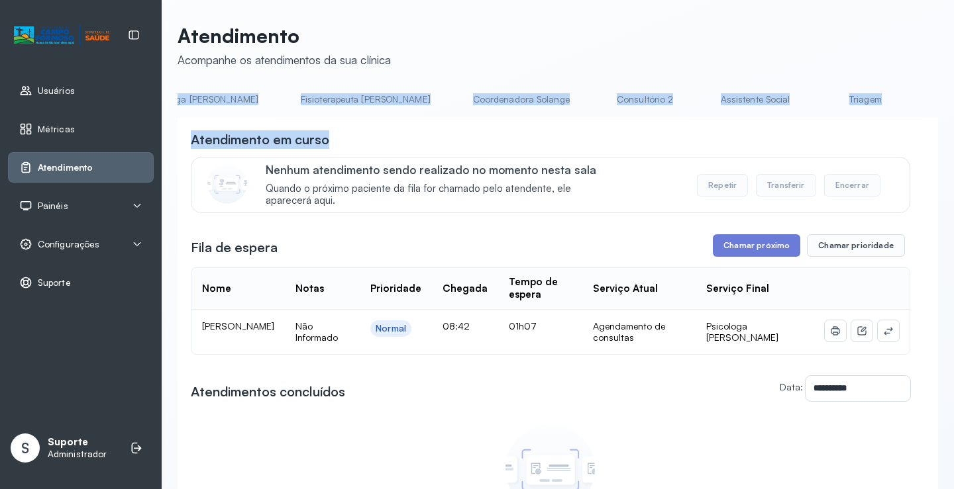
scroll to position [0, 735]
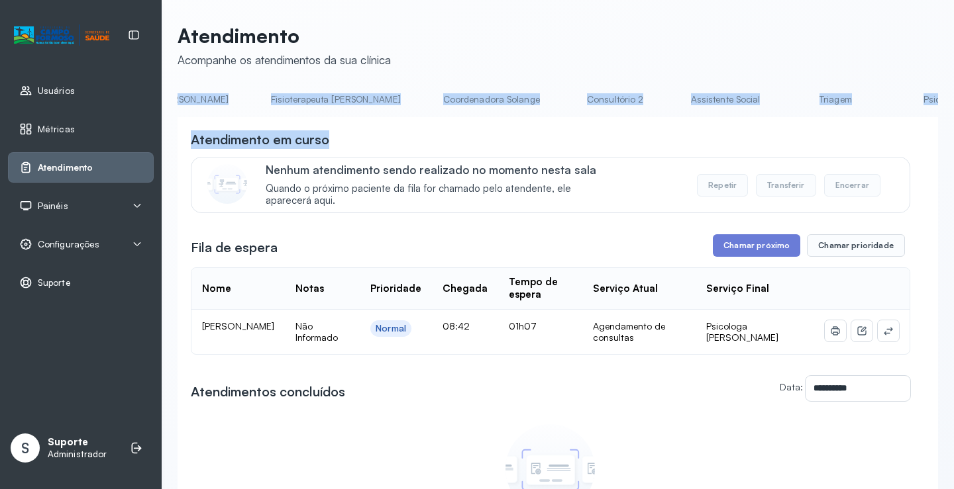
click at [789, 101] on link "Triagem" at bounding box center [835, 100] width 93 height 22
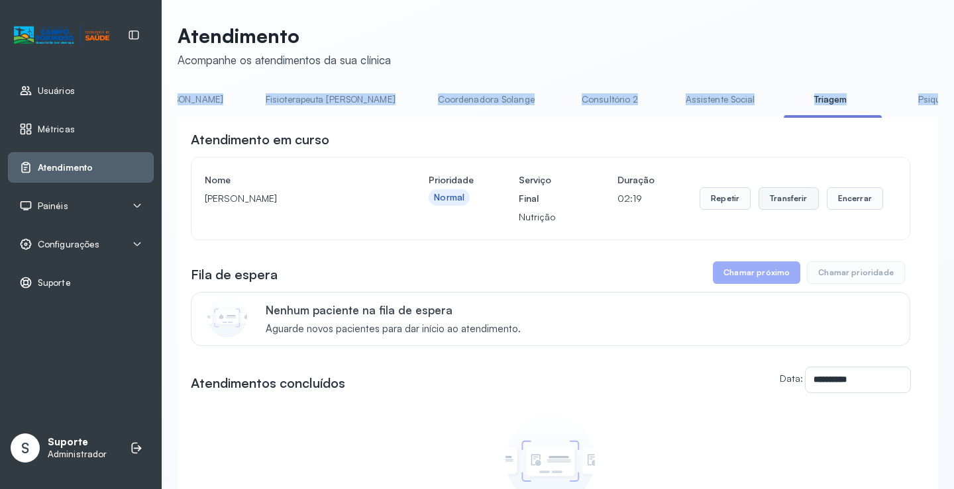
click at [786, 202] on button "Transferir" at bounding box center [788, 198] width 60 height 23
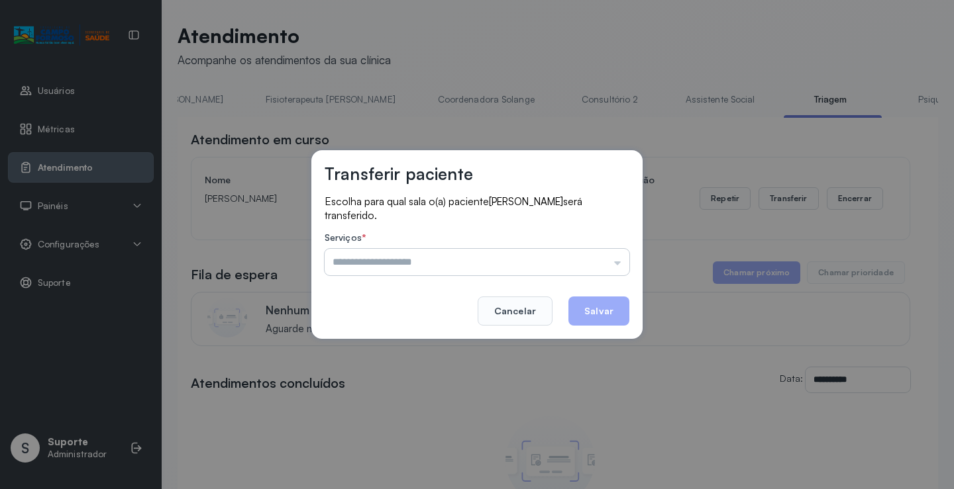
click at [616, 259] on input "text" at bounding box center [477, 262] width 305 height 26
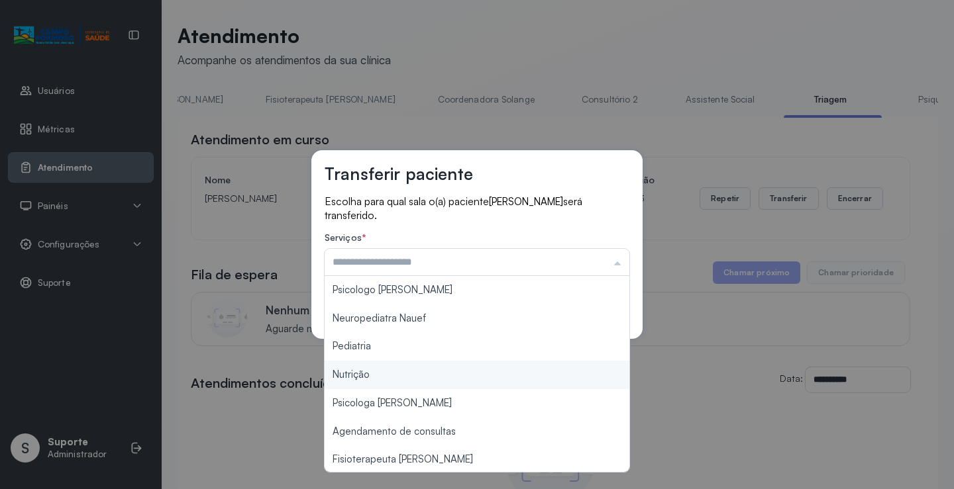
type input "********"
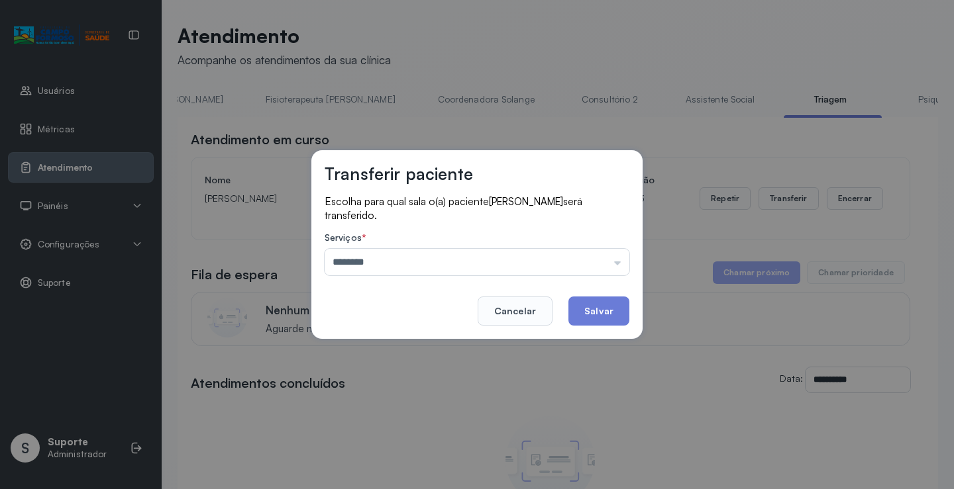
drag, startPoint x: 424, startPoint y: 379, endPoint x: 546, endPoint y: 362, distance: 123.8
click at [447, 385] on div "Transferir paciente Escolha para qual sala o(a) paciente [PERSON_NAME] será tra…" at bounding box center [477, 244] width 954 height 489
click at [604, 317] on button "Salvar" at bounding box center [598, 311] width 61 height 29
